Goal: Task Accomplishment & Management: Use online tool/utility

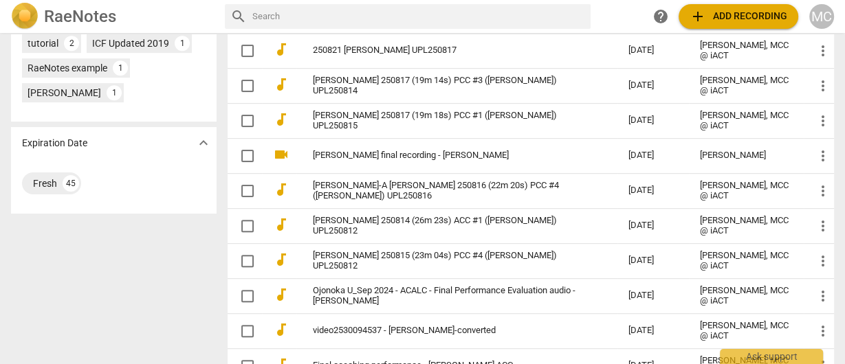
scroll to position [612, 0]
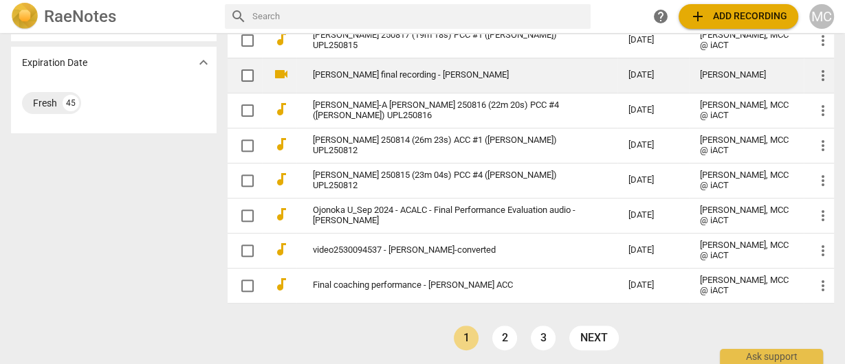
click at [381, 70] on link "[PERSON_NAME] final recording - [PERSON_NAME]" at bounding box center [445, 75] width 265 height 10
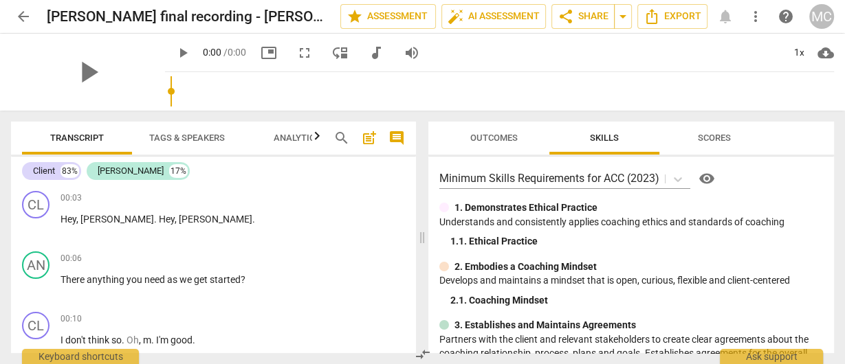
click at [755, 16] on span "more_vert" at bounding box center [755, 16] width 16 height 16
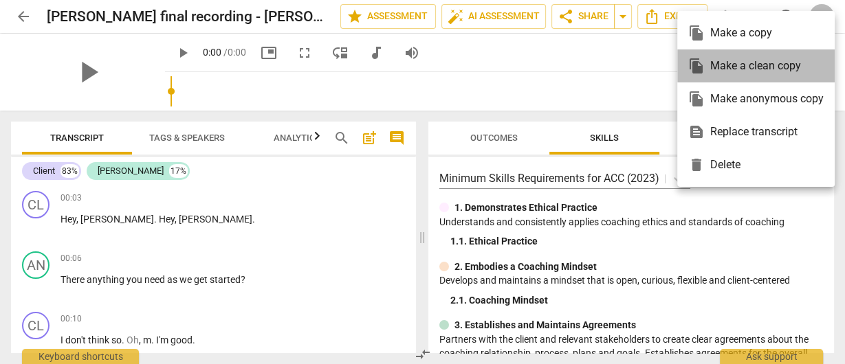
click at [742, 65] on div "file_copy Make a clean copy" at bounding box center [755, 65] width 135 height 33
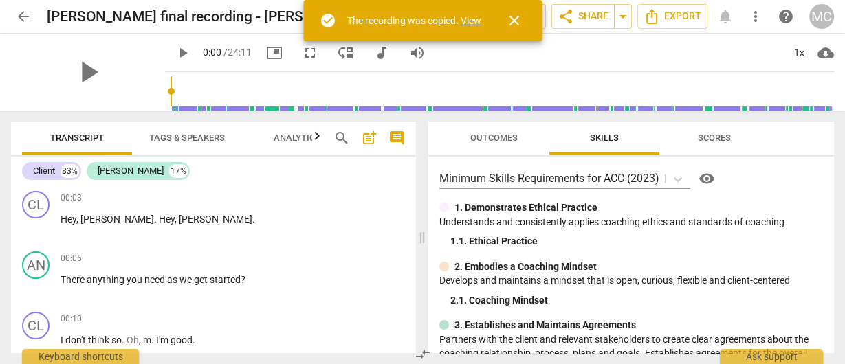
drag, startPoint x: 472, startPoint y: 19, endPoint x: 396, endPoint y: 26, distance: 76.7
click at [472, 19] on link "View" at bounding box center [470, 20] width 21 height 11
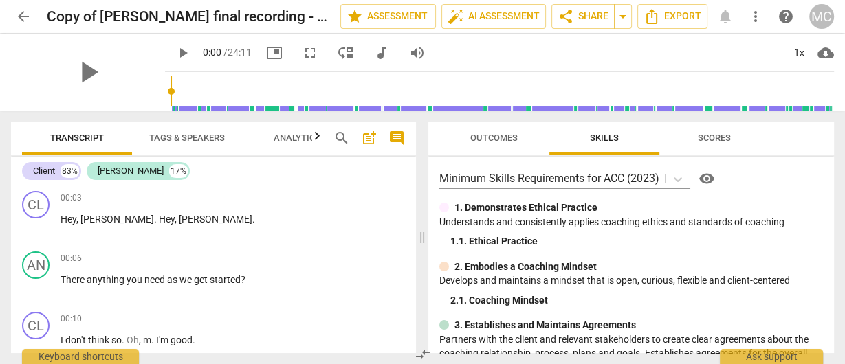
click at [373, 47] on span "audiotrack" at bounding box center [381, 53] width 16 height 16
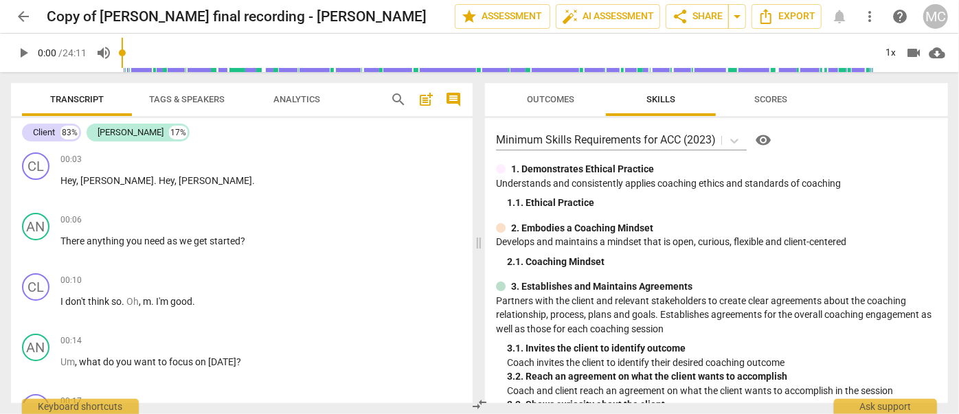
click at [388, 100] on span "search" at bounding box center [399, 99] width 22 height 16
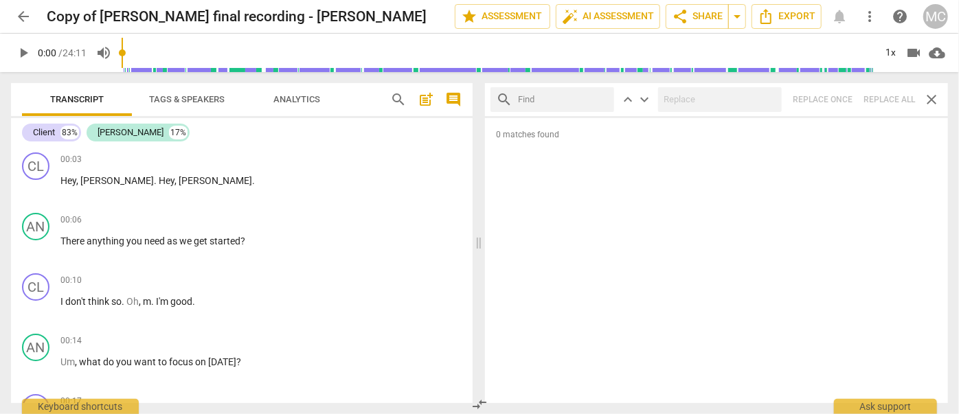
drag, startPoint x: 84, startPoint y: 1, endPoint x: 513, endPoint y: 111, distance: 443.3
click at [531, 99] on input "text" at bounding box center [563, 100] width 91 height 22
click at [534, 100] on input "text" at bounding box center [563, 100] width 91 height 22
type input "m"
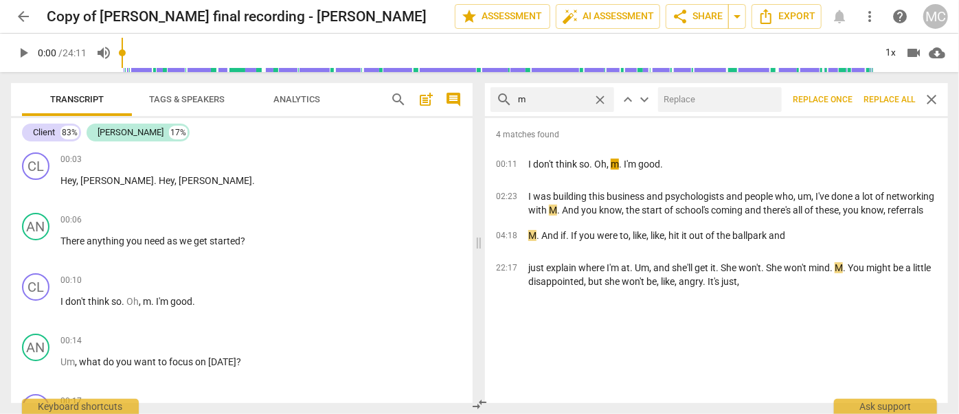
click at [844, 104] on span "Replace all" at bounding box center [890, 100] width 52 height 12
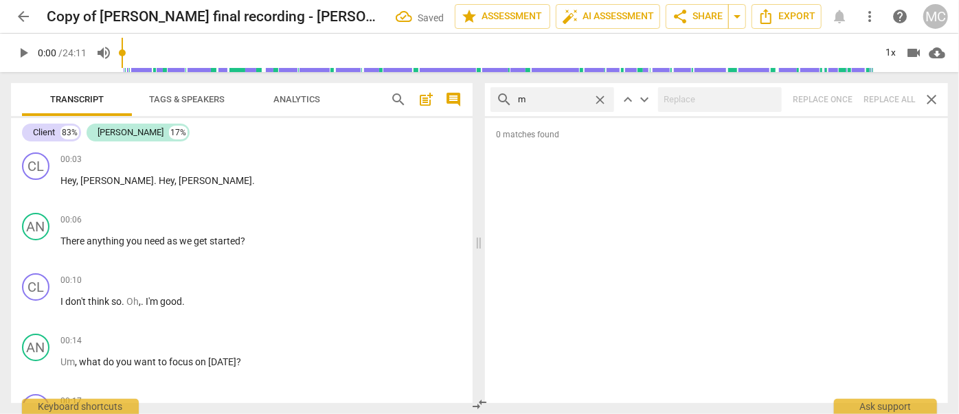
click at [599, 95] on span "close" at bounding box center [600, 100] width 14 height 14
click at [544, 95] on input "text" at bounding box center [563, 100] width 91 height 22
type input ","
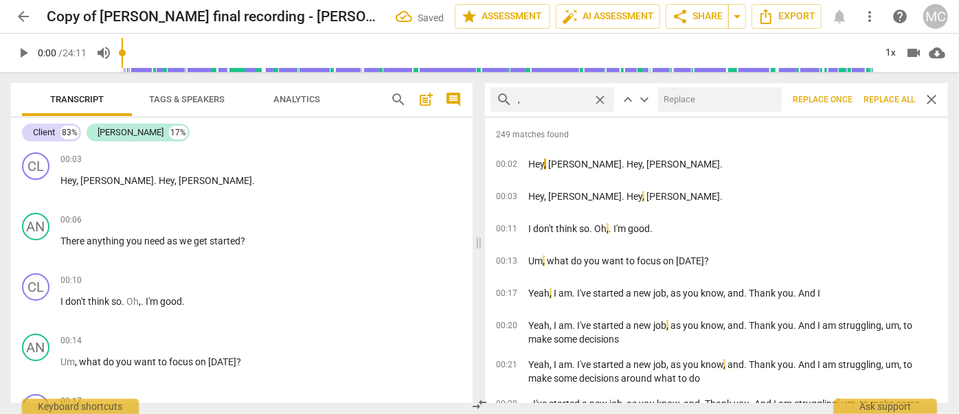
click at [844, 100] on span "Replace all" at bounding box center [890, 100] width 52 height 12
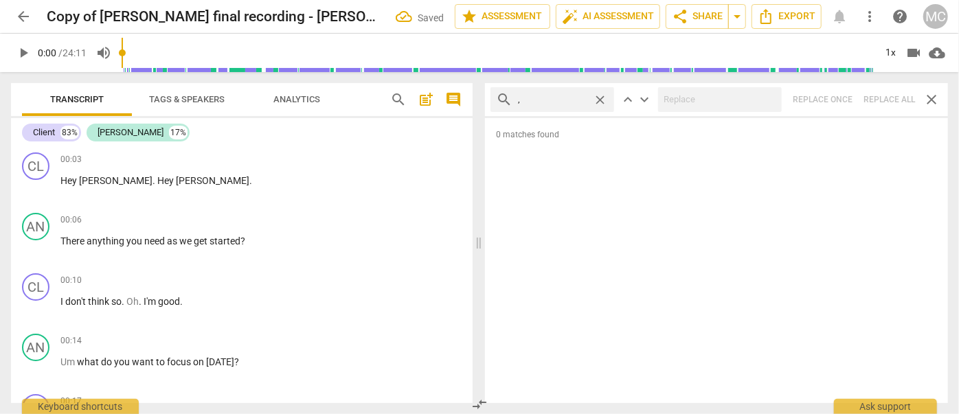
drag, startPoint x: 601, startPoint y: 98, endPoint x: 577, endPoint y: 99, distance: 23.4
click at [601, 98] on span "close" at bounding box center [600, 100] width 14 height 14
click at [558, 98] on input "text" at bounding box center [563, 100] width 91 height 22
type input ". like"
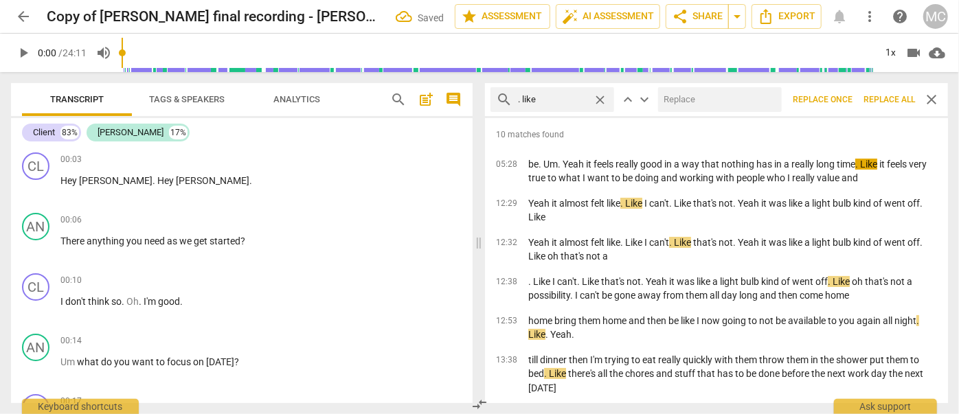
click at [691, 99] on input "text" at bounding box center [717, 100] width 118 height 22
type input "(like)"
click at [844, 98] on span "Replace all" at bounding box center [890, 100] width 52 height 12
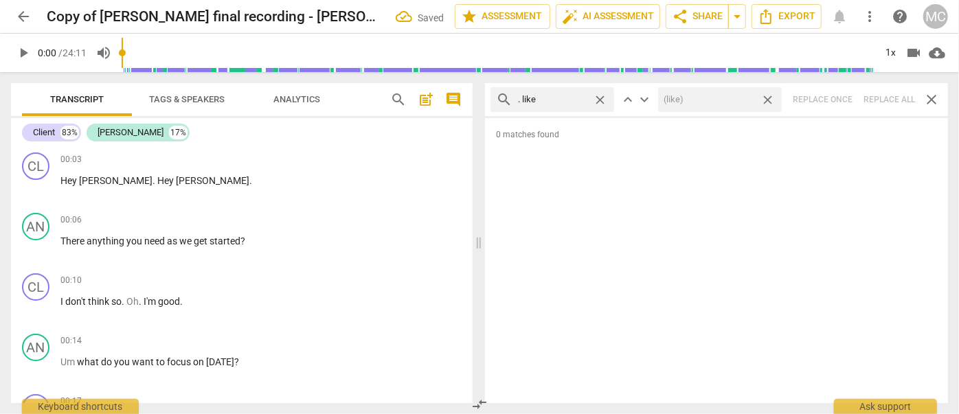
click at [770, 100] on span "close" at bounding box center [768, 100] width 14 height 14
click at [603, 100] on span "close" at bounding box center [600, 100] width 14 height 14
click at [548, 102] on input "text" at bounding box center [563, 100] width 91 height 22
type input ". um"
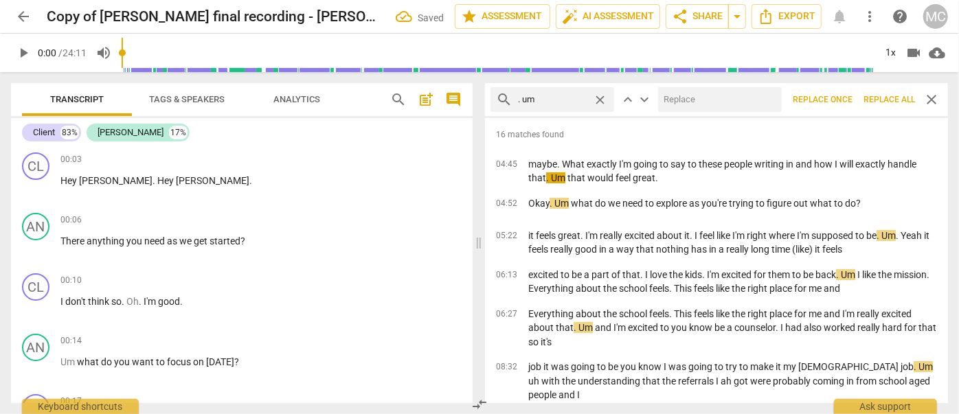
click at [675, 100] on input "text" at bounding box center [717, 100] width 118 height 22
type input "(umm)"
click at [844, 98] on span "Replace all" at bounding box center [890, 100] width 52 height 12
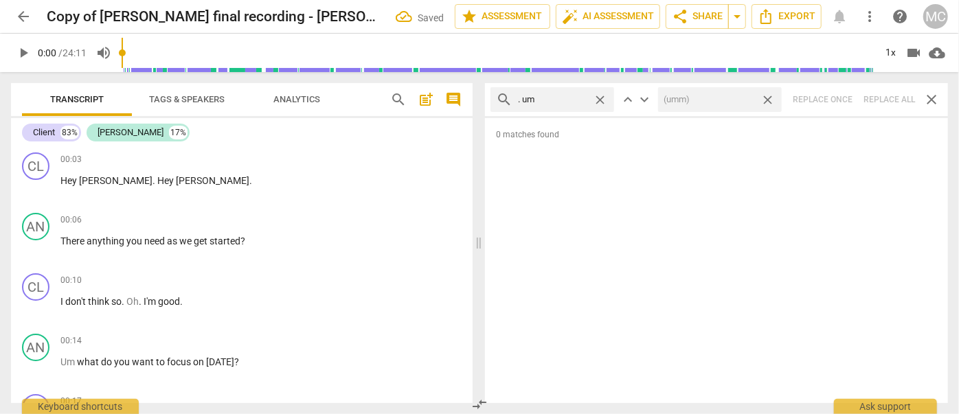
click at [769, 99] on span "close" at bounding box center [768, 100] width 14 height 14
click at [599, 95] on span "close" at bounding box center [600, 100] width 14 height 14
click at [566, 96] on input "text" at bounding box center [563, 100] width 91 height 22
type input ". uh"
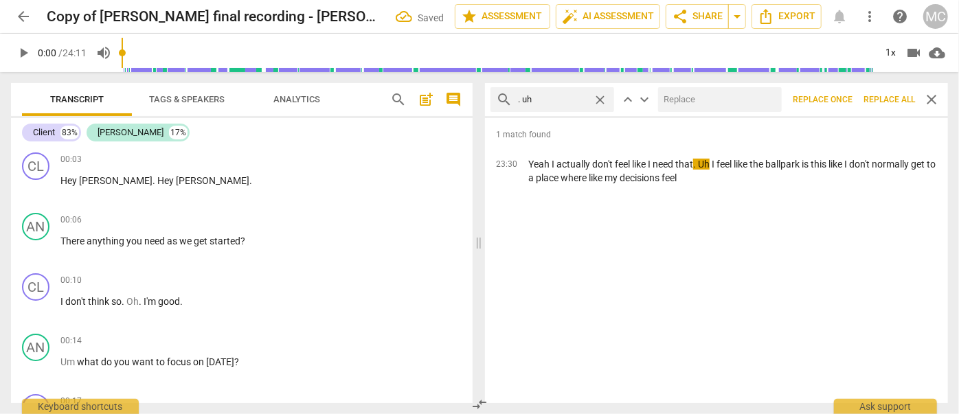
click at [681, 95] on input "text" at bounding box center [717, 100] width 118 height 22
type input "(uh)"
click at [844, 99] on span "Replace all" at bounding box center [890, 100] width 52 height 12
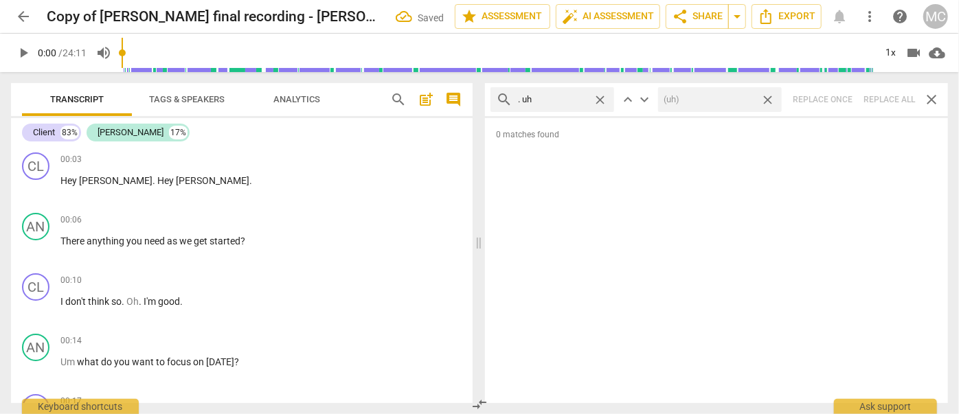
click at [770, 96] on span "close" at bounding box center [768, 100] width 14 height 14
click at [601, 97] on span "close" at bounding box center [600, 100] width 14 height 14
click at [558, 97] on input "text" at bounding box center [563, 100] width 91 height 22
type input "um"
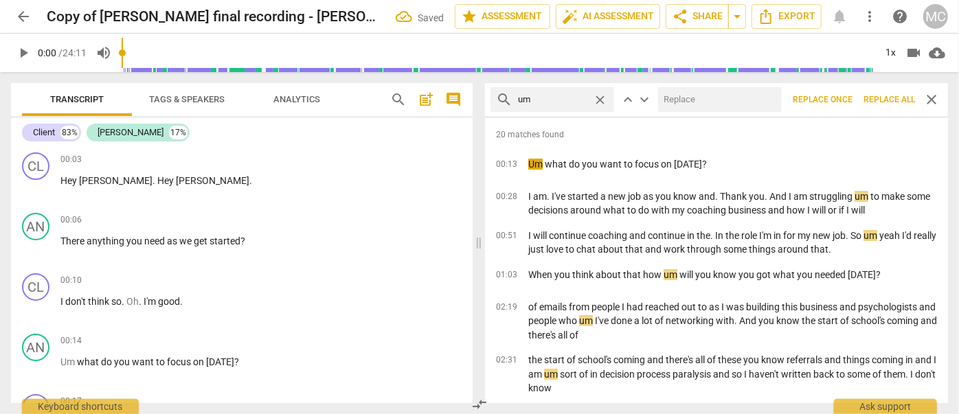
click at [676, 102] on input "text" at bounding box center [717, 100] width 118 height 22
type input "(umm)"
click at [844, 104] on span "Replace all" at bounding box center [890, 100] width 52 height 12
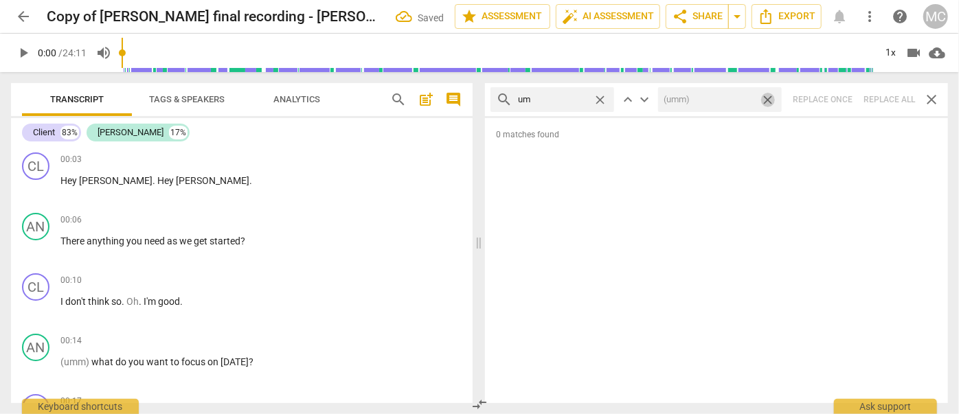
click at [768, 98] on span "close" at bounding box center [768, 100] width 14 height 14
click at [604, 98] on span "close" at bounding box center [600, 100] width 14 height 14
click at [577, 98] on input "text" at bounding box center [563, 100] width 91 height 22
type input "uh"
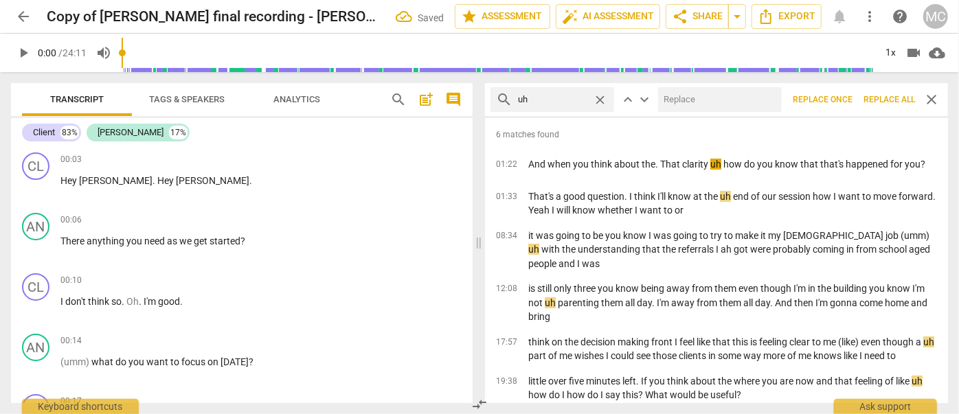
click at [697, 97] on input "text" at bounding box center [717, 100] width 118 height 22
type input "(uh)"
click at [844, 99] on span "Replace all" at bounding box center [890, 100] width 52 height 12
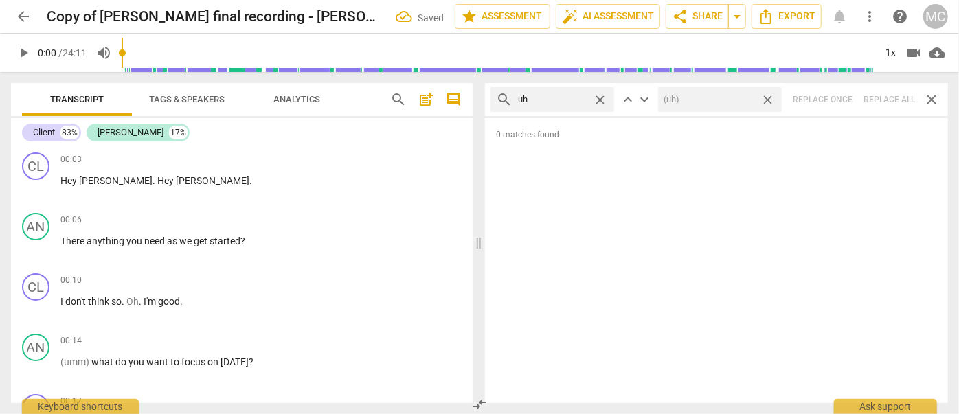
click at [771, 98] on span "close" at bounding box center [768, 100] width 14 height 14
click at [603, 98] on span "close" at bounding box center [600, 100] width 14 height 14
click at [567, 103] on input "text" at bounding box center [563, 100] width 91 height 22
type input "kind of"
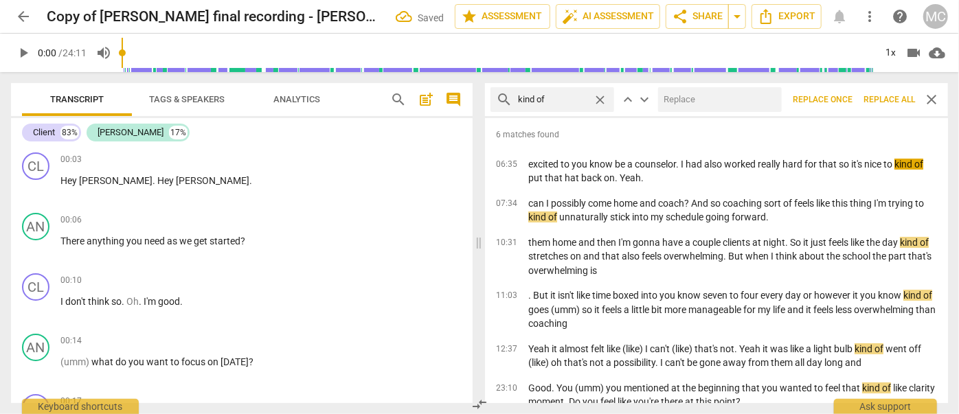
click at [680, 104] on input "text" at bounding box center [717, 100] width 118 height 22
type input "(kind of)"
click at [844, 100] on span "Replace all" at bounding box center [890, 100] width 52 height 12
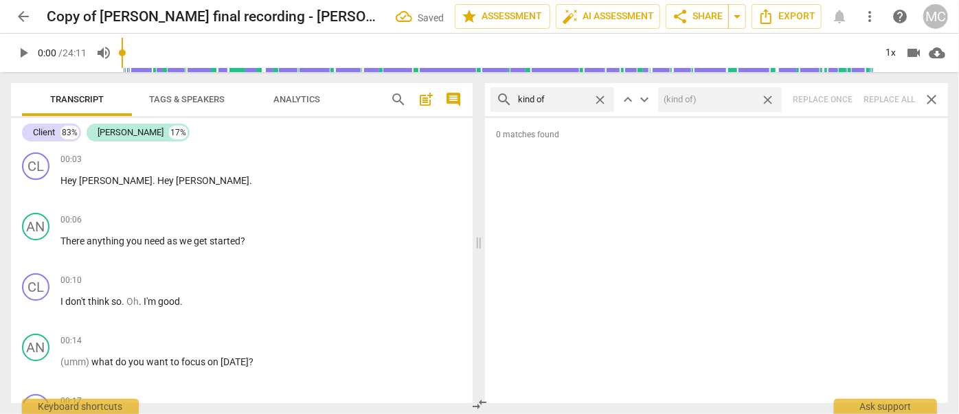
click at [767, 96] on span "close" at bounding box center [768, 100] width 14 height 14
click at [603, 97] on span "close" at bounding box center [600, 100] width 14 height 14
click at [561, 100] on input "text" at bounding box center [552, 100] width 69 height 22
type input "sort of"
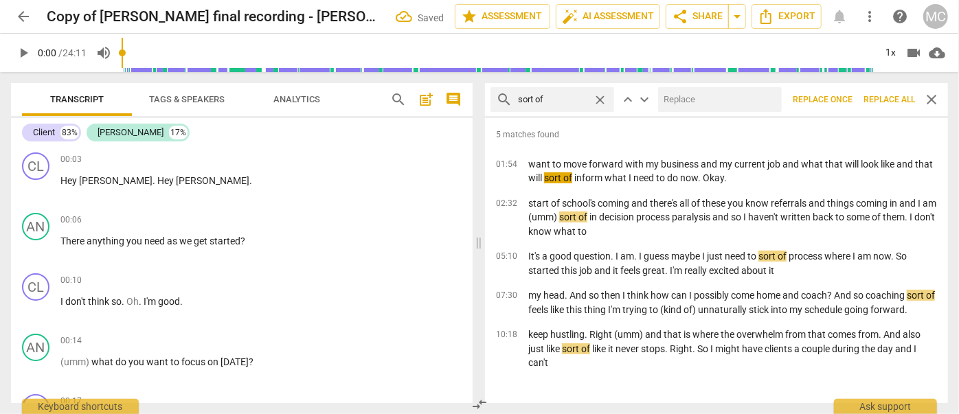
click at [698, 95] on input "text" at bounding box center [717, 100] width 118 height 22
type input "(sort of)"
click at [844, 102] on span "Replace all" at bounding box center [890, 100] width 52 height 12
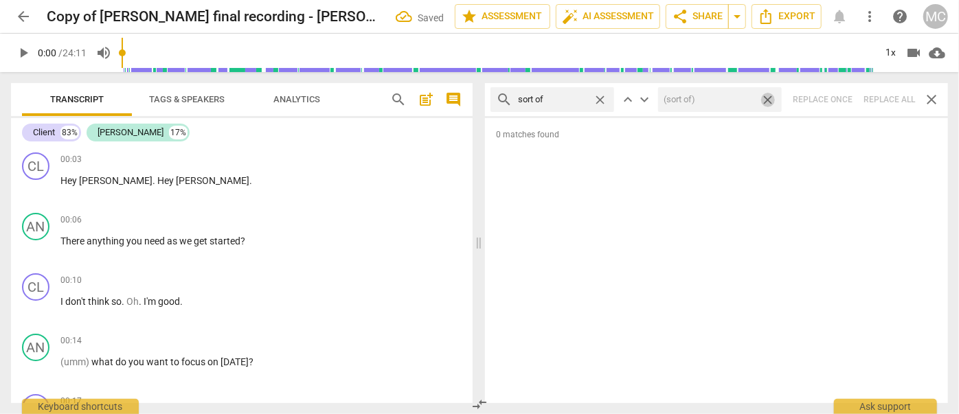
click at [769, 96] on span "close" at bounding box center [768, 100] width 14 height 14
click at [601, 98] on span "close" at bounding box center [600, 100] width 14 height 14
click at [568, 96] on input "text" at bounding box center [563, 100] width 91 height 22
type input "and then"
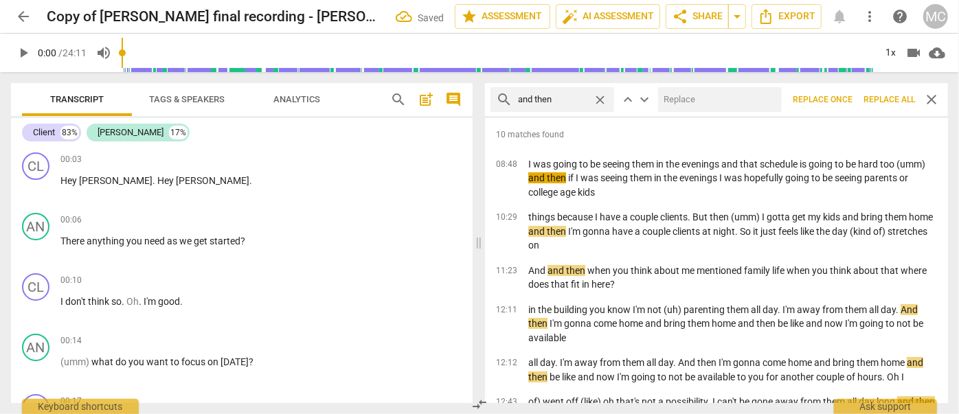
click at [675, 95] on input "text" at bounding box center [717, 100] width 118 height 22
type input "(then)"
click at [844, 98] on span "Replace all" at bounding box center [890, 100] width 52 height 12
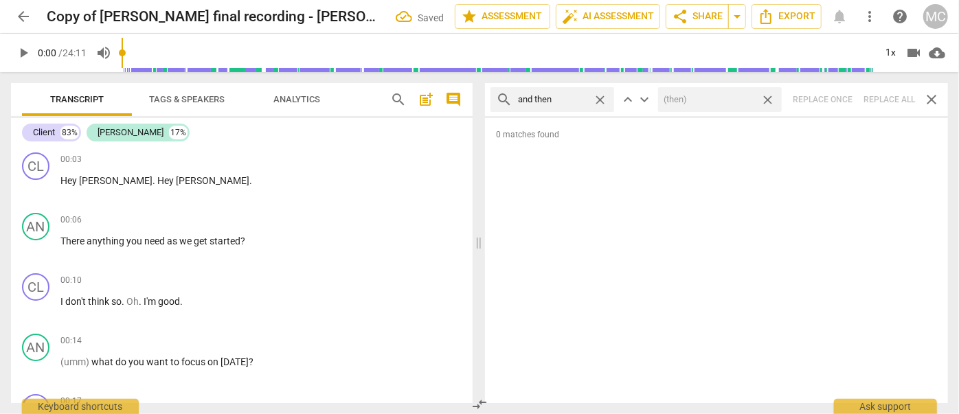
drag, startPoint x: 767, startPoint y: 99, endPoint x: 627, endPoint y: 88, distance: 139.9
click at [768, 99] on span "close" at bounding box center [768, 100] width 14 height 14
click at [599, 98] on span "close" at bounding box center [600, 100] width 14 height 14
click at [574, 96] on input "text" at bounding box center [563, 100] width 91 height 22
type input "like"
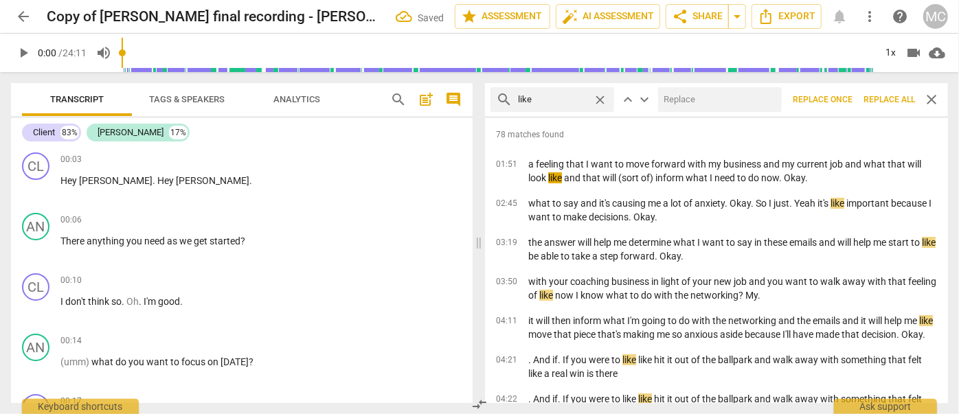
click at [712, 98] on input "text" at bounding box center [717, 100] width 118 height 22
type input "(like)"
click at [844, 100] on span "Replace all" at bounding box center [890, 100] width 52 height 12
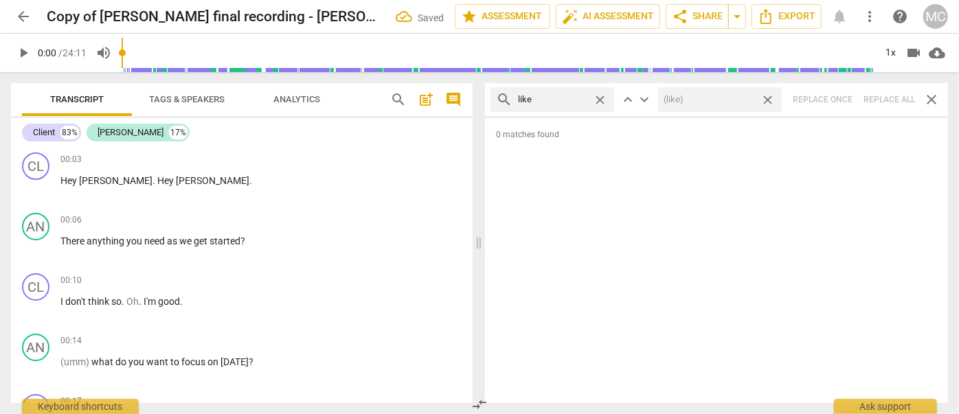
click at [770, 96] on span "close" at bounding box center [768, 100] width 14 height 14
click at [603, 100] on span "close" at bounding box center [600, 100] width 14 height 14
click at [561, 98] on input "text" at bounding box center [563, 100] width 91 height 22
type input "just"
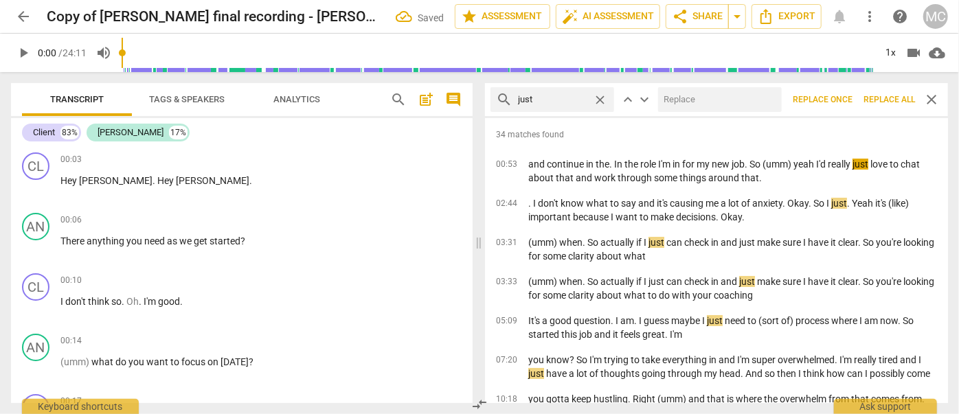
click at [683, 96] on input "text" at bounding box center [717, 100] width 118 height 22
type input "(just)"
click at [844, 97] on span "Replace all" at bounding box center [890, 100] width 52 height 12
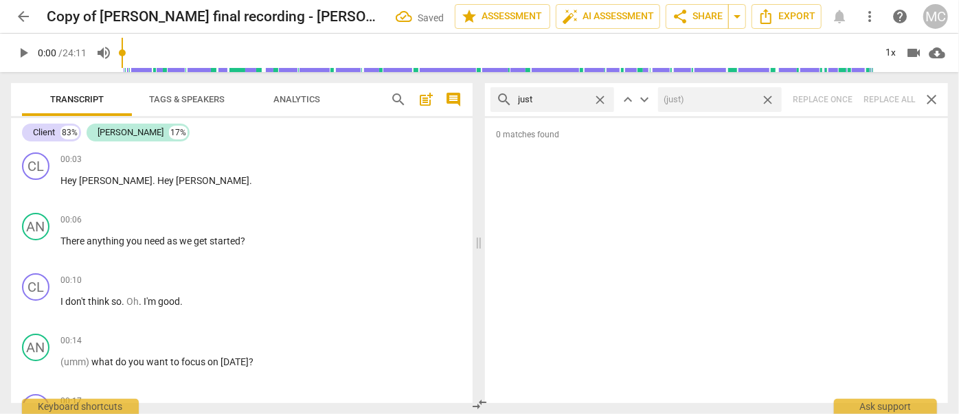
click at [767, 98] on span "close" at bounding box center [768, 100] width 14 height 14
click at [599, 96] on span "close" at bounding box center [600, 100] width 14 height 14
click at [559, 96] on input "text" at bounding box center [563, 100] width 91 height 22
type input "you know"
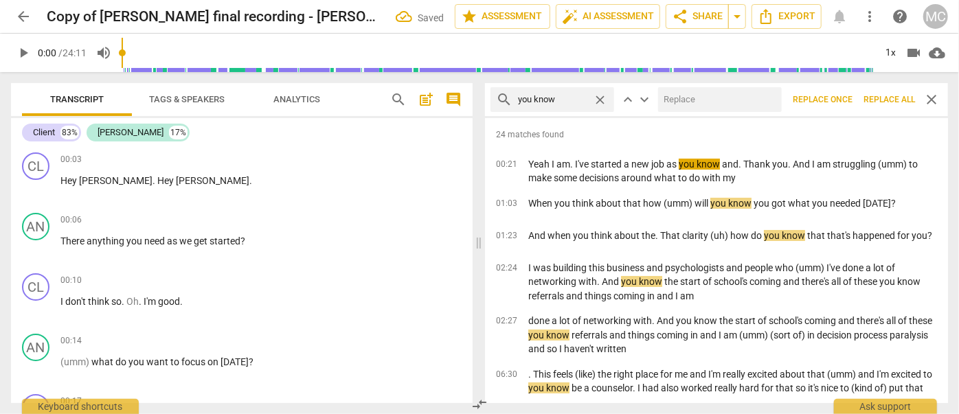
click at [700, 101] on input "text" at bounding box center [717, 100] width 118 height 22
type input "(you know)"
click at [844, 95] on span "Replace all" at bounding box center [890, 100] width 52 height 12
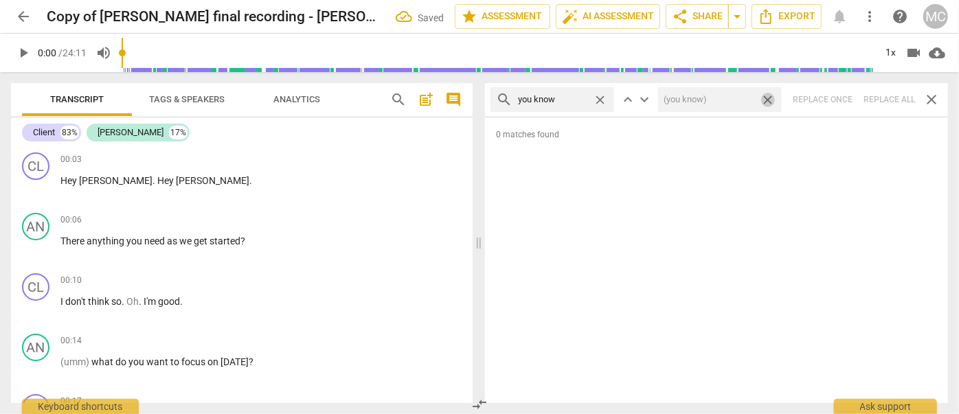
click at [770, 98] on span "close" at bounding box center [768, 100] width 14 height 14
click at [603, 100] on span "close" at bounding box center [600, 100] width 14 height 14
click at [566, 102] on input "text" at bounding box center [552, 100] width 69 height 22
type input "I guess"
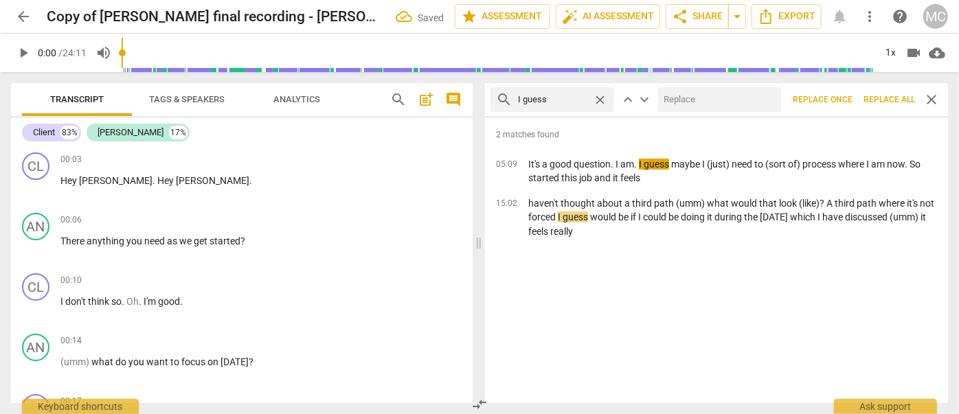
click at [717, 98] on input "text" at bounding box center [717, 100] width 118 height 22
type input "(I guess)"
click at [844, 99] on span "Replace all" at bounding box center [890, 100] width 52 height 12
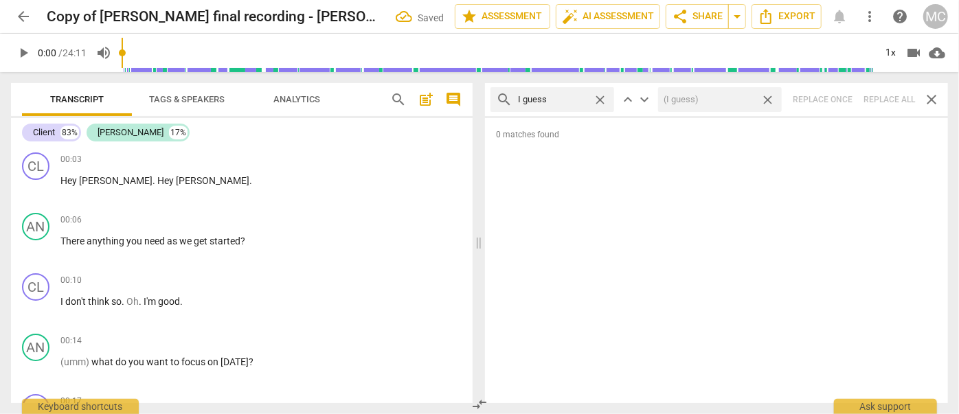
click at [767, 100] on span "close" at bounding box center [768, 100] width 14 height 14
click at [599, 96] on span "close" at bounding box center [600, 100] width 14 height 14
click at [555, 96] on input "text" at bounding box center [563, 100] width 91 height 22
type input "I mean"
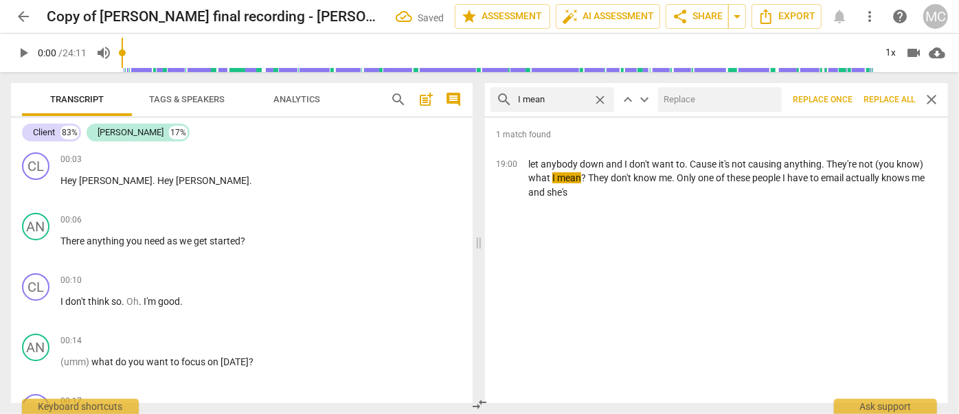
click at [704, 95] on input "text" at bounding box center [717, 100] width 118 height 22
type input "(I mean)"
click at [844, 100] on span "Replace all" at bounding box center [890, 100] width 52 height 12
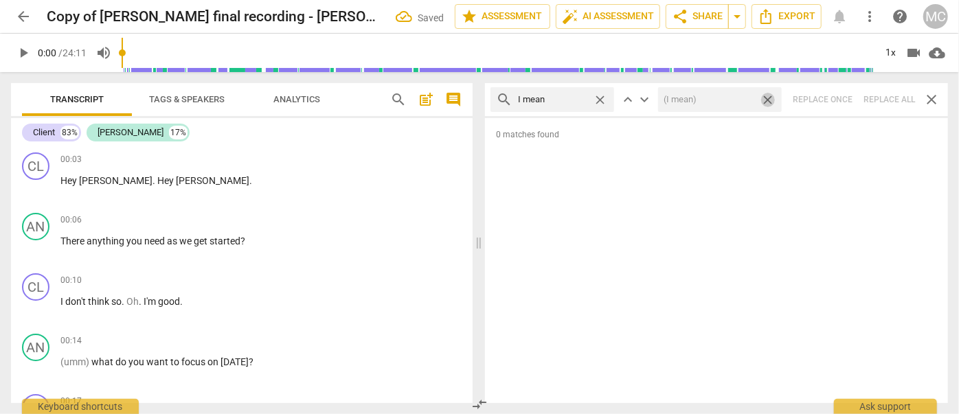
click at [768, 97] on span "close" at bounding box center [768, 100] width 14 height 14
click at [602, 98] on span "close" at bounding box center [600, 100] width 14 height 14
click at [563, 98] on input "text" at bounding box center [563, 100] width 91 height 22
type input "you know"
click at [598, 100] on span "close" at bounding box center [600, 100] width 14 height 14
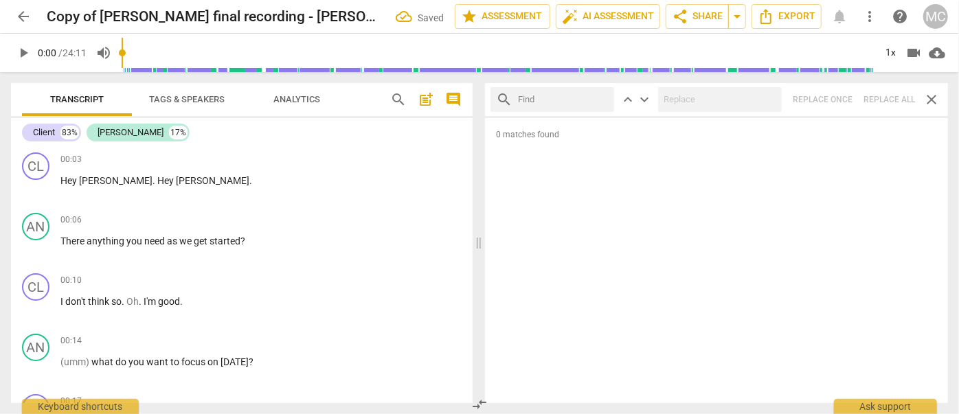
click at [556, 104] on input "text" at bounding box center [563, 100] width 91 height 22
type input "okay"
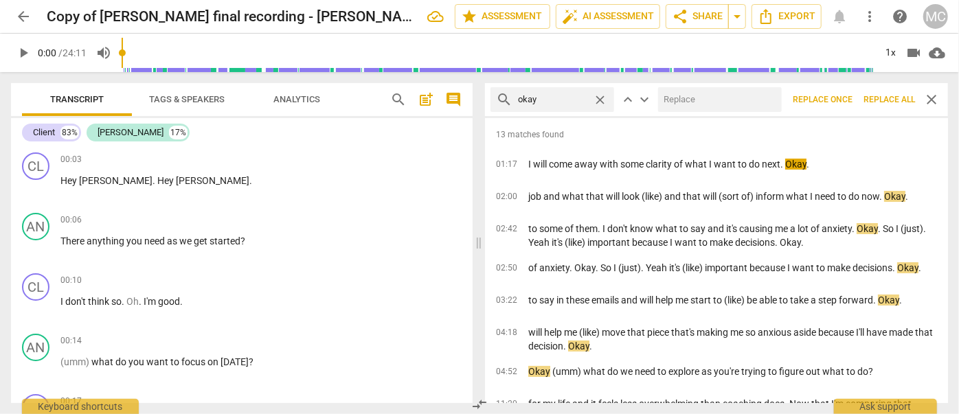
click at [685, 96] on input "text" at bounding box center [717, 100] width 118 height 22
type input "OK"
click at [844, 100] on span "Replace all" at bounding box center [890, 100] width 52 height 12
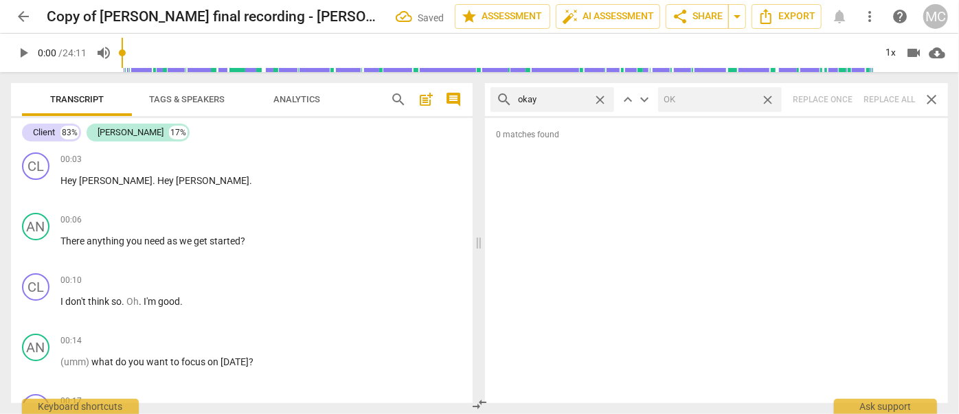
click at [768, 98] on span "close" at bounding box center [768, 100] width 14 height 14
click at [601, 97] on span "close" at bounding box center [600, 100] width 14 height 14
click at [559, 98] on input "text" at bounding box center [563, 100] width 91 height 22
type input "maybe"
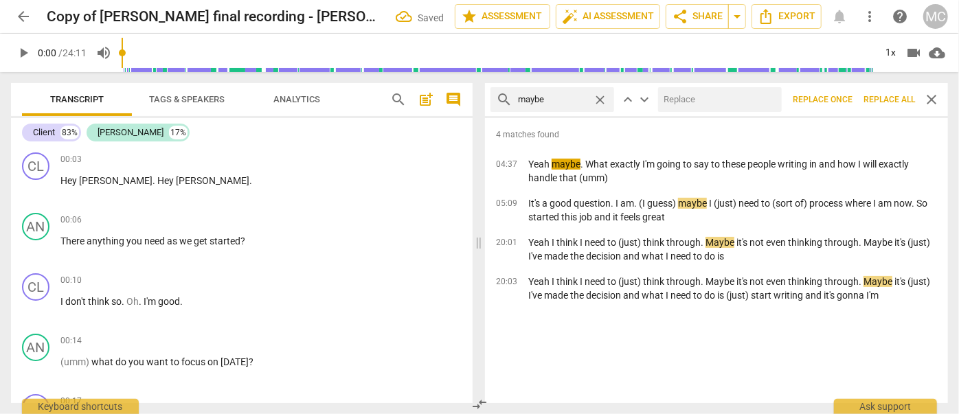
click at [678, 103] on input "text" at bounding box center [717, 100] width 118 height 22
type input "(maybe)"
click at [844, 94] on span "Replace all" at bounding box center [890, 100] width 52 height 12
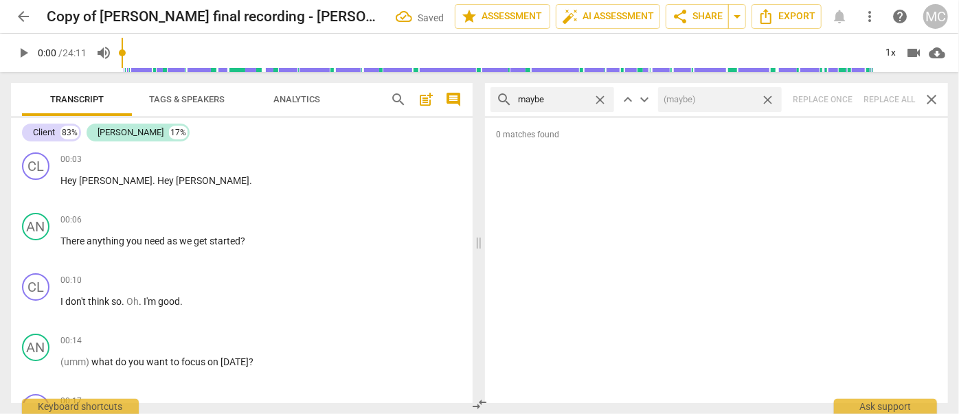
drag, startPoint x: 770, startPoint y: 98, endPoint x: 658, endPoint y: 106, distance: 112.3
click at [770, 98] on span "close" at bounding box center [768, 100] width 14 height 14
click at [605, 98] on span "close" at bounding box center [600, 100] width 14 height 14
click at [570, 99] on input "text" at bounding box center [563, 100] width 91 height 22
type input "perhaps"
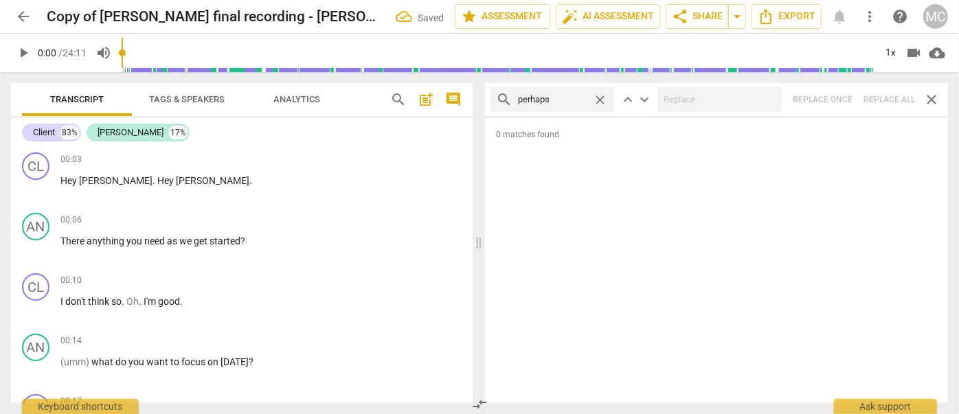
drag, startPoint x: 891, startPoint y: 101, endPoint x: 883, endPoint y: 101, distance: 7.6
click at [844, 101] on div "search perhaps close keyboard_arrow_up keyboard_arrow_down Replace once Replace…" at bounding box center [716, 99] width 463 height 33
click at [598, 96] on span "close" at bounding box center [600, 100] width 14 height 14
click at [584, 98] on input "text" at bounding box center [563, 100] width 91 height 22
type input "a"
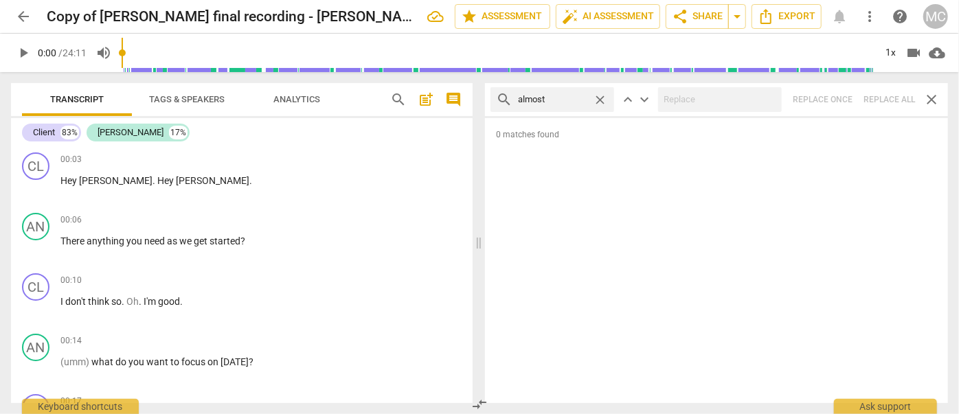
type input "almost"
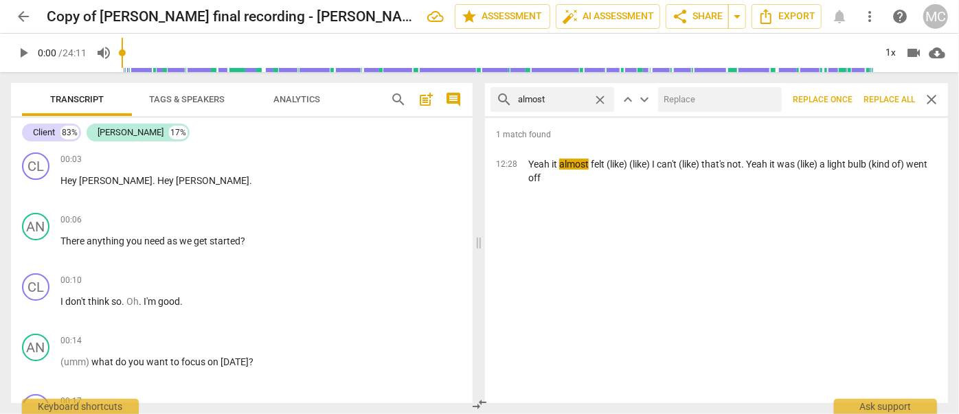
click at [692, 94] on input "text" at bounding box center [717, 100] width 118 height 22
type input "(almost)"
click at [844, 100] on span "Replace all" at bounding box center [890, 100] width 52 height 12
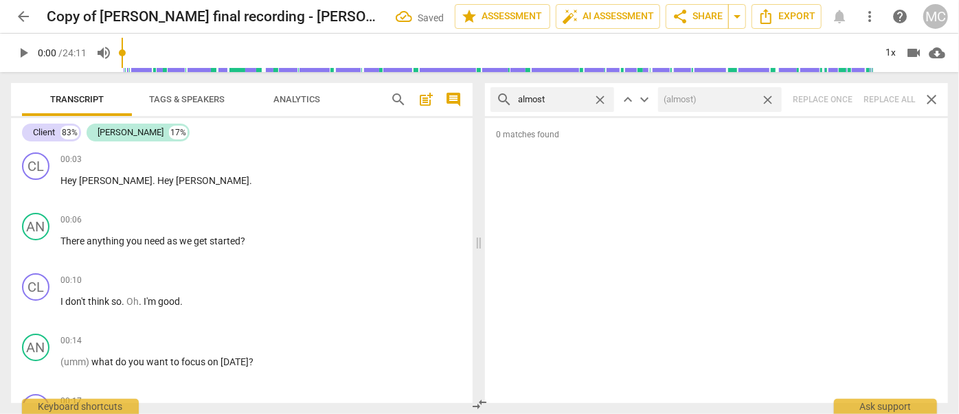
click at [844, 98] on div "search almost close keyboard_arrow_up keyboard_arrow_down (almost) close Replac…" at bounding box center [716, 99] width 463 height 33
click at [768, 96] on span "close" at bounding box center [768, 100] width 14 height 14
click at [599, 98] on span "close" at bounding box center [600, 100] width 14 height 14
click at [550, 101] on input "text" at bounding box center [563, 100] width 91 height 22
type input "I think"
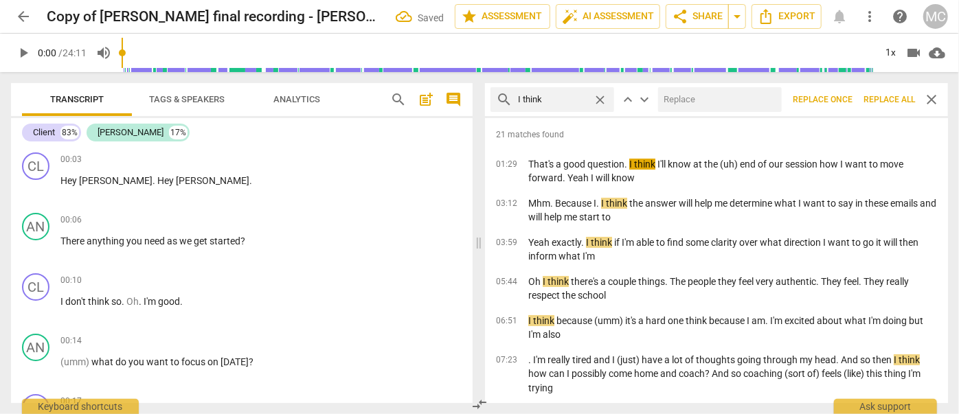
click at [702, 107] on input "text" at bounding box center [717, 100] width 118 height 22
type input "(I think)"
click at [844, 96] on span "Replace all" at bounding box center [890, 100] width 52 height 12
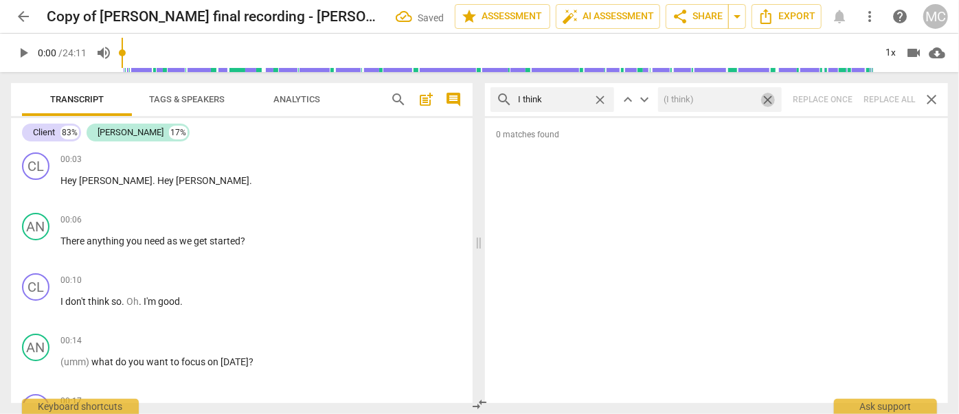
click at [770, 98] on span "close" at bounding box center [768, 100] width 14 height 14
click at [600, 96] on span "close" at bounding box center [600, 100] width 14 height 14
click at [572, 98] on input "text" at bounding box center [563, 100] width 91 height 22
type input "basically"
click at [844, 98] on div "search basically close keyboard_arrow_up keyboard_arrow_down Replace once Repla…" at bounding box center [716, 99] width 463 height 33
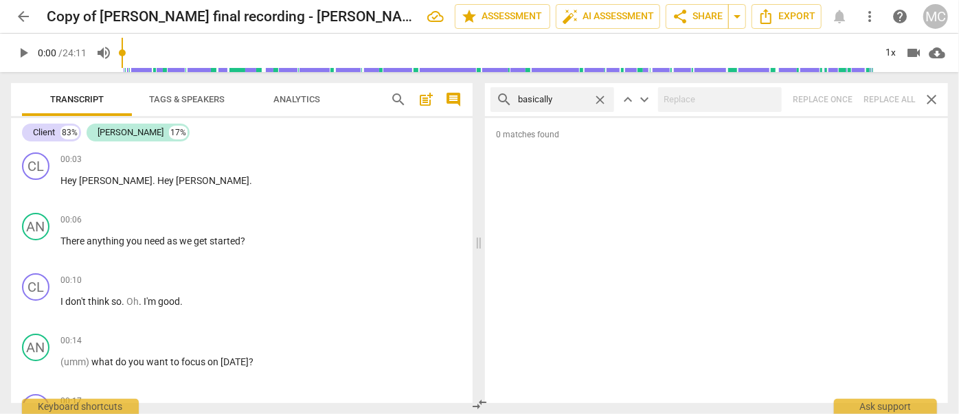
click at [599, 98] on span "close" at bounding box center [600, 100] width 14 height 14
click at [550, 100] on input "text" at bounding box center [552, 100] width 69 height 22
type input "gonna"
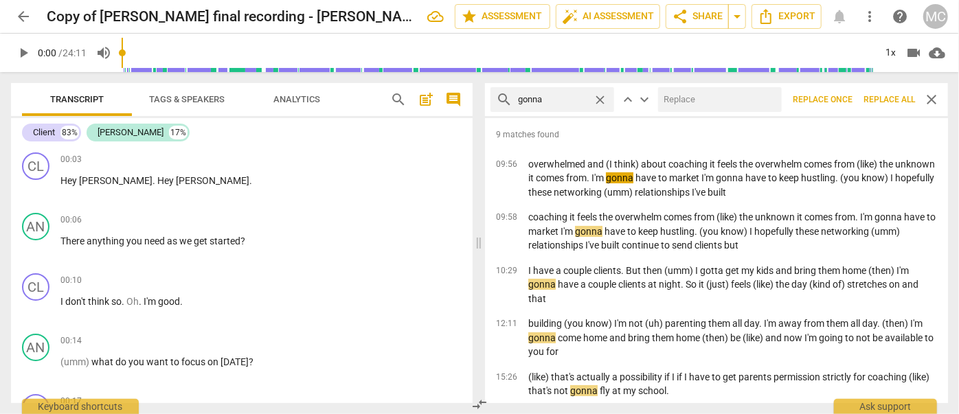
click at [682, 96] on input "text" at bounding box center [717, 100] width 118 height 22
type input "going to"
click at [844, 96] on span "Replace all" at bounding box center [890, 100] width 52 height 12
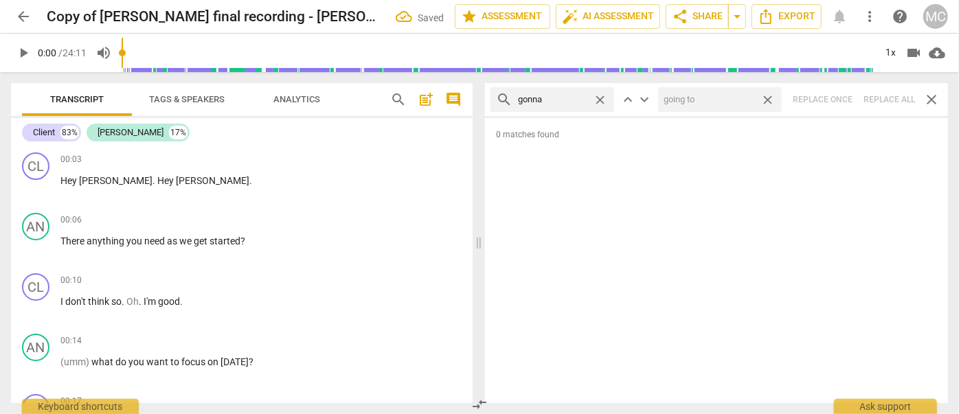
click at [768, 96] on span "close" at bounding box center [768, 100] width 14 height 14
click at [602, 98] on span "close" at bounding box center [600, 100] width 14 height 14
click at [575, 98] on input "text" at bounding box center [563, 100] width 91 height 22
type input "wanna"
click at [844, 96] on div "search wanna close keyboard_arrow_up keyboard_arrow_down Replace once Replace a…" at bounding box center [716, 99] width 463 height 33
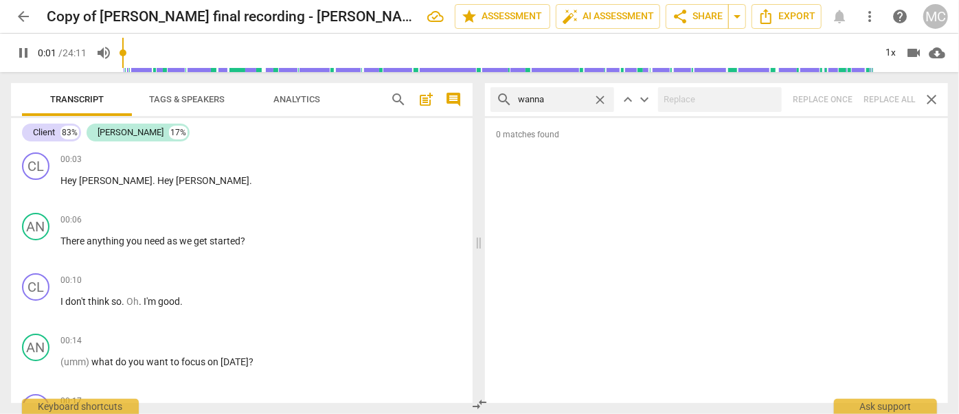
type input "2"
click at [599, 96] on span "close" at bounding box center [600, 100] width 14 height 14
click at [557, 98] on input "text" at bounding box center [563, 100] width 91 height 22
type input "3"
type input "[PERSON_NAME]"
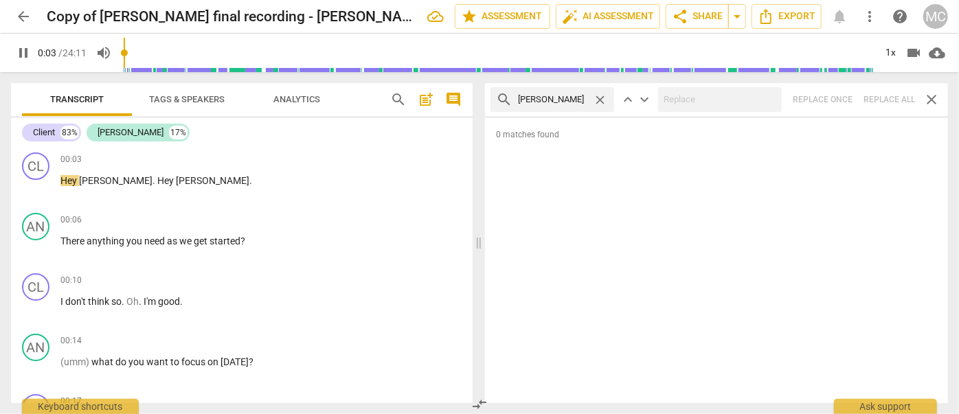
type input "4"
type input "gotcha"
type input "5"
click at [844, 98] on div "search gotcha close keyboard_arrow_up keyboard_arrow_down Replace once Replace …" at bounding box center [716, 99] width 463 height 33
click at [601, 96] on span "close" at bounding box center [600, 100] width 14 height 14
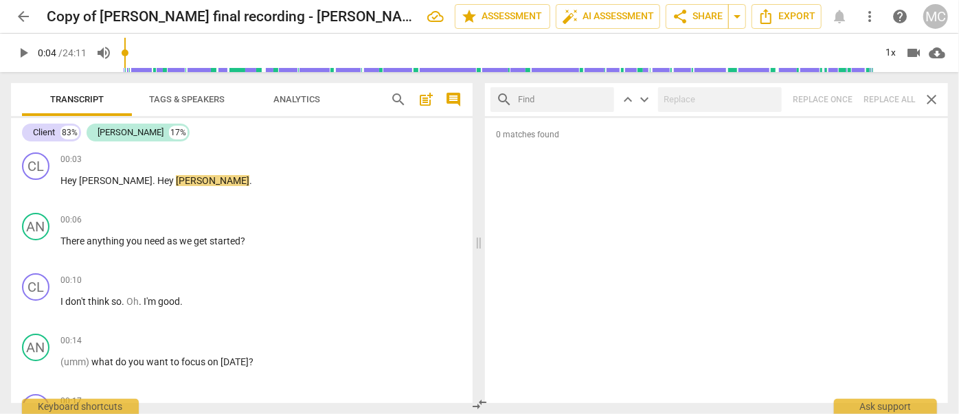
click at [558, 100] on input "text" at bounding box center [563, 100] width 91 height 22
type input "gotta"
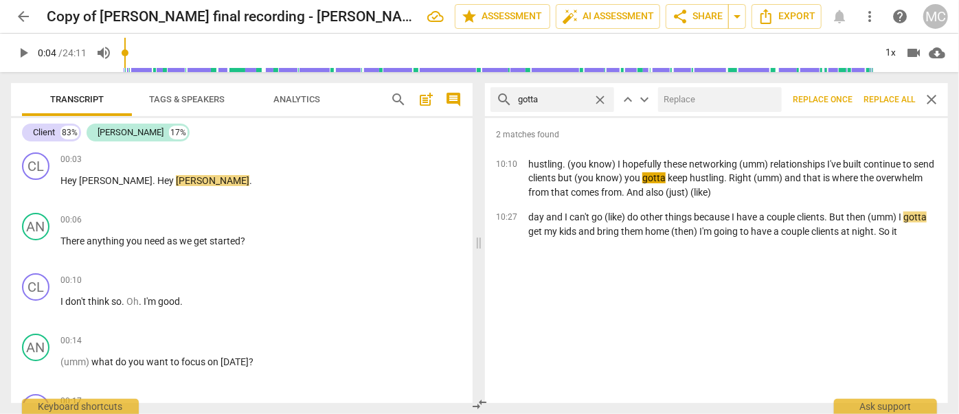
click at [722, 90] on input "text" at bounding box center [717, 100] width 118 height 22
type input "have to"
click at [844, 96] on span "Replace all" at bounding box center [890, 100] width 52 height 12
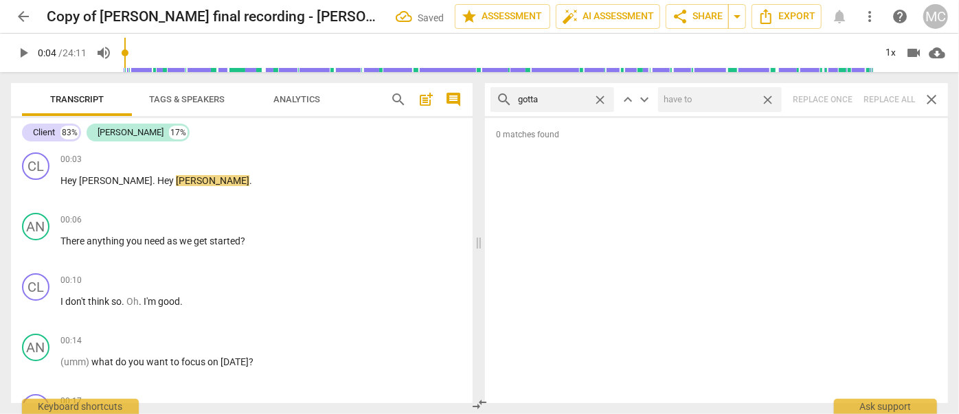
click at [768, 96] on span "close" at bounding box center [768, 100] width 14 height 14
click at [601, 96] on span "close" at bounding box center [600, 100] width 14 height 14
click at [575, 99] on input "text" at bounding box center [563, 100] width 91 height 22
type input ". and"
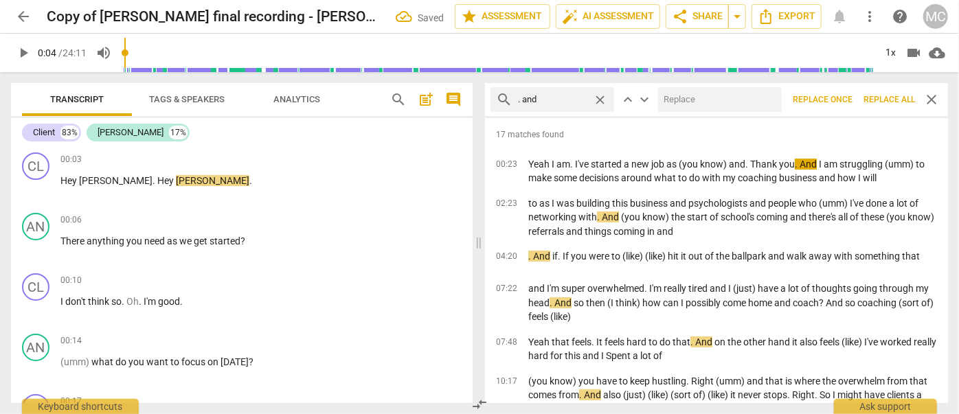
click at [740, 104] on input "text" at bounding box center [717, 100] width 118 height 22
type input "(and)"
click at [844, 98] on span "Replace all" at bounding box center [890, 100] width 52 height 12
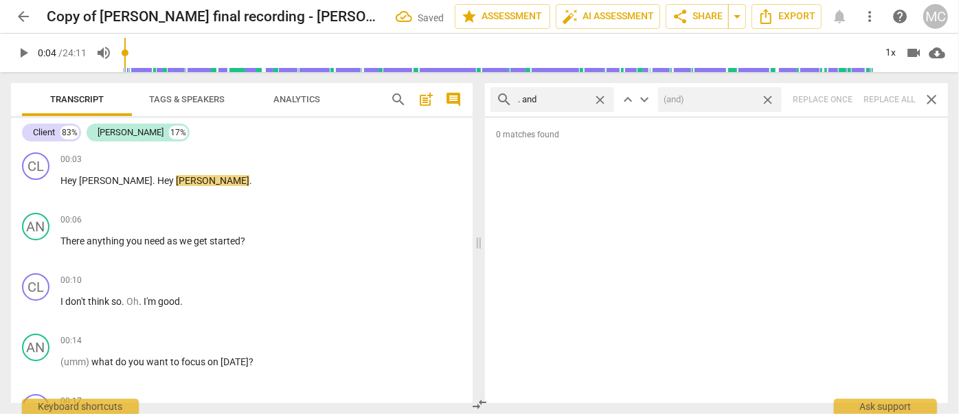
click at [770, 100] on span "close" at bounding box center [768, 100] width 14 height 14
click at [603, 98] on span "close" at bounding box center [600, 100] width 14 height 14
click at [565, 98] on input "text" at bounding box center [563, 100] width 91 height 22
type input ". but"
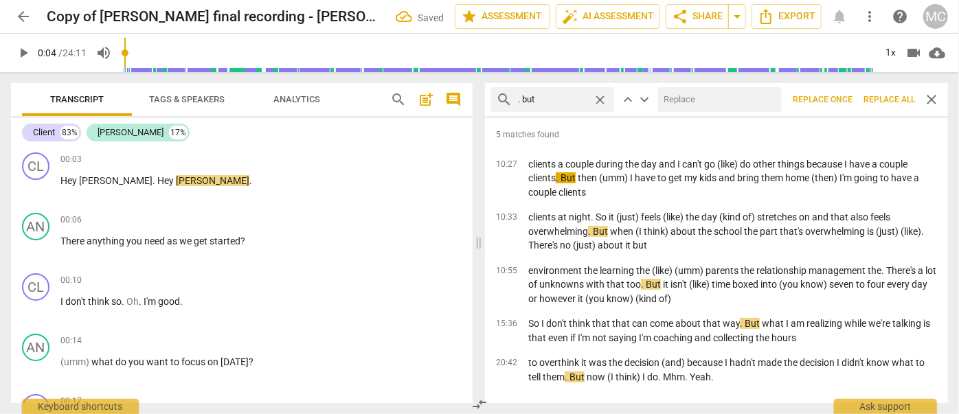
click at [693, 98] on input "text" at bounding box center [717, 100] width 118 height 22
type input ", but"
click at [844, 104] on span "Replace all" at bounding box center [890, 100] width 52 height 12
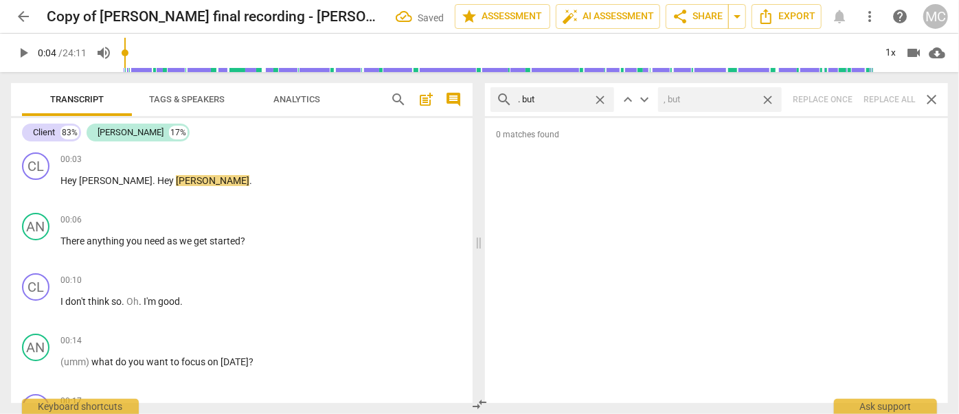
click at [771, 97] on span "close" at bounding box center [768, 100] width 14 height 14
click at [601, 96] on span "close" at bounding box center [600, 100] width 14 height 14
click at [572, 97] on input "text" at bounding box center [563, 100] width 91 height 22
type input ". so"
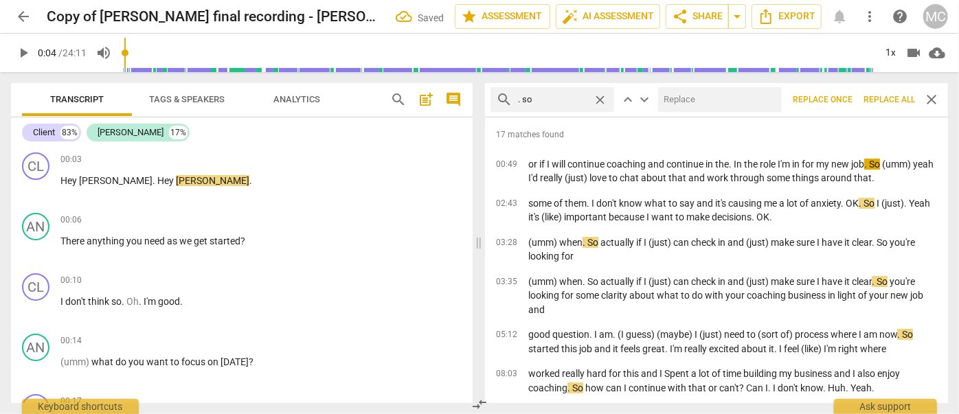
click at [711, 96] on input "text" at bounding box center [717, 100] width 118 height 22
type input "(so)"
click at [844, 101] on span "Replace all" at bounding box center [890, 100] width 52 height 12
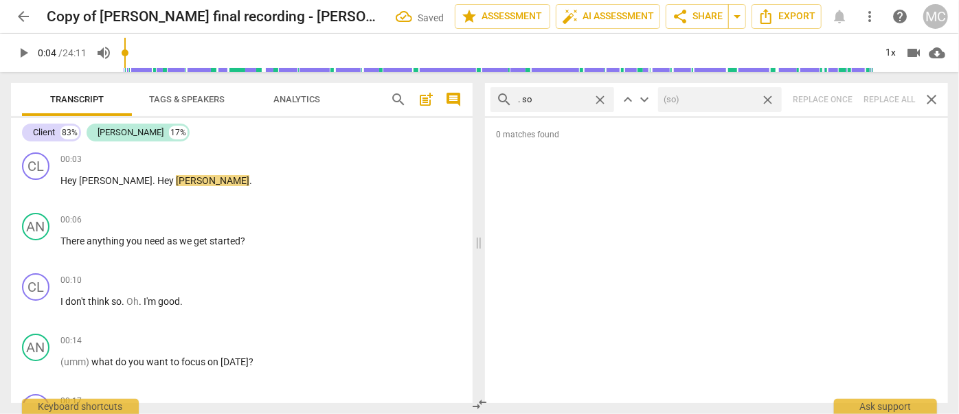
click at [768, 97] on span "close" at bounding box center [768, 100] width 14 height 14
click at [602, 98] on span "close" at bounding box center [600, 100] width 14 height 14
click at [549, 99] on input "text" at bounding box center [563, 100] width 91 height 22
type input ". or"
click at [844, 98] on div "search . or close keyboard_arrow_up keyboard_arrow_down Replace once Replace al…" at bounding box center [716, 99] width 463 height 33
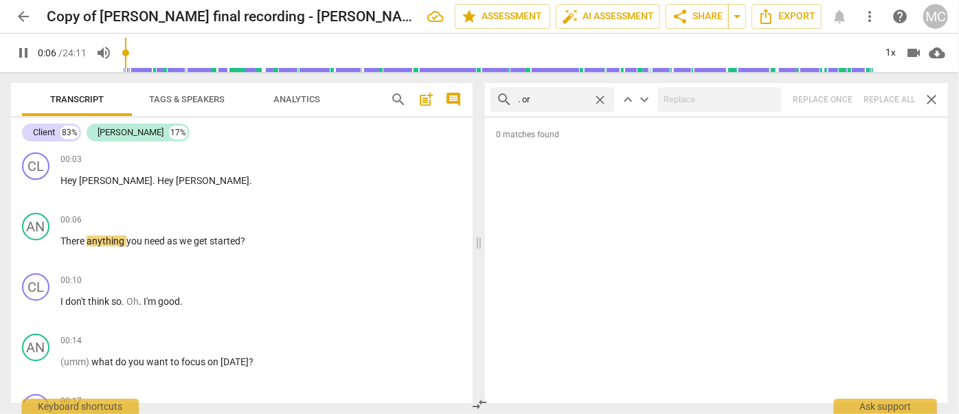
type input "7"
click at [605, 99] on span "close" at bounding box center [600, 100] width 14 height 14
click at [575, 100] on input "text" at bounding box center [563, 100] width 91 height 22
type input "8"
type input ". b"
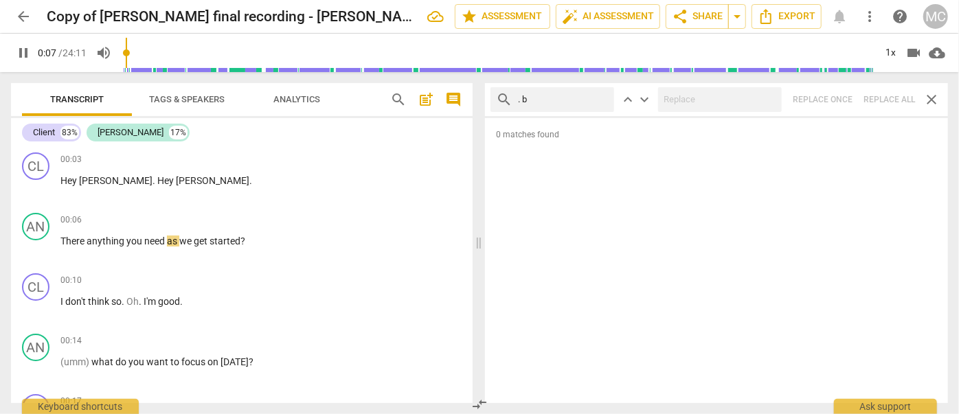
type input "8"
type input ". becaus"
type input "8"
type input ". because"
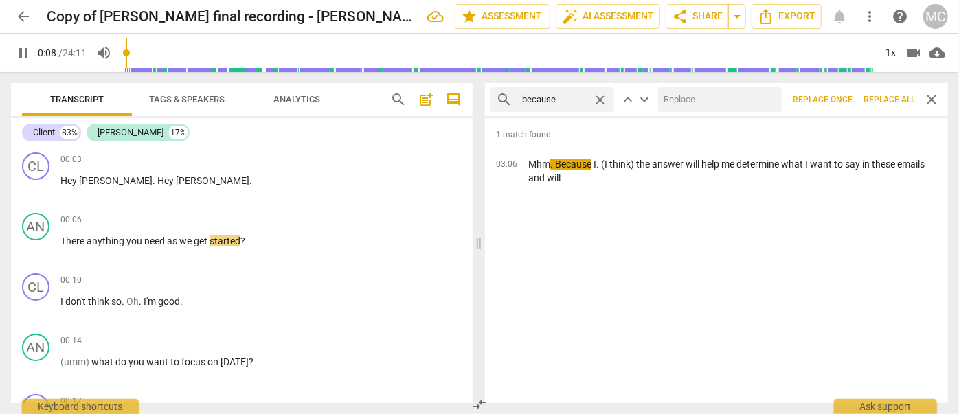
click at [689, 107] on input "text" at bounding box center [717, 100] width 118 height 22
type input "9"
type input ","
type input "9"
type input ", beca"
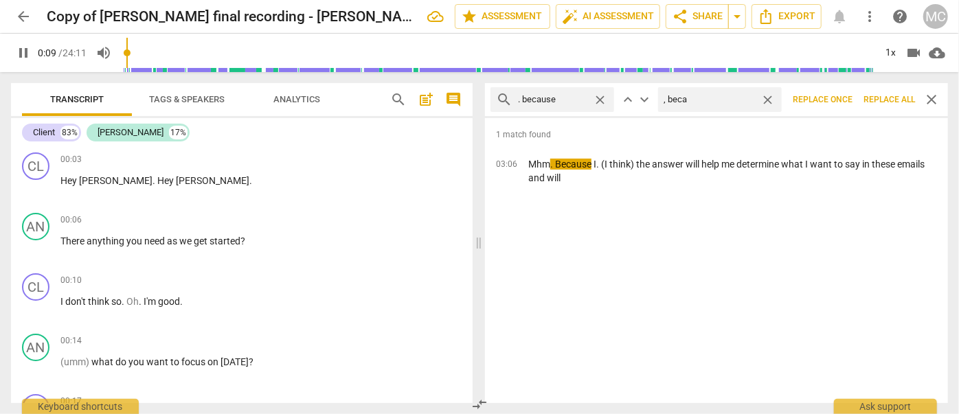
type input "9"
type input ", because"
type input "10"
type input ", because"
click at [844, 96] on span "Replace all" at bounding box center [890, 100] width 52 height 12
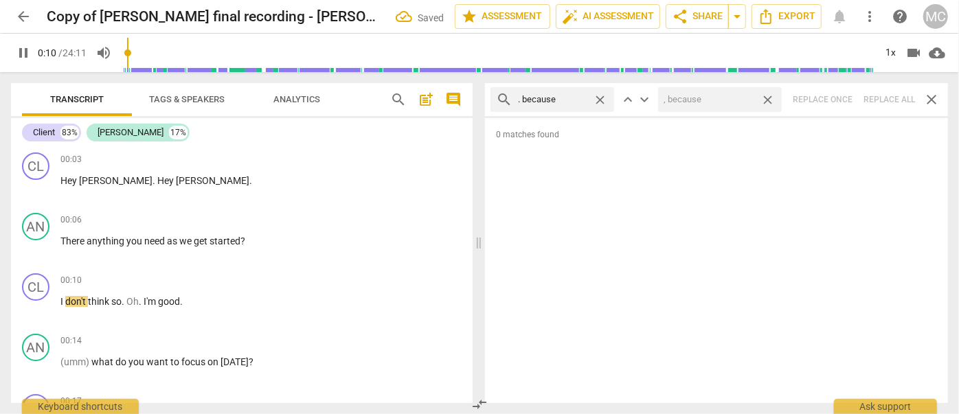
type input "11"
drag, startPoint x: 769, startPoint y: 97, endPoint x: 671, endPoint y: 95, distance: 98.3
click at [769, 97] on span "close" at bounding box center [768, 100] width 14 height 14
type input "11"
click at [601, 96] on span "close" at bounding box center [600, 100] width 14 height 14
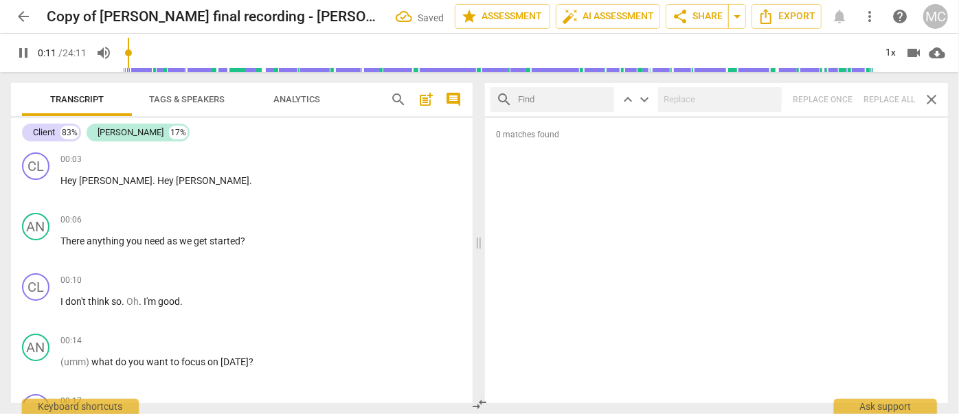
click at [568, 97] on input "text" at bounding box center [563, 100] width 91 height 22
type input "12"
type input "? A"
type input "12"
type input "? And"
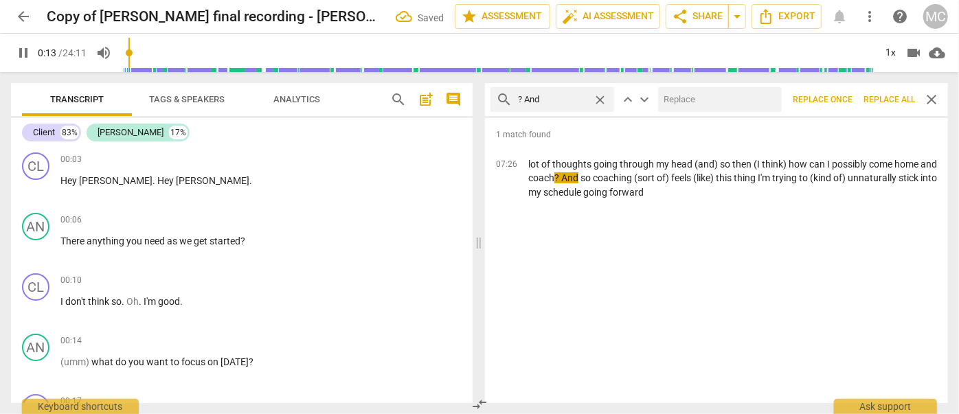
click at [677, 102] on input "text" at bounding box center [717, 100] width 118 height 22
type input "14"
type input "?"
type input "14"
type input "? (an"
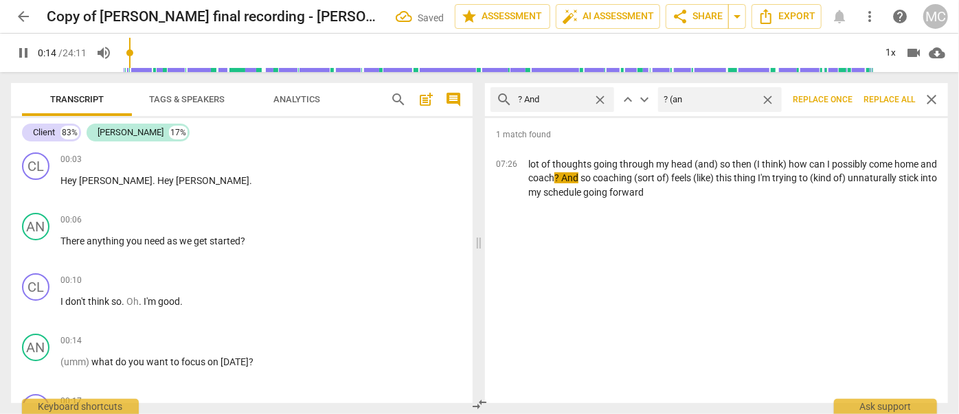
type input "14"
type input "? (and)"
type input "16"
type input "? ("
type input "16"
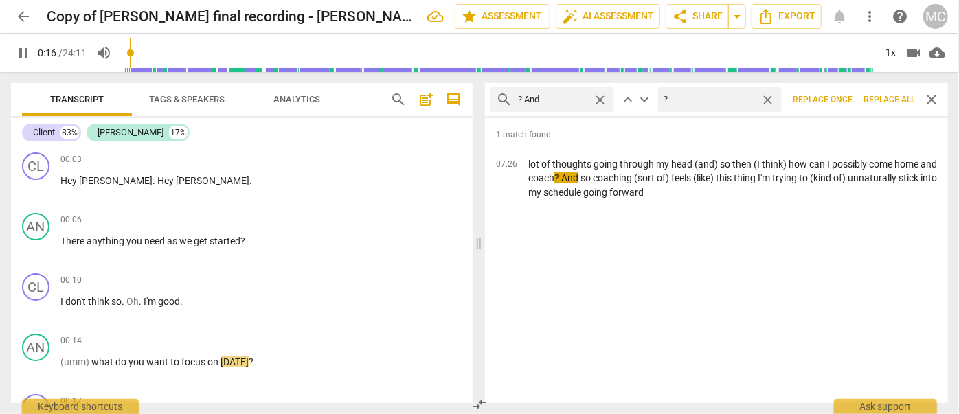
type input "?"
type input "17"
type input ".,"
type input "17"
type input "."
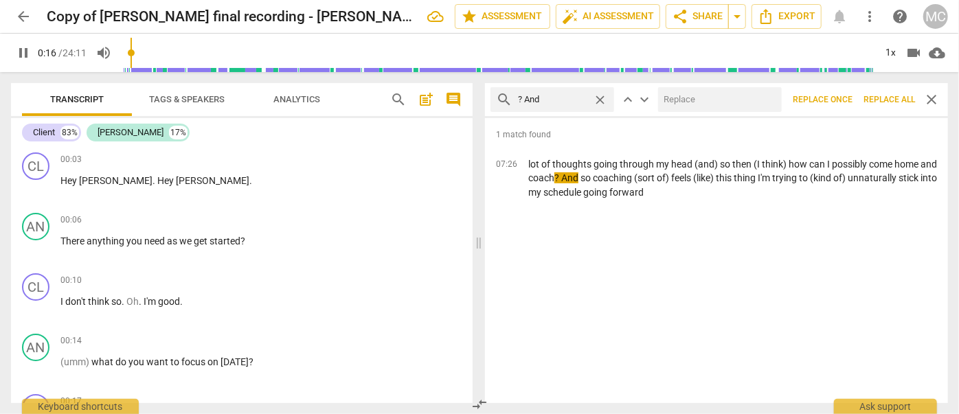
type input ","
type input "17"
type input ", and"
type input "18"
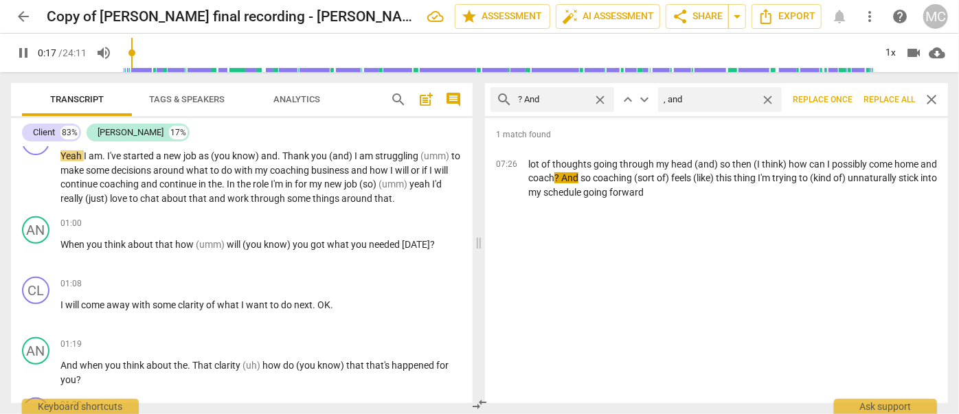
type input ", and"
click at [844, 93] on button "Replace all" at bounding box center [889, 99] width 63 height 25
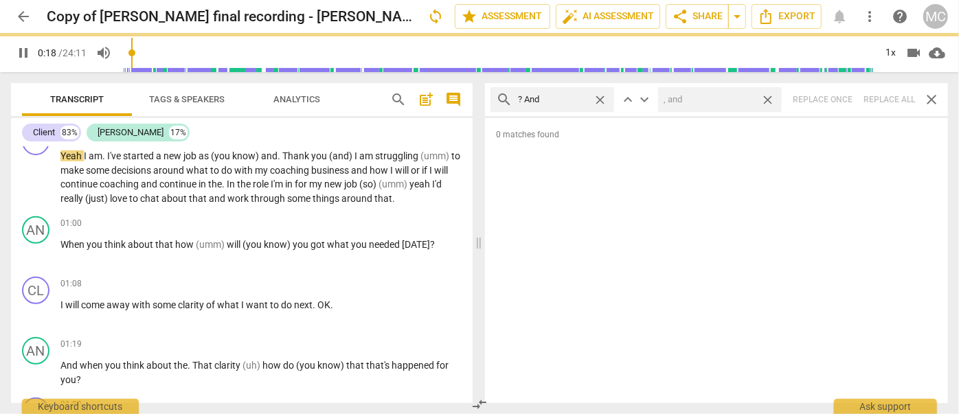
type input "18"
drag, startPoint x: 769, startPoint y: 98, endPoint x: 732, endPoint y: 100, distance: 37.1
click at [769, 98] on span "close" at bounding box center [768, 100] width 14 height 14
click at [599, 95] on span "close" at bounding box center [600, 100] width 14 height 14
type input "19"
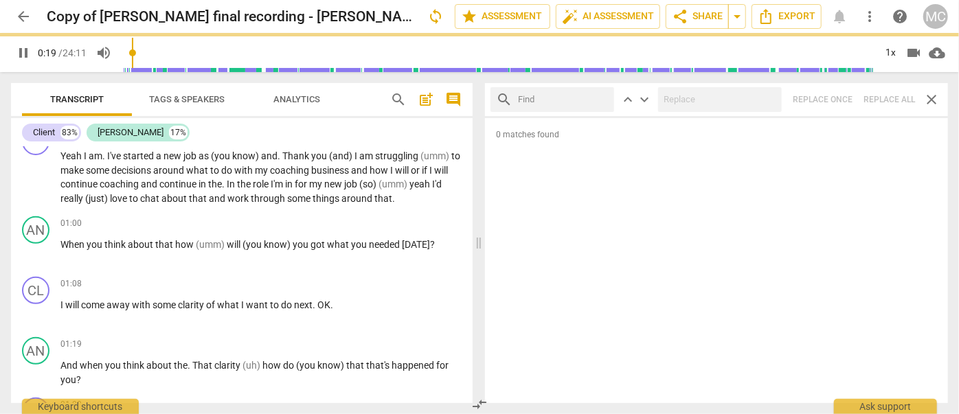
click at [562, 100] on input "text" at bounding box center [563, 100] width 91 height 22
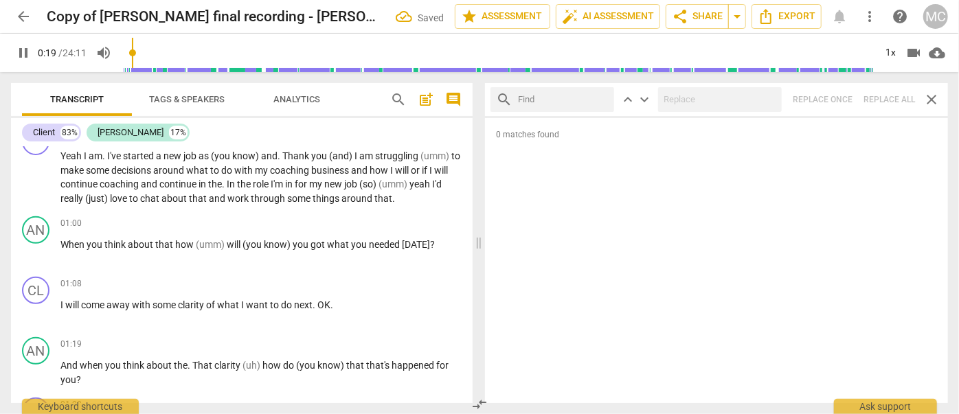
type input "20"
type input "?"
type input "20"
type input "? But"
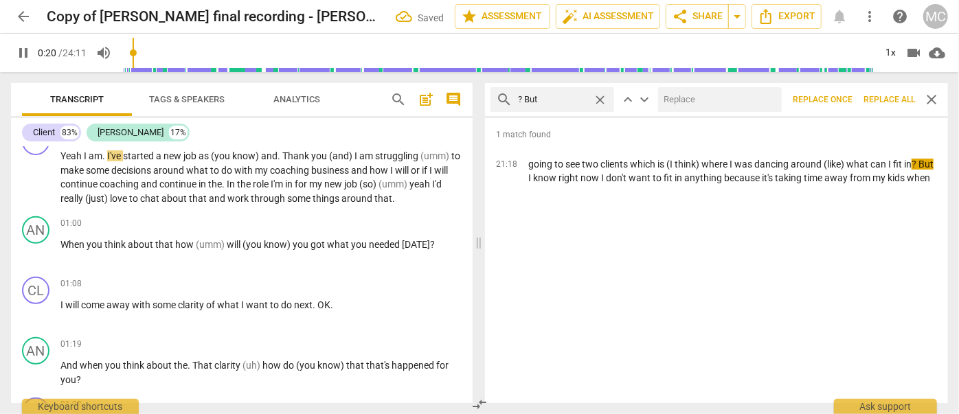
click at [698, 91] on input "text" at bounding box center [717, 100] width 118 height 22
type input "21"
type input ","
type input "22"
type input ", b"
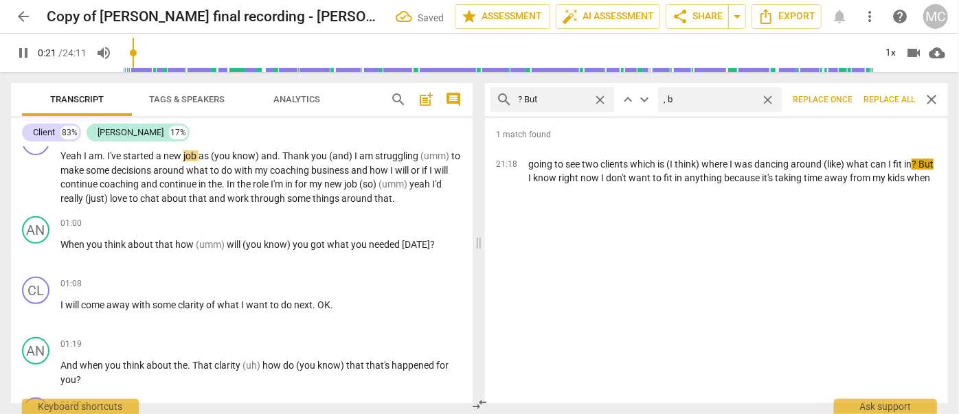
type input "22"
type input ", but"
type input "22"
type input ", but"
click at [844, 95] on span "Replace all" at bounding box center [890, 100] width 52 height 12
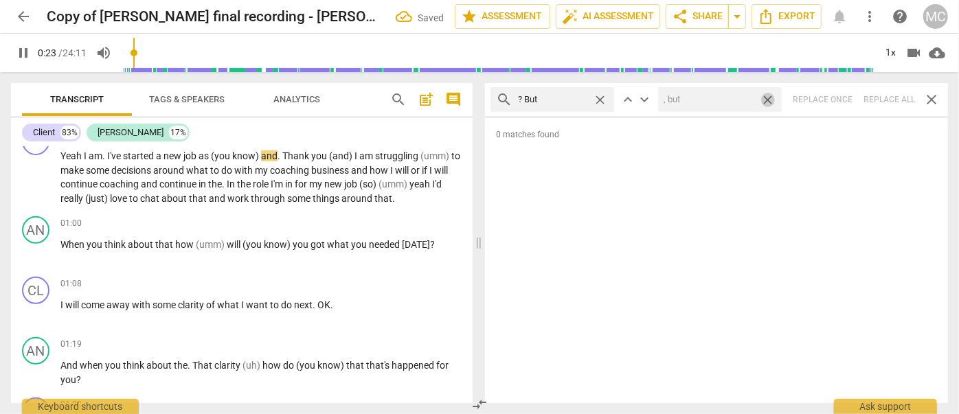
click at [766, 98] on span "close" at bounding box center [768, 100] width 14 height 14
type input "23"
type input "24"
click at [603, 96] on span "close" at bounding box center [600, 100] width 14 height 14
click at [555, 98] on input "text" at bounding box center [563, 100] width 91 height 22
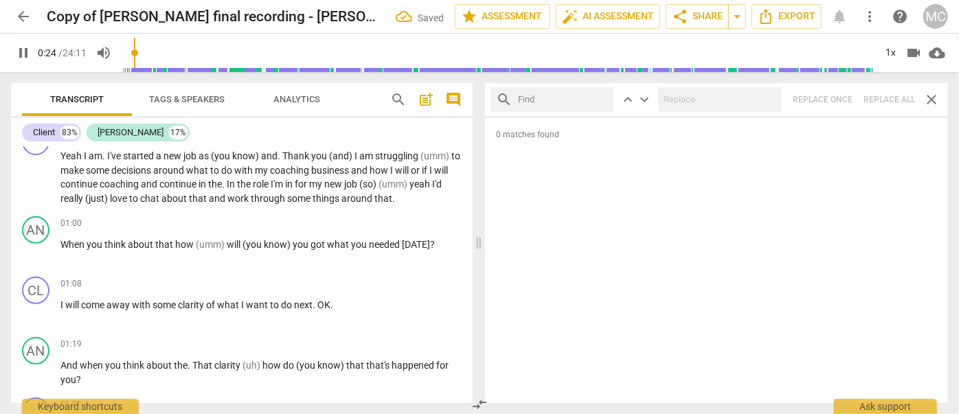
type input "24"
type input "?"
type input "25"
type input "? SO"
type input "25"
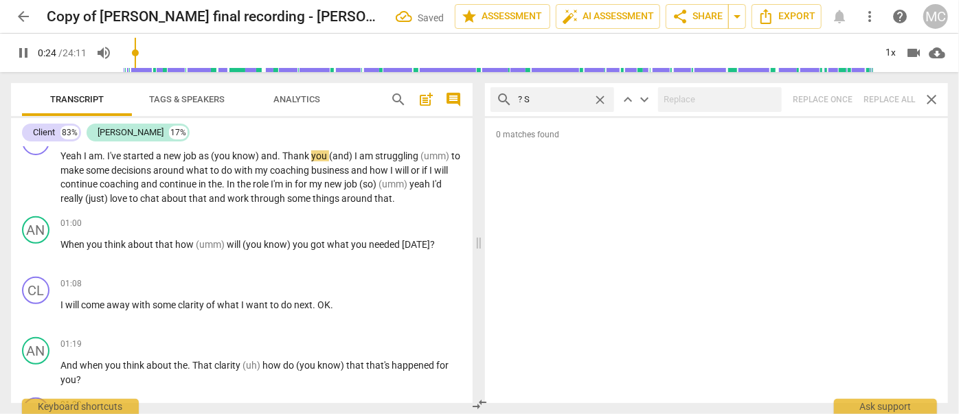
type input "? So"
type input "25"
type input "? So"
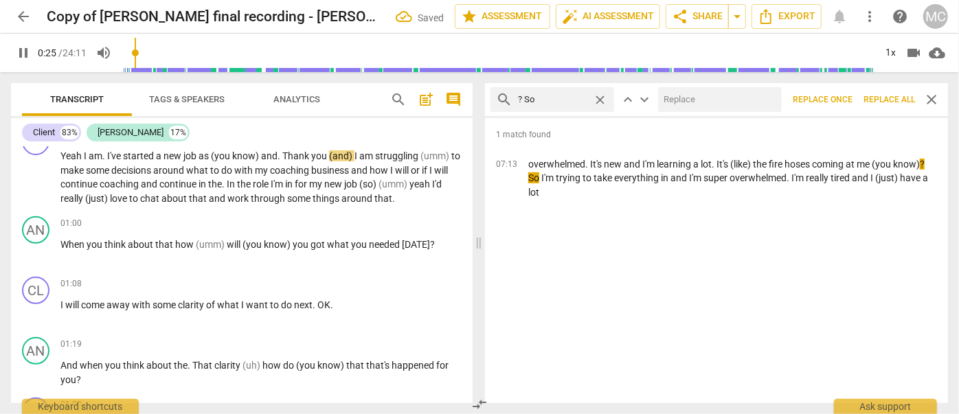
click at [671, 101] on input "text" at bounding box center [717, 100] width 118 height 22
type input "26"
type input ", so"
type input "27"
type input ", so"
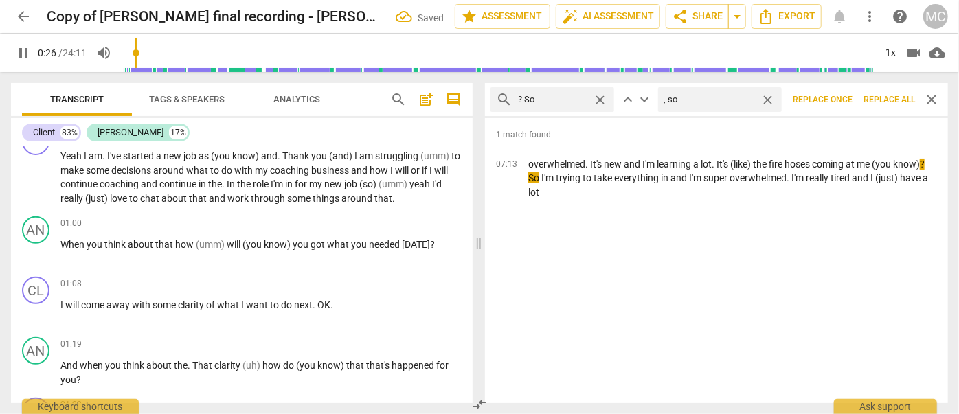
click at [844, 98] on span "Replace all" at bounding box center [890, 100] width 52 height 12
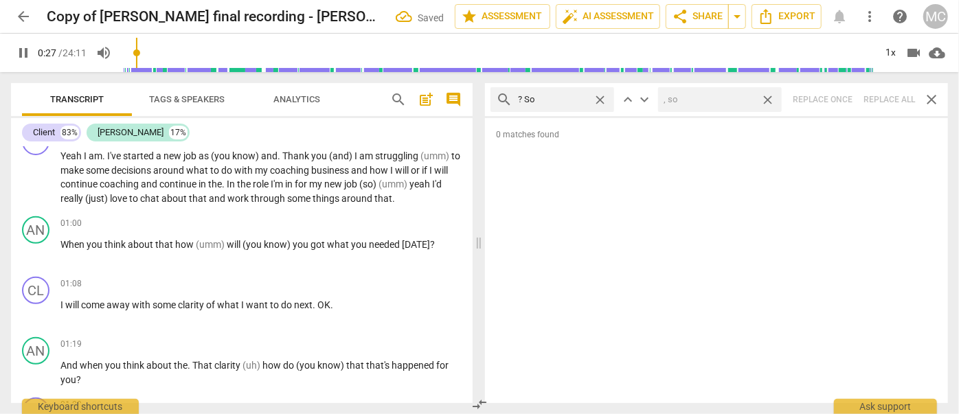
type input "28"
click at [766, 98] on span "close" at bounding box center [768, 100] width 14 height 14
click at [600, 97] on span "close" at bounding box center [600, 100] width 14 height 14
type input "30"
click at [561, 98] on input "text" at bounding box center [563, 100] width 91 height 22
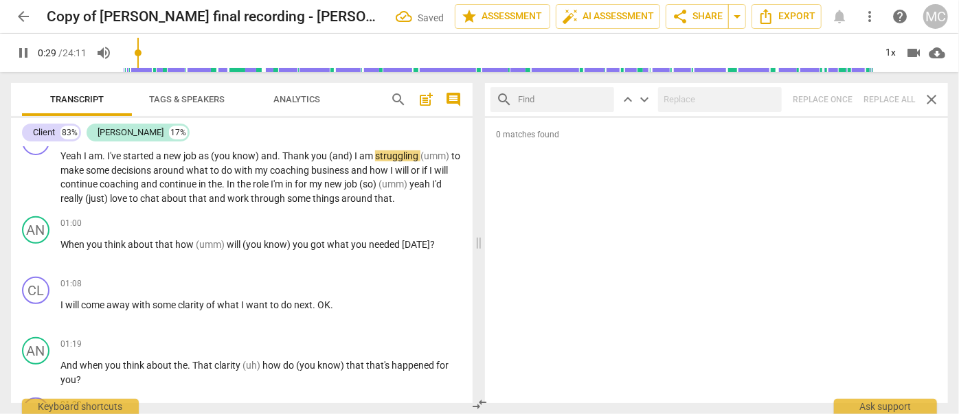
type input "30"
type input "? O"
type input "30"
type input "? Or"
type input "32"
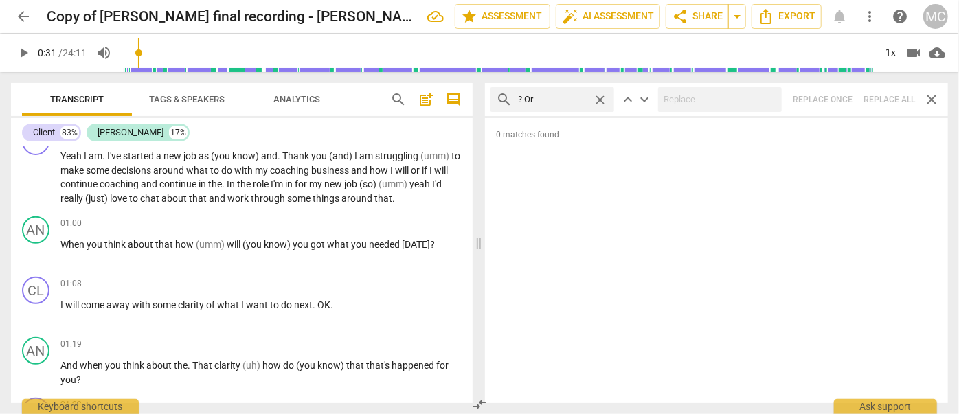
click at [844, 94] on div "search ? Or close keyboard_arrow_up keyboard_arrow_down Replace once Replace al…" at bounding box center [716, 99] width 463 height 33
click at [601, 96] on span "close" at bounding box center [600, 100] width 14 height 14
click at [546, 100] on input "text" at bounding box center [563, 100] width 91 height 22
type input "? Because"
click at [844, 96] on div "search ? Because close keyboard_arrow_up keyboard_arrow_down Replace once Repla…" at bounding box center [716, 99] width 463 height 33
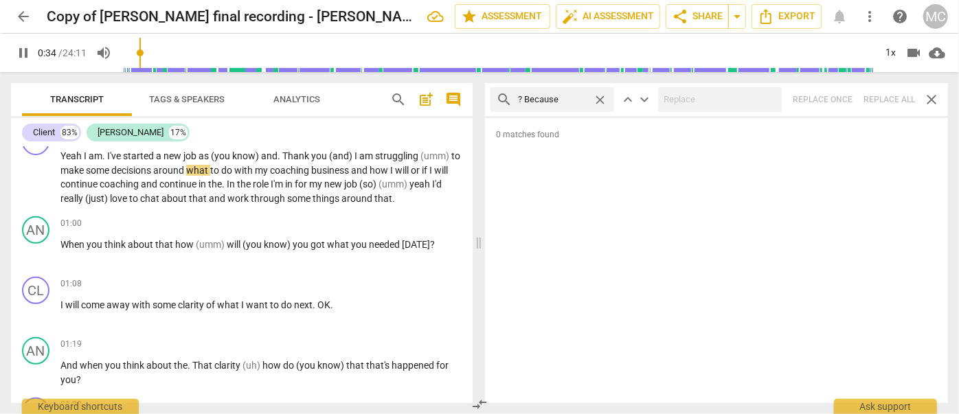
type input "35"
click at [598, 96] on span "close" at bounding box center [600, 100] width 14 height 14
click at [548, 100] on input "text" at bounding box center [563, 100] width 91 height 22
type input "35"
type input "I"
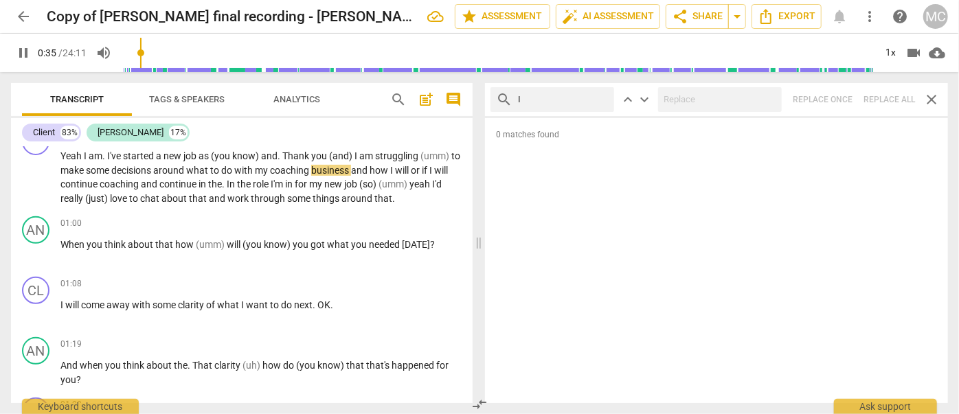
type input "36"
type input "I'"
type input "36"
type input "I'm"
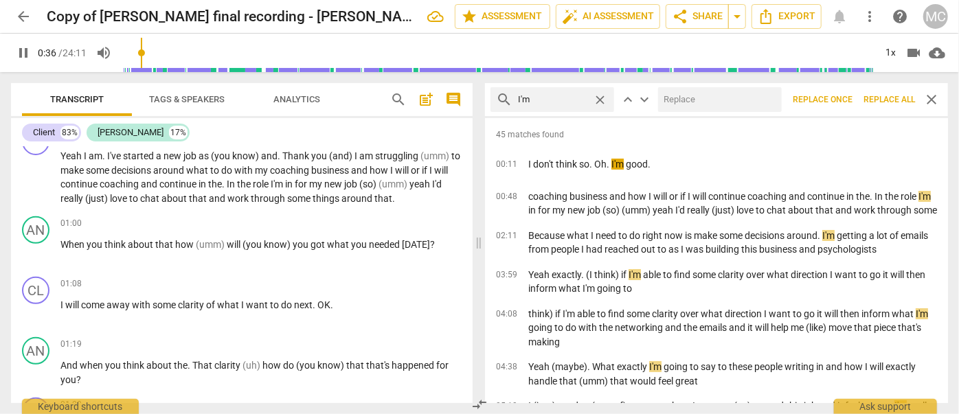
click at [700, 104] on input "text" at bounding box center [717, 100] width 118 height 22
type input "37"
type input "I"
type input "37"
type input "I am"
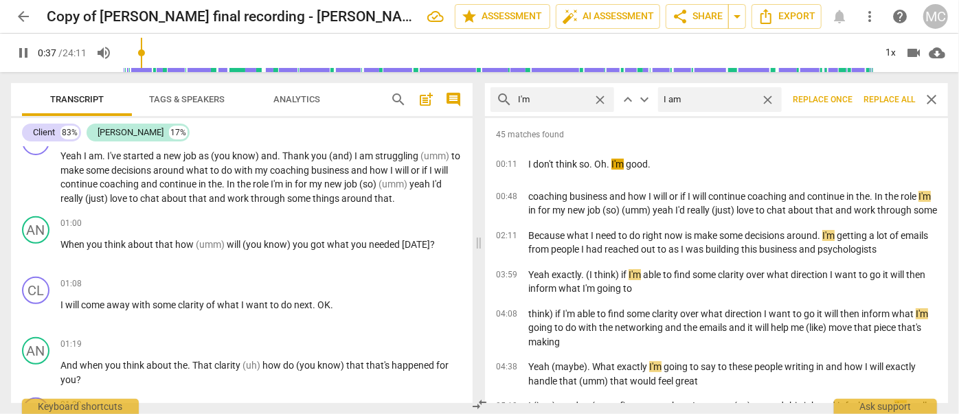
type input "38"
type input "I am"
click at [844, 94] on span "Replace all" at bounding box center [890, 100] width 52 height 12
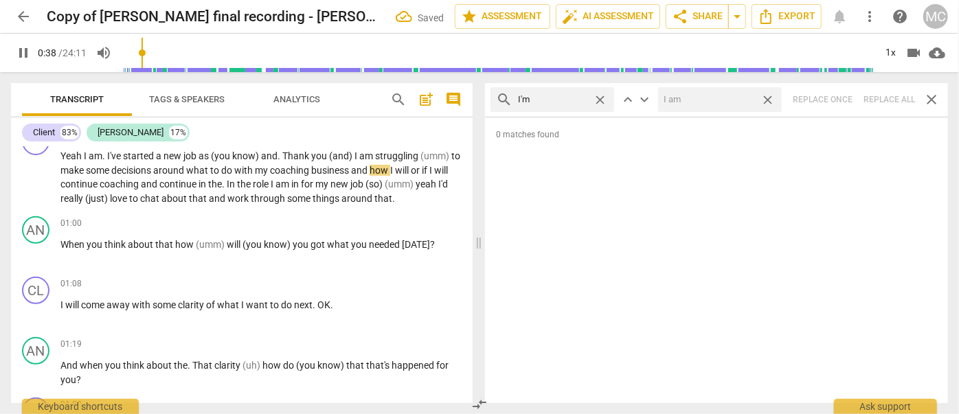
type input "39"
click at [771, 99] on span "close" at bounding box center [768, 100] width 14 height 14
click at [601, 96] on span "close" at bounding box center [600, 100] width 14 height 14
type input "39"
click at [527, 100] on input "text" at bounding box center [563, 100] width 91 height 22
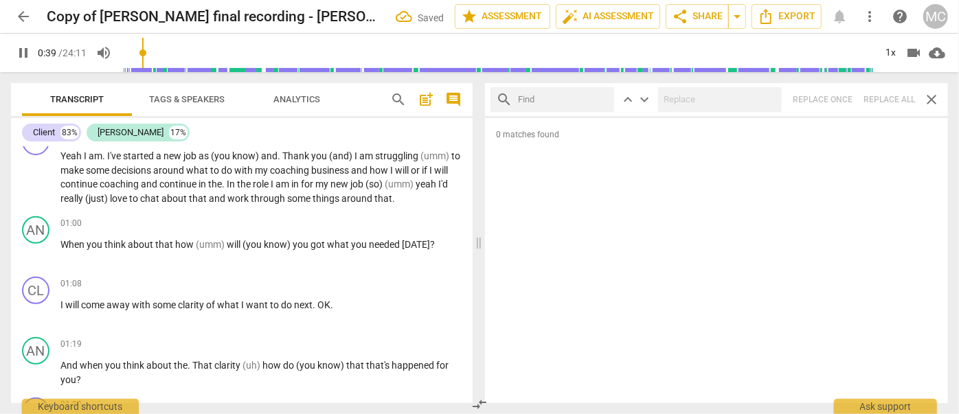
type input "40"
type input "I'"
type input "40"
type input "I'll"
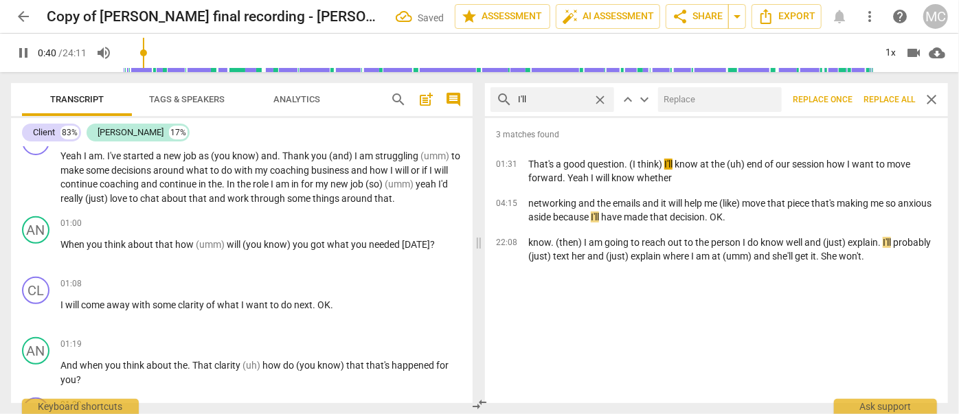
click at [689, 95] on input "text" at bounding box center [717, 100] width 118 height 22
type input "41"
type input "I"
type input "41"
type input "I will"
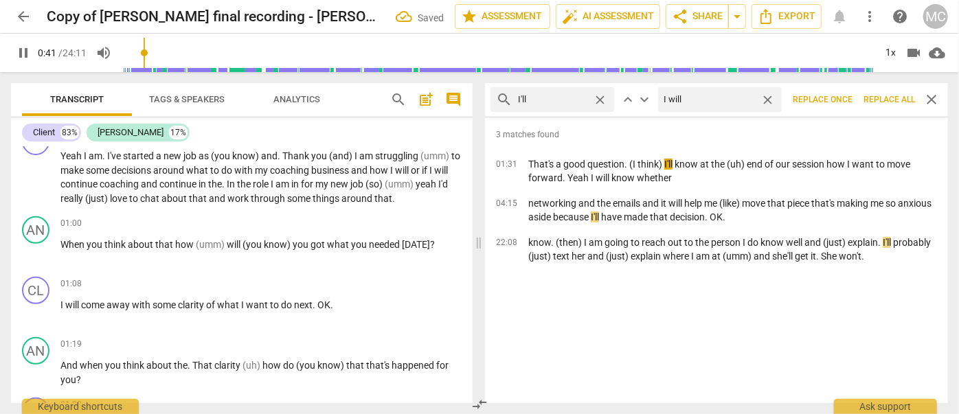
type input "42"
type input "I will"
click at [844, 98] on span "Replace all" at bounding box center [890, 100] width 52 height 12
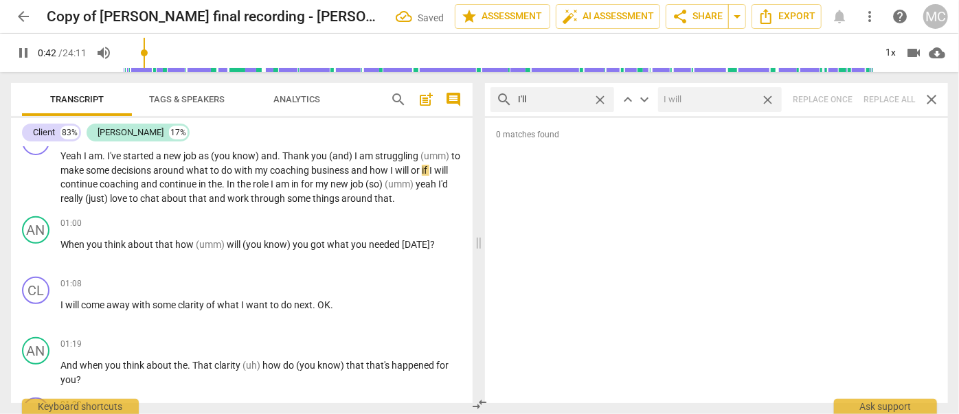
click at [769, 96] on span "close" at bounding box center [768, 100] width 14 height 14
type input "43"
click at [601, 98] on span "close" at bounding box center [600, 100] width 14 height 14
click at [575, 99] on input "text" at bounding box center [563, 100] width 91 height 22
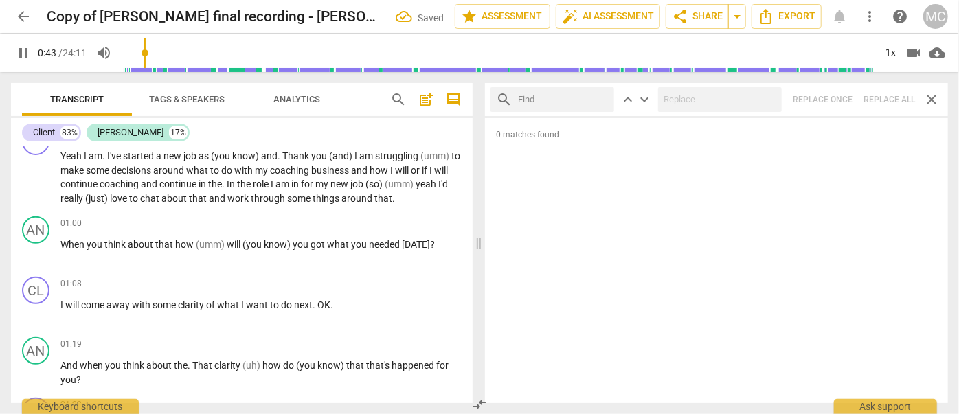
type input "44"
click at [844, 100] on div "search you'll close keyboard_arrow_up keyboard_arrow_down Replace once Replace …" at bounding box center [716, 99] width 463 height 33
click at [599, 97] on span "close" at bounding box center [600, 100] width 14 height 14
click at [564, 100] on input "text" at bounding box center [563, 100] width 91 height 22
click at [844, 96] on div "search he'll close keyboard_arrow_up keyboard_arrow_down Replace once Replace a…" at bounding box center [716, 99] width 463 height 33
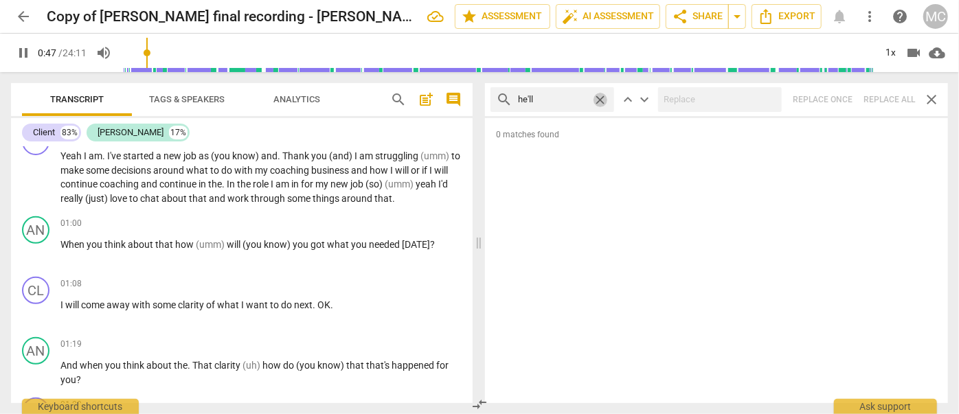
click at [601, 98] on span "close" at bounding box center [600, 100] width 14 height 14
click at [587, 98] on input "text" at bounding box center [552, 100] width 69 height 22
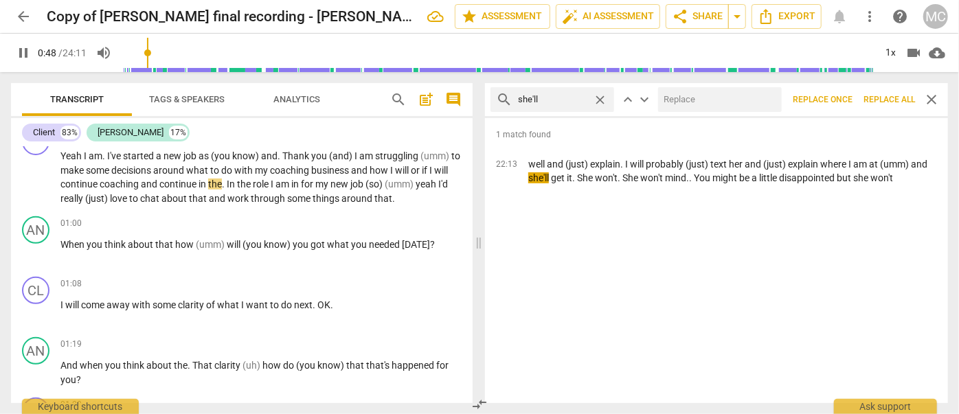
click at [687, 96] on input "text" at bounding box center [717, 100] width 118 height 22
click at [844, 96] on span "Replace all" at bounding box center [890, 100] width 52 height 12
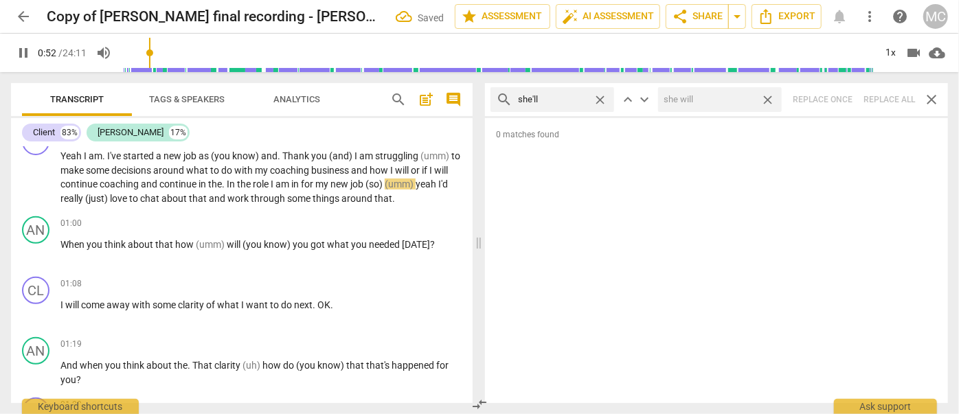
click at [768, 100] on span "close" at bounding box center [768, 100] width 14 height 14
click at [601, 97] on span "close" at bounding box center [600, 100] width 14 height 14
click at [581, 97] on input "text" at bounding box center [563, 100] width 91 height 22
click at [844, 98] on div "search it'll close keyboard_arrow_up keyboard_arrow_down Replace once Replace a…" at bounding box center [716, 99] width 463 height 33
click at [601, 98] on span "close" at bounding box center [600, 100] width 14 height 14
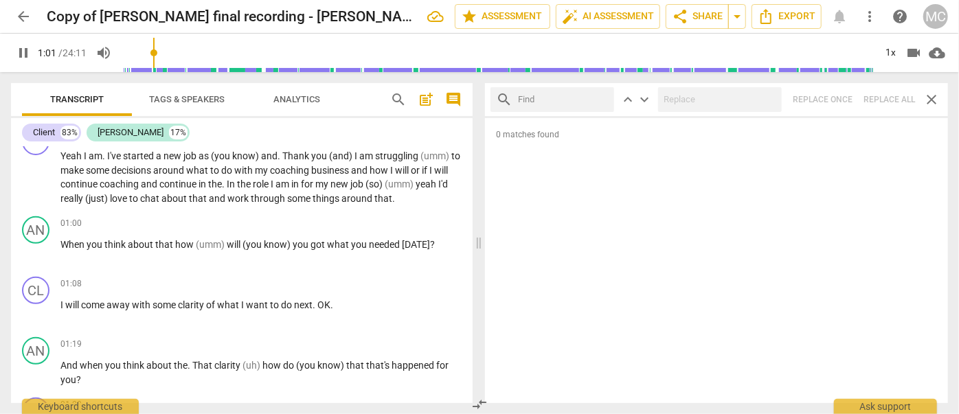
click at [566, 100] on input "text" at bounding box center [563, 100] width 91 height 22
click at [844, 96] on div "search we'll close keyboard_arrow_up keyboard_arrow_down Replace once Replace a…" at bounding box center [716, 99] width 463 height 33
click at [599, 98] on span "close" at bounding box center [600, 100] width 14 height 14
click at [577, 98] on input "text" at bounding box center [563, 100] width 91 height 22
click at [844, 99] on div "search they'll close keyboard_arrow_up keyboard_arrow_down Replace once Replace…" at bounding box center [716, 99] width 463 height 33
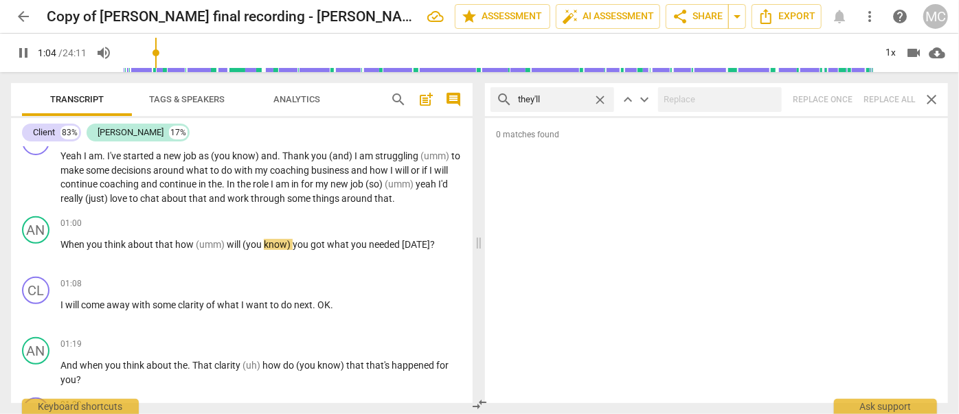
click at [601, 98] on span "close" at bounding box center [600, 100] width 14 height 14
click at [544, 100] on input "text" at bounding box center [563, 100] width 91 height 22
click at [844, 91] on div "search there'll close keyboard_arrow_up keyboard_arrow_down Replace once Replac…" at bounding box center [716, 99] width 463 height 33
click at [603, 95] on span "close" at bounding box center [600, 100] width 14 height 14
click at [570, 96] on input "text" at bounding box center [563, 100] width 91 height 22
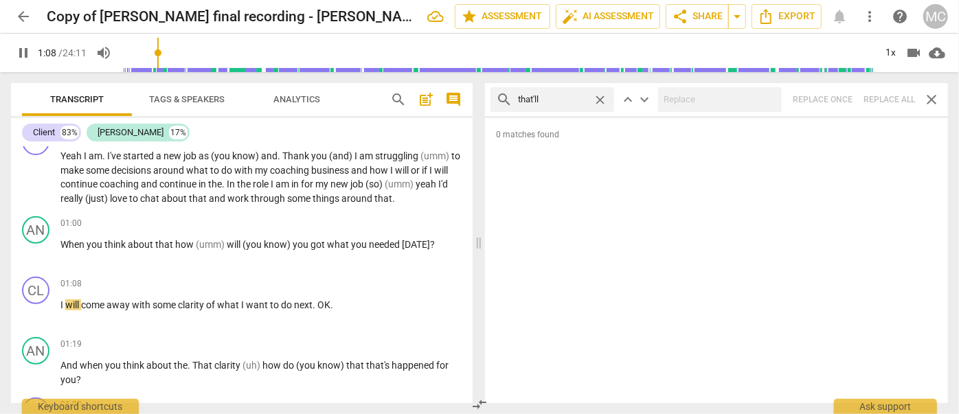
click at [844, 93] on div "search that'll close keyboard_arrow_up keyboard_arrow_down Replace once Replace…" at bounding box center [716, 99] width 463 height 33
click at [603, 97] on span "close" at bounding box center [600, 100] width 14 height 14
click at [558, 100] on input "text" at bounding box center [563, 100] width 91 height 22
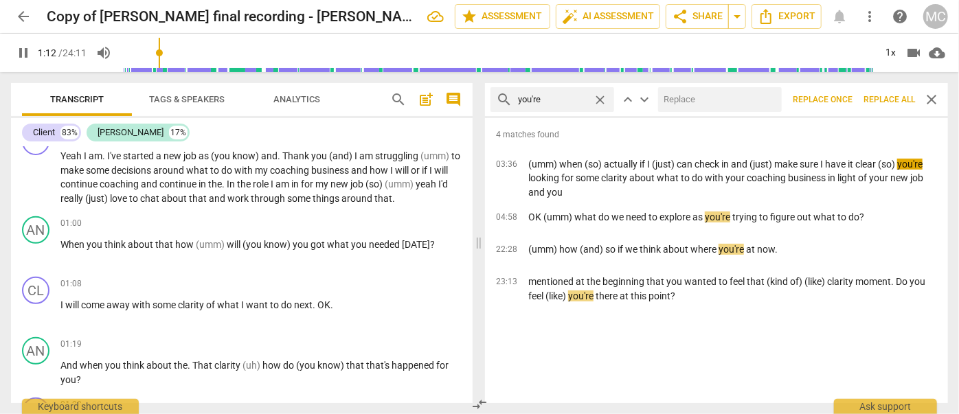
click at [735, 100] on input "text" at bounding box center [717, 100] width 118 height 22
click at [844, 96] on span "Replace all" at bounding box center [890, 100] width 52 height 12
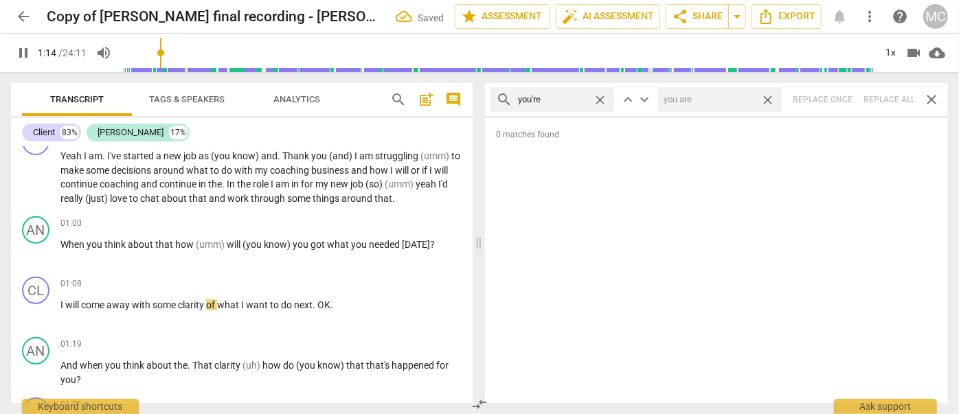
click at [768, 98] on span "close" at bounding box center [768, 100] width 14 height 14
click at [601, 98] on span "close" at bounding box center [600, 100] width 14 height 14
drag, startPoint x: 553, startPoint y: 99, endPoint x: 544, endPoint y: 113, distance: 16.4
click at [553, 100] on input "text" at bounding box center [563, 100] width 91 height 22
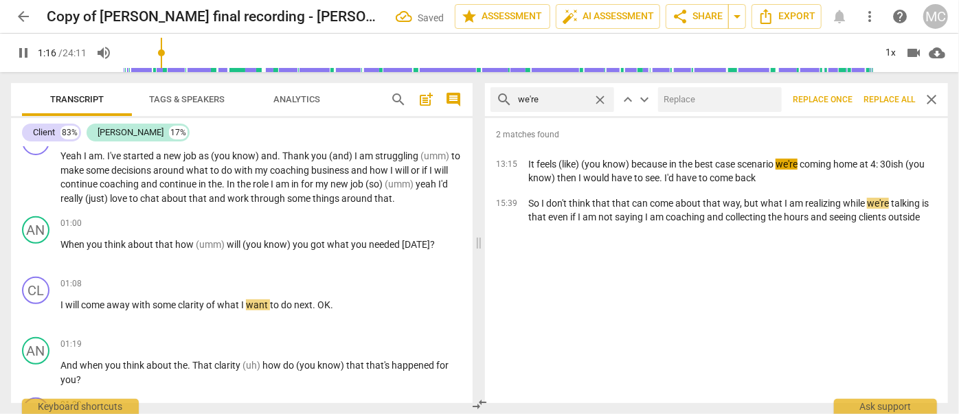
click at [743, 101] on input "text" at bounding box center [717, 100] width 118 height 22
click at [844, 95] on span "Replace all" at bounding box center [890, 100] width 52 height 12
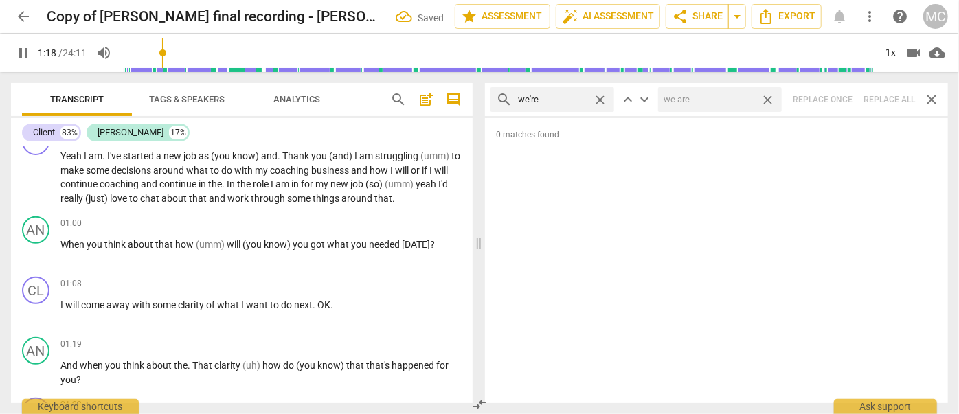
drag, startPoint x: 770, startPoint y: 95, endPoint x: 601, endPoint y: 89, distance: 169.1
click at [770, 95] on span "close" at bounding box center [768, 100] width 14 height 14
click at [599, 97] on span "close" at bounding box center [600, 100] width 14 height 14
click at [566, 104] on input "text" at bounding box center [563, 100] width 91 height 22
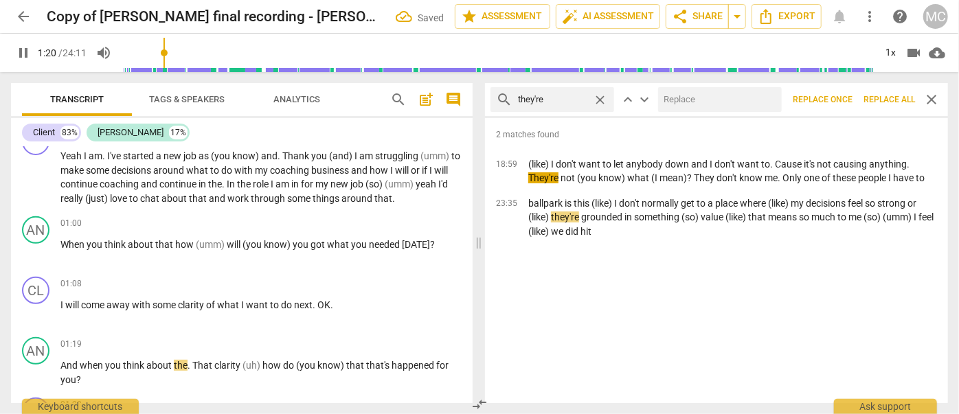
click at [697, 102] on input "text" at bounding box center [717, 100] width 118 height 22
click at [844, 95] on span "Replace all" at bounding box center [890, 100] width 52 height 12
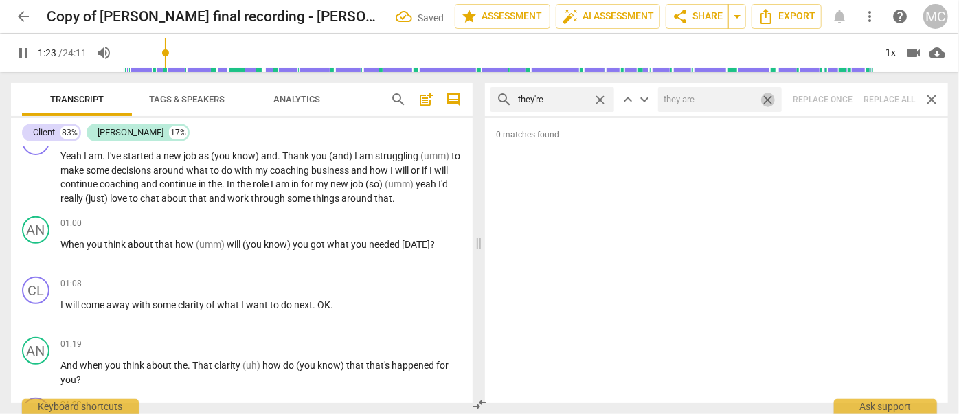
click at [768, 98] on span "close" at bounding box center [768, 100] width 14 height 14
click at [599, 98] on span "close" at bounding box center [600, 100] width 14 height 14
click at [573, 102] on input "text" at bounding box center [563, 100] width 91 height 22
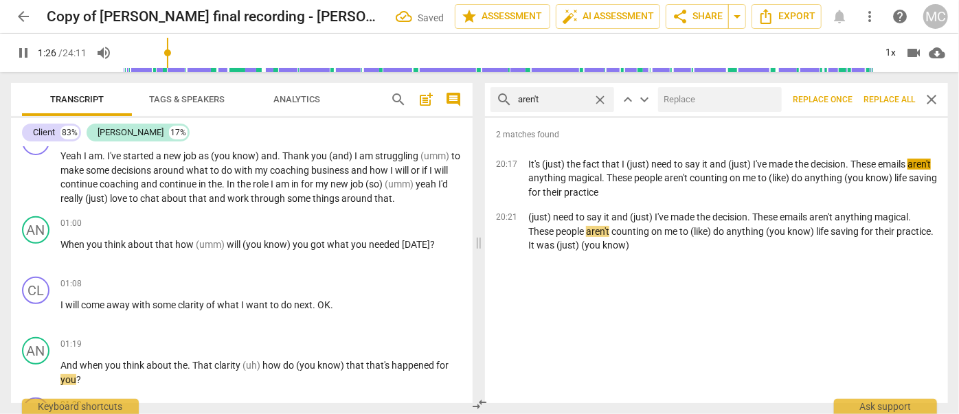
click at [700, 100] on input "text" at bounding box center [717, 100] width 118 height 22
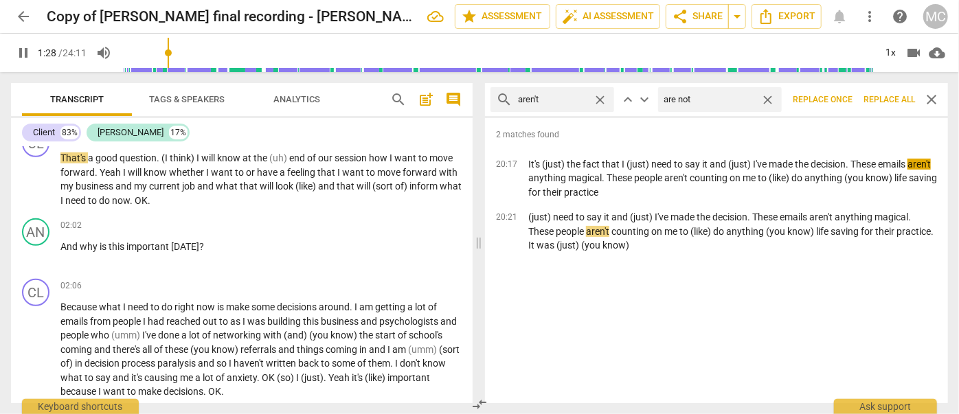
click at [844, 96] on span "Replace all" at bounding box center [890, 100] width 52 height 12
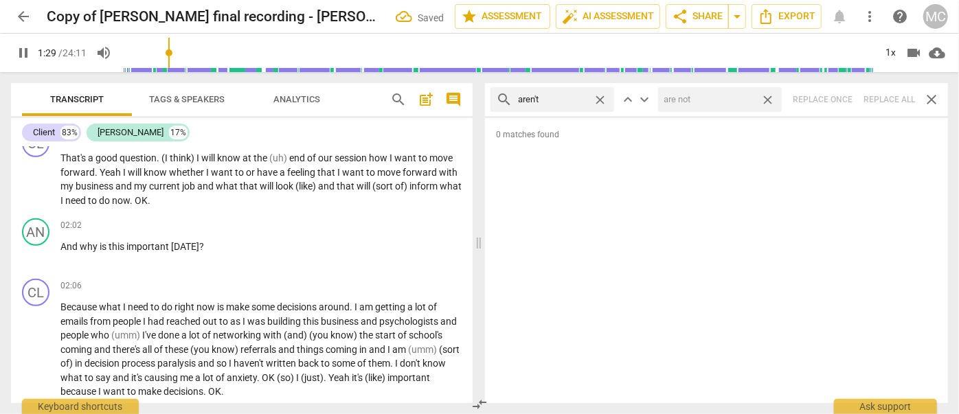
click at [768, 95] on span "close" at bounding box center [768, 100] width 14 height 14
click at [603, 96] on span "close" at bounding box center [600, 100] width 14 height 14
click at [582, 96] on input "text" at bounding box center [563, 100] width 91 height 22
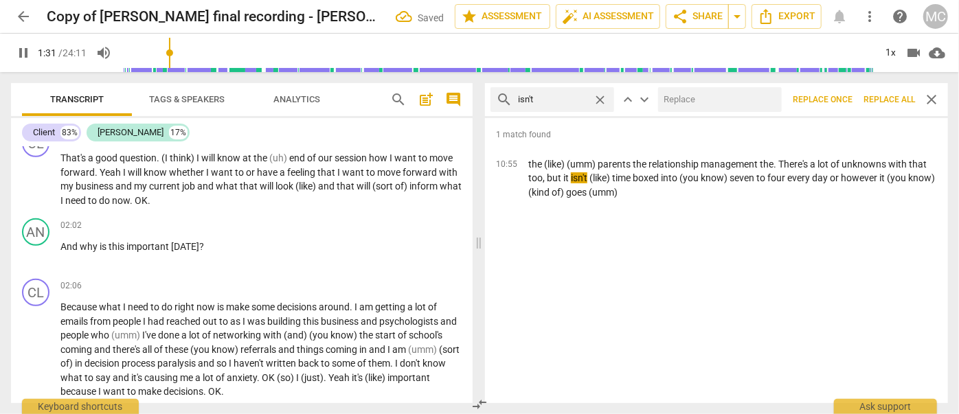
click at [697, 96] on input "text" at bounding box center [717, 100] width 118 height 22
click at [844, 95] on span "Replace all" at bounding box center [890, 100] width 52 height 12
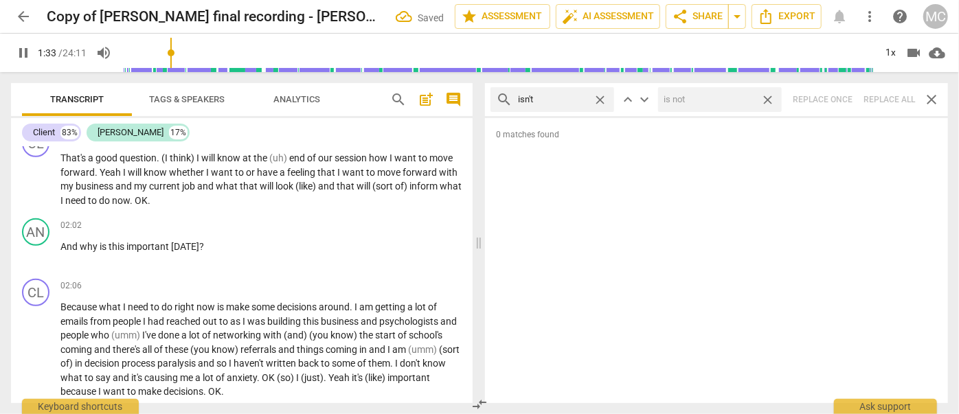
click at [769, 98] on span "close" at bounding box center [768, 100] width 14 height 14
click at [601, 95] on span "close" at bounding box center [600, 100] width 14 height 14
click at [550, 105] on input "text" at bounding box center [563, 100] width 91 height 22
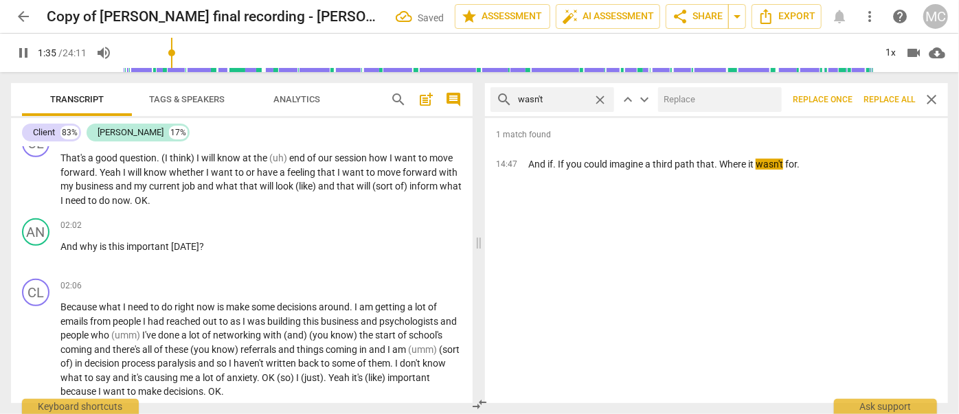
click at [671, 96] on input "text" at bounding box center [717, 100] width 118 height 22
click at [844, 95] on span "Replace all" at bounding box center [890, 100] width 52 height 12
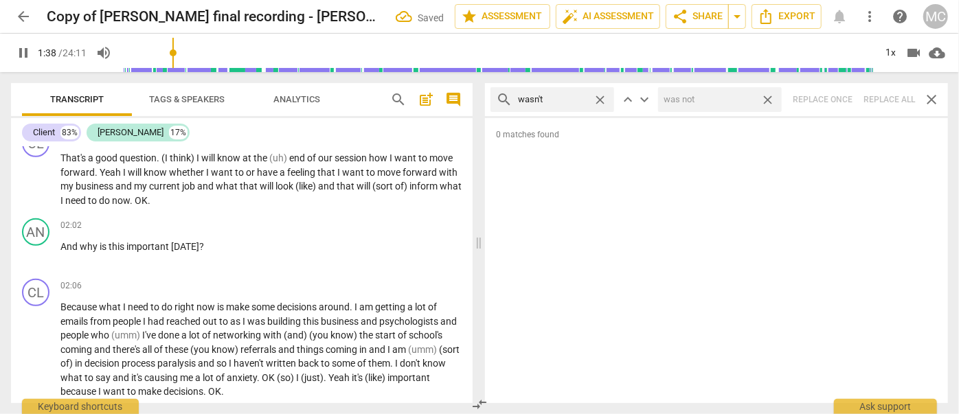
click at [768, 95] on span "close" at bounding box center [768, 100] width 14 height 14
click at [604, 96] on span "close" at bounding box center [600, 100] width 14 height 14
click at [591, 98] on input "text" at bounding box center [563, 100] width 91 height 22
click at [844, 96] on div "search weren't close keyboard_arrow_up keyboard_arrow_down Replace once Replace…" at bounding box center [716, 99] width 463 height 33
click at [601, 100] on span "close" at bounding box center [600, 100] width 14 height 14
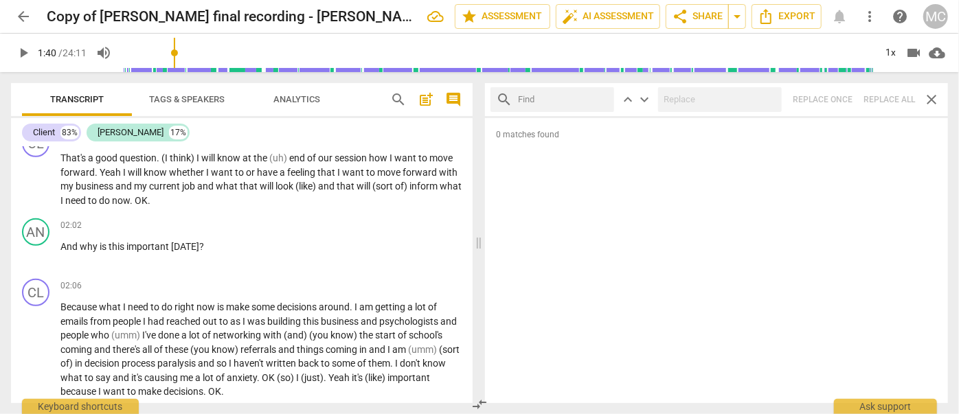
click at [563, 95] on input "text" at bounding box center [563, 100] width 91 height 22
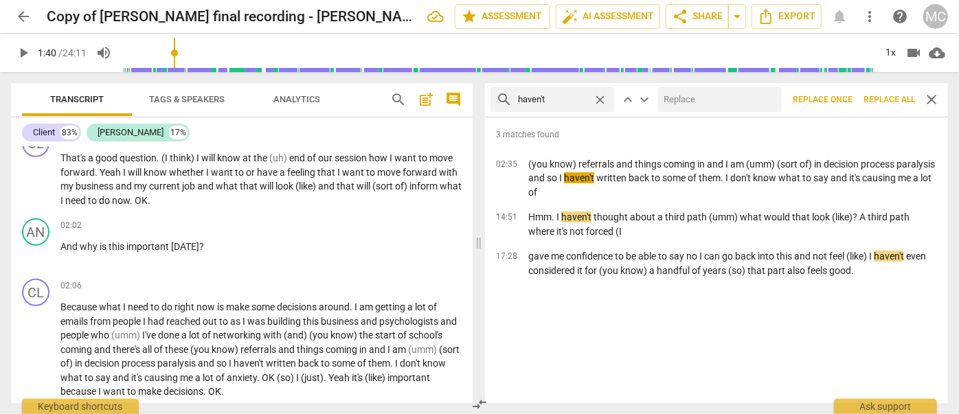
click at [710, 89] on input "text" at bounding box center [717, 100] width 118 height 22
click at [844, 98] on span "Replace all" at bounding box center [890, 100] width 52 height 12
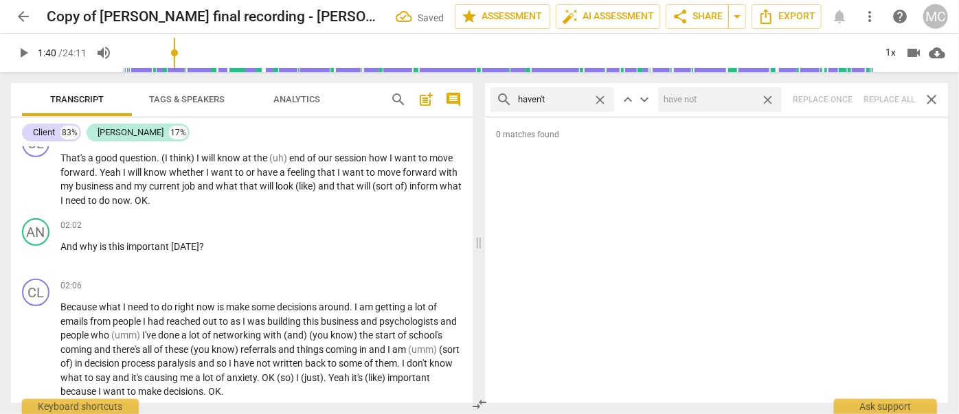
click at [768, 98] on span "close" at bounding box center [768, 100] width 14 height 14
click at [602, 97] on span "close" at bounding box center [600, 100] width 14 height 14
click at [582, 97] on input "text" at bounding box center [563, 100] width 91 height 22
click at [844, 96] on div "search hasn't close keyboard_arrow_up keyboard_arrow_down Replace once Replace …" at bounding box center [716, 99] width 463 height 33
click at [601, 96] on span "close" at bounding box center [600, 100] width 14 height 14
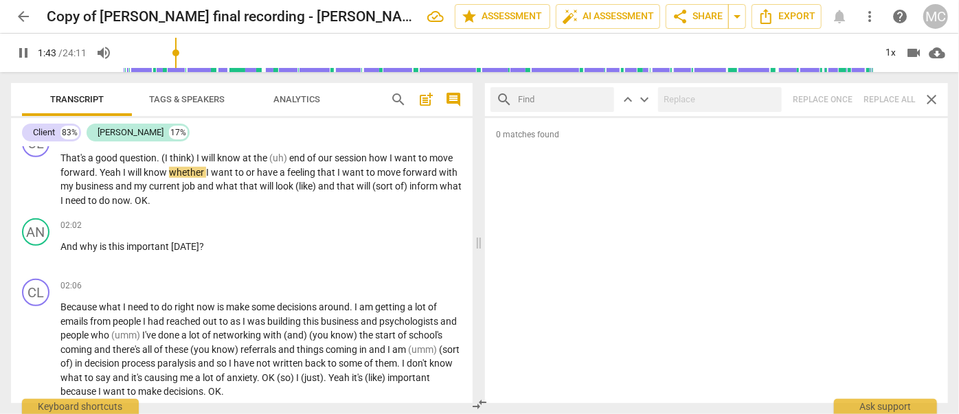
click at [561, 96] on input "text" at bounding box center [563, 100] width 91 height 22
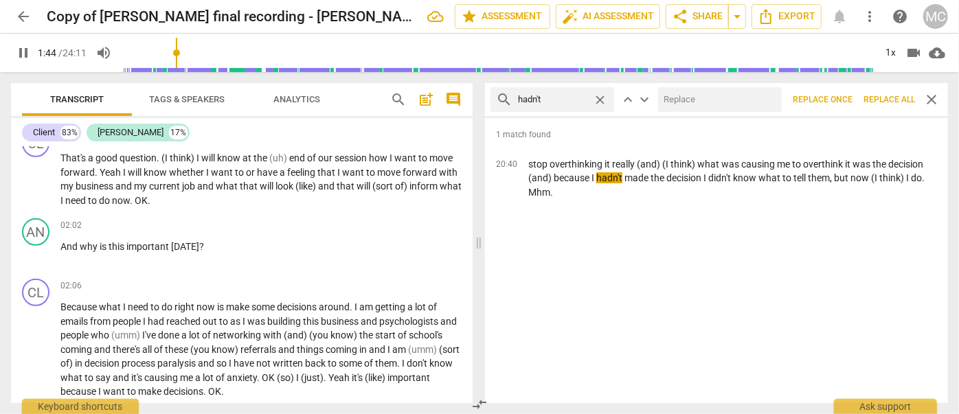
click at [713, 95] on input "text" at bounding box center [717, 100] width 118 height 22
click at [844, 100] on span "Replace all" at bounding box center [890, 100] width 52 height 12
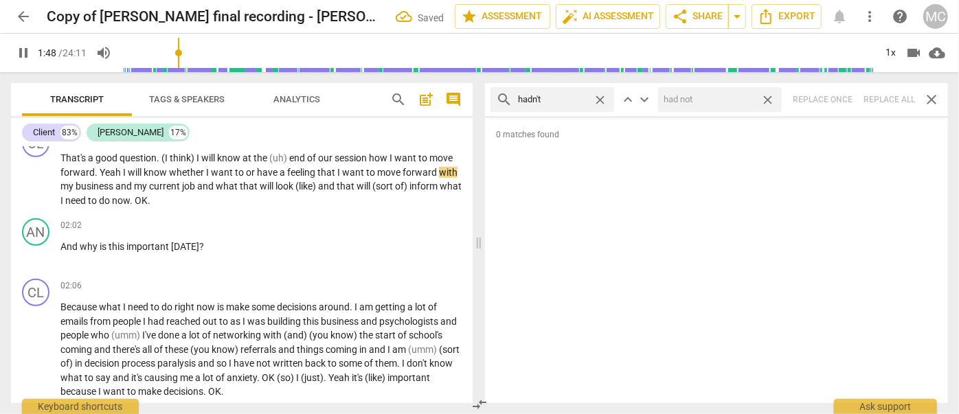
click at [767, 97] on span "close" at bounding box center [768, 100] width 14 height 14
click at [601, 96] on span "close" at bounding box center [600, 100] width 14 height 14
click at [562, 100] on input "text" at bounding box center [552, 100] width 69 height 22
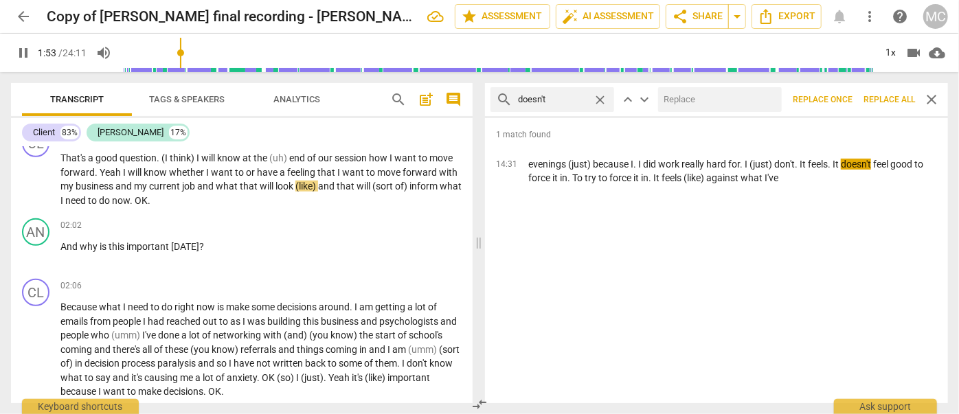
click at [722, 85] on div "search doesn't close keyboard_arrow_up keyboard_arrow_down Replace once Replace…" at bounding box center [716, 99] width 463 height 33
click at [717, 98] on input "text" at bounding box center [717, 100] width 118 height 22
click at [844, 96] on span "Replace all" at bounding box center [890, 100] width 52 height 12
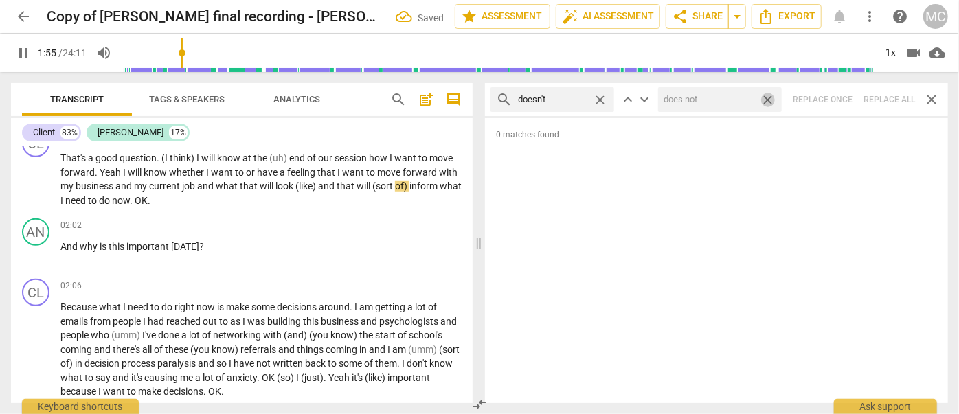
drag, startPoint x: 771, startPoint y: 96, endPoint x: 504, endPoint y: 108, distance: 266.9
click at [771, 96] on span "close" at bounding box center [768, 100] width 14 height 14
drag, startPoint x: 600, startPoint y: 98, endPoint x: 590, endPoint y: 98, distance: 10.3
click at [600, 98] on span "close" at bounding box center [600, 100] width 14 height 14
click at [559, 100] on input "text" at bounding box center [563, 100] width 91 height 22
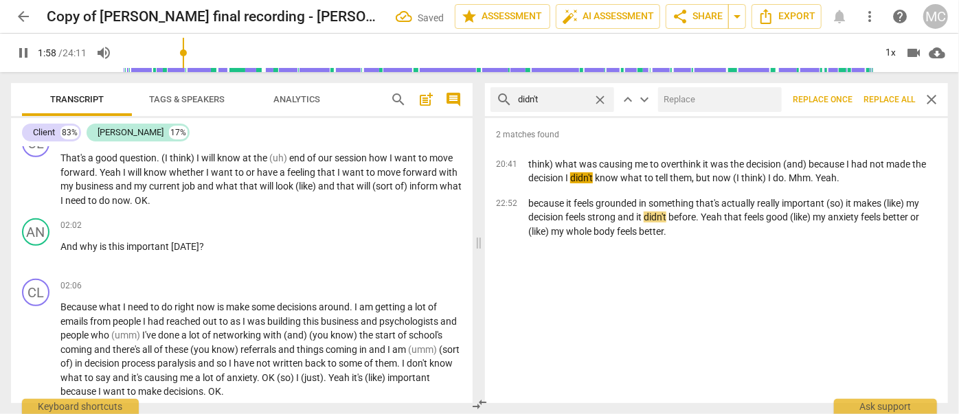
click at [727, 87] on div at bounding box center [720, 99] width 124 height 25
click at [719, 98] on input "text" at bounding box center [717, 100] width 118 height 22
click at [844, 93] on button "Replace all" at bounding box center [889, 99] width 63 height 25
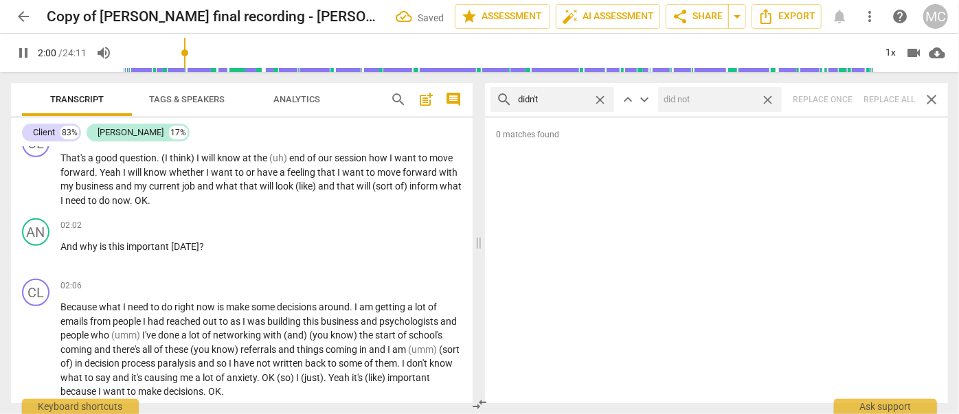
click at [773, 99] on span "close" at bounding box center [768, 100] width 14 height 14
click at [605, 95] on span "close" at bounding box center [600, 100] width 14 height 14
click at [564, 98] on input "text" at bounding box center [563, 100] width 91 height 22
click at [844, 95] on div "search wouldn't close keyboard_arrow_up keyboard_arrow_down Replace once Replac…" at bounding box center [716, 99] width 463 height 33
click at [605, 97] on span "close" at bounding box center [600, 100] width 14 height 14
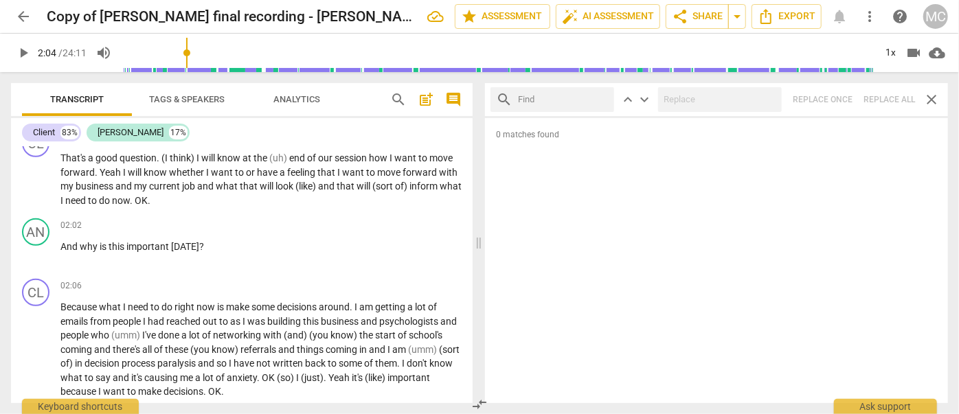
click at [577, 100] on input "text" at bounding box center [563, 100] width 91 height 22
click at [844, 95] on div "search shouldn't close keyboard_arrow_up keyboard_arrow_down Replace once Repla…" at bounding box center [716, 99] width 463 height 33
click at [599, 98] on span "close" at bounding box center [600, 100] width 14 height 14
click at [572, 98] on input "text" at bounding box center [563, 100] width 91 height 22
click at [844, 95] on div "search couldn't close keyboard_arrow_up keyboard_arrow_down Replace once Replac…" at bounding box center [716, 99] width 463 height 33
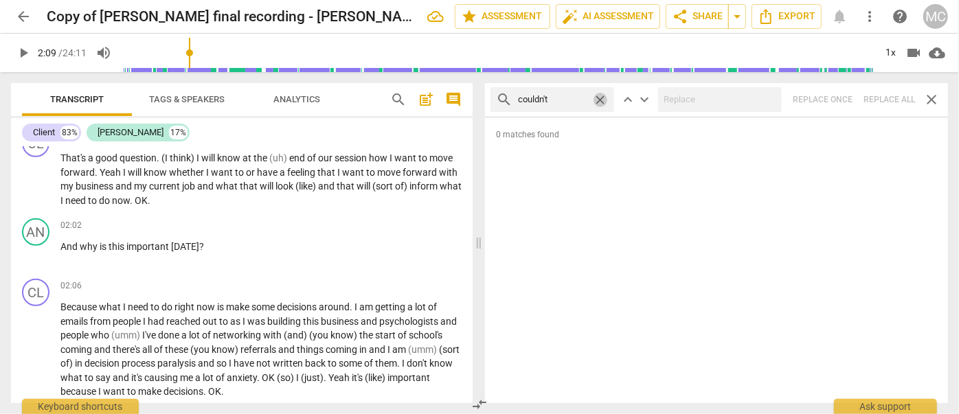
click at [601, 98] on span "close" at bounding box center [600, 100] width 14 height 14
drag, startPoint x: 559, startPoint y: 97, endPoint x: 548, endPoint y: 100, distance: 11.3
click at [559, 97] on input "text" at bounding box center [563, 100] width 91 height 22
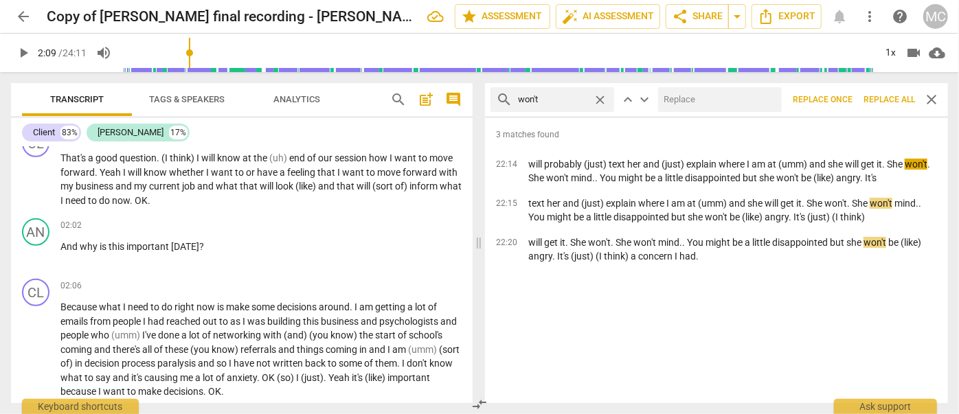
click at [709, 106] on input "text" at bounding box center [717, 100] width 118 height 22
click at [844, 91] on button "Replace all" at bounding box center [889, 99] width 63 height 25
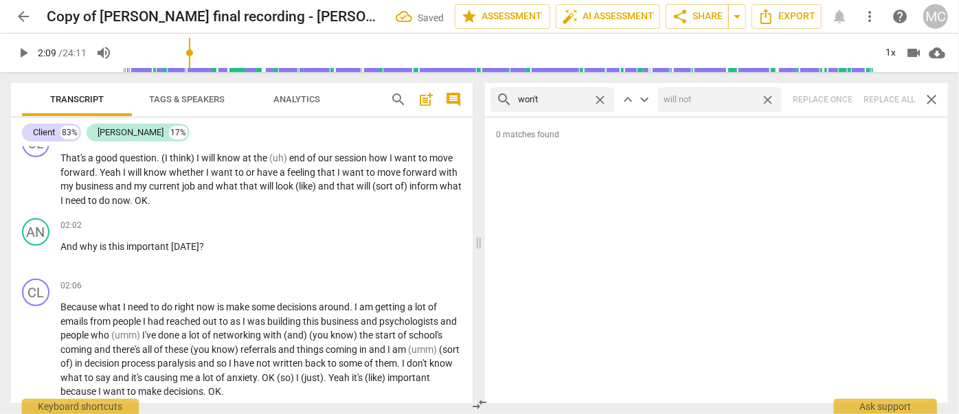
click at [770, 98] on span "close" at bounding box center [768, 100] width 14 height 14
click at [603, 100] on span "close" at bounding box center [600, 100] width 14 height 14
click at [550, 100] on input "text" at bounding box center [563, 100] width 91 height 22
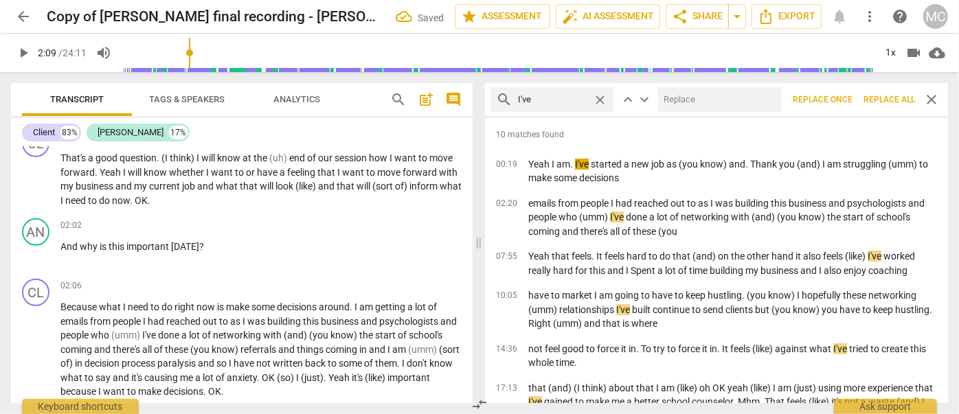
click at [716, 109] on input "text" at bounding box center [717, 100] width 118 height 22
click at [844, 94] on span "Replace all" at bounding box center [890, 100] width 52 height 12
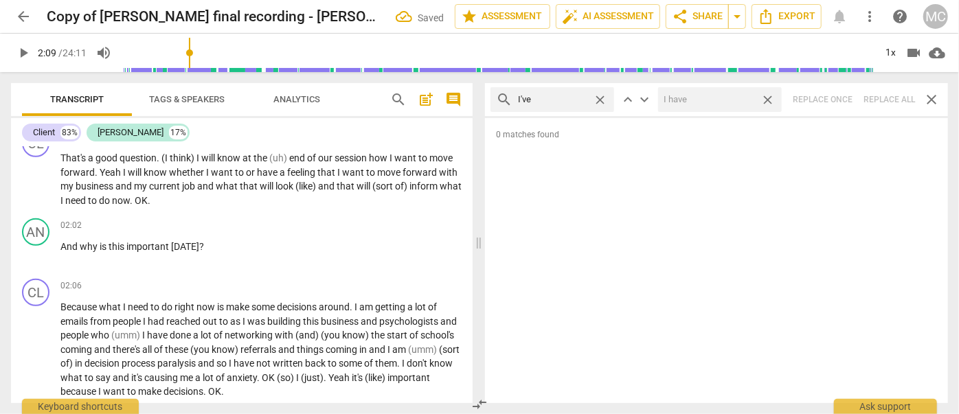
click at [770, 97] on span "close" at bounding box center [768, 100] width 14 height 14
click at [601, 98] on span "close" at bounding box center [600, 100] width 14 height 14
click at [574, 98] on input "text" at bounding box center [563, 100] width 91 height 22
click at [844, 94] on div "search you've close keyboard_arrow_up keyboard_arrow_down Replace once Replace …" at bounding box center [716, 99] width 463 height 33
click at [601, 97] on span "close" at bounding box center [600, 100] width 14 height 14
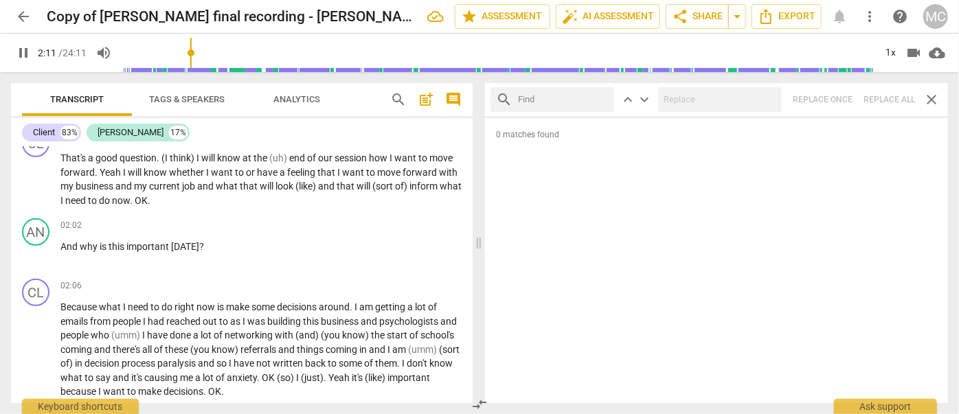
click at [559, 105] on input "text" at bounding box center [563, 100] width 91 height 22
click at [844, 100] on div "search we've close keyboard_arrow_up keyboard_arrow_down Replace once Replace a…" at bounding box center [716, 99] width 463 height 33
click at [601, 98] on span "close" at bounding box center [600, 100] width 14 height 14
click at [537, 100] on input "text" at bounding box center [563, 100] width 91 height 22
click at [844, 98] on div "search they've close keyboard_arrow_up keyboard_arrow_down Replace once Replace…" at bounding box center [716, 99] width 463 height 33
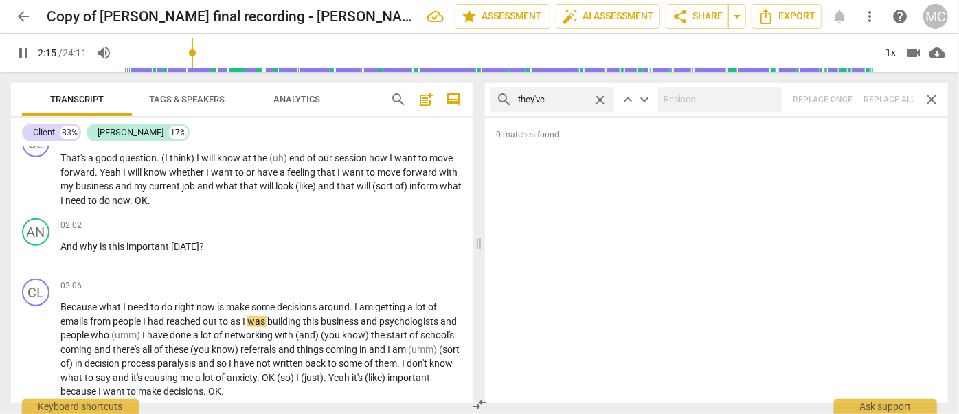
drag, startPoint x: 597, startPoint y: 98, endPoint x: 562, endPoint y: 101, distance: 35.2
click at [597, 98] on span "close" at bounding box center [600, 100] width 14 height 14
click at [555, 102] on input "text" at bounding box center [563, 100] width 91 height 22
click at [844, 91] on div "search have got close keyboard_arrow_up keyboard_arrow_down Replace once Replac…" at bounding box center [716, 99] width 463 height 33
click at [602, 98] on span "close" at bounding box center [600, 100] width 14 height 14
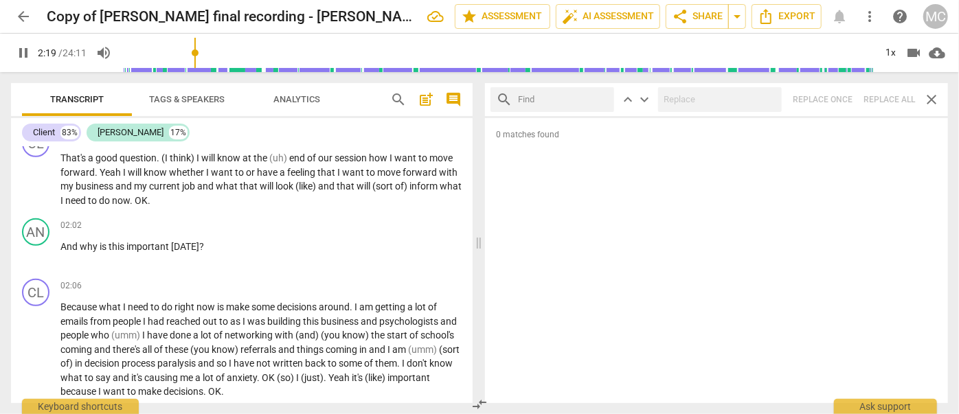
click at [579, 98] on input "text" at bounding box center [563, 100] width 91 height 22
click at [844, 98] on div "search he's close keyboard_arrow_up keyboard_arrow_down Replace once Replace al…" at bounding box center [716, 99] width 463 height 33
click at [603, 96] on span "close" at bounding box center [600, 100] width 14 height 14
click at [581, 98] on input "text" at bounding box center [552, 100] width 69 height 22
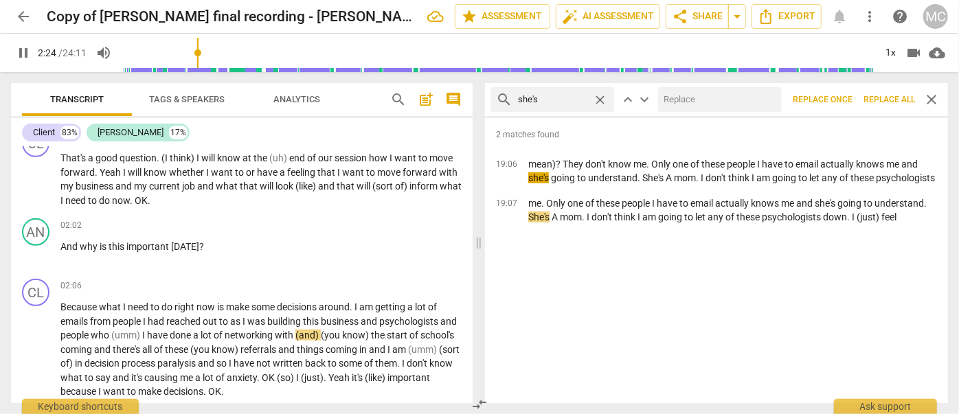
click at [701, 100] on input "text" at bounding box center [717, 100] width 118 height 22
click at [844, 94] on span "Replace all" at bounding box center [890, 100] width 52 height 12
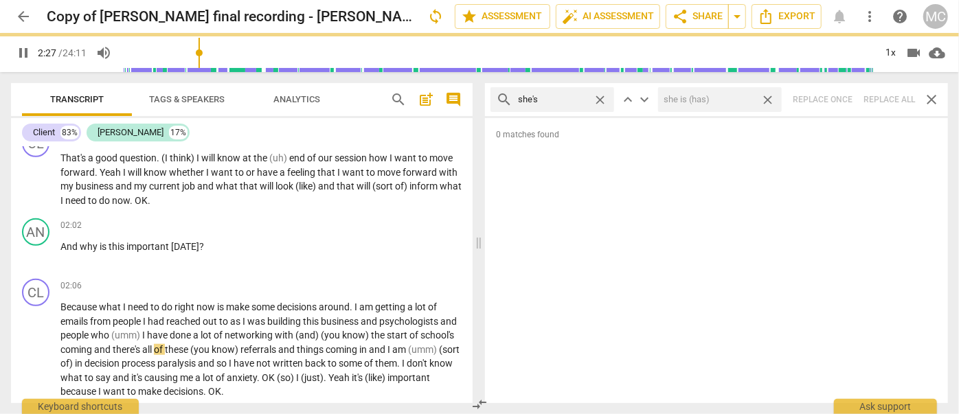
click at [769, 98] on span "close" at bounding box center [768, 100] width 14 height 14
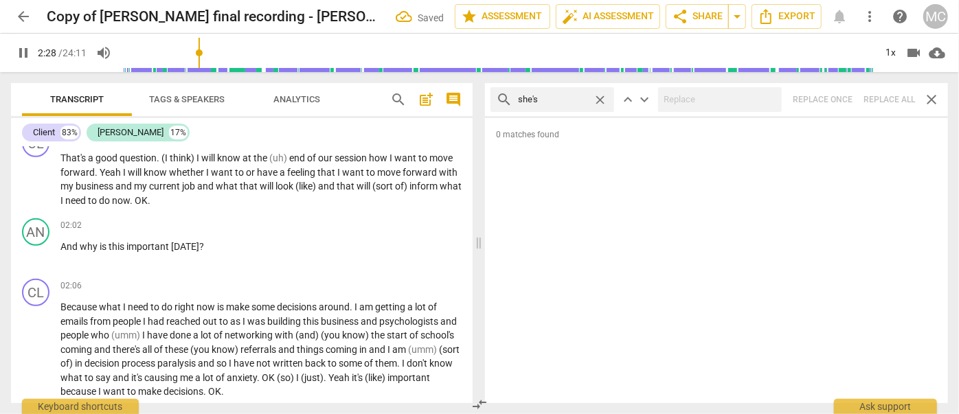
click at [599, 98] on span "close" at bounding box center [600, 100] width 14 height 14
click at [577, 98] on input "text" at bounding box center [563, 100] width 91 height 22
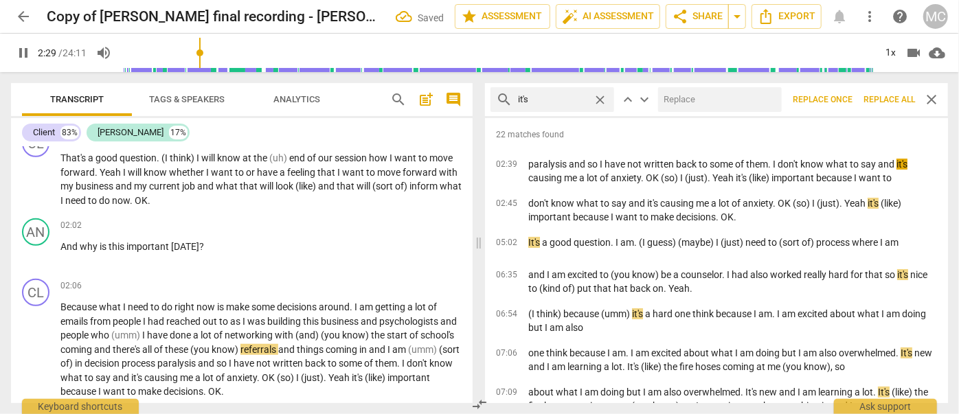
click at [684, 91] on input "text" at bounding box center [717, 100] width 118 height 22
click at [844, 100] on span "Replace all" at bounding box center [890, 100] width 52 height 12
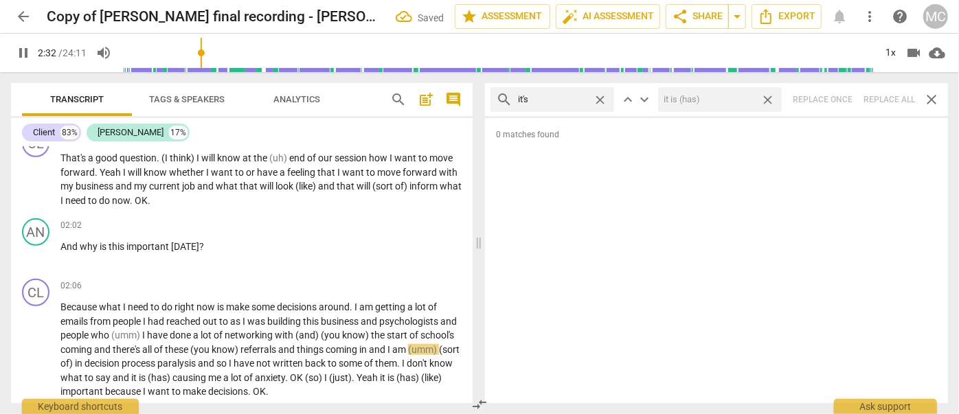
click at [770, 98] on span "close" at bounding box center [768, 100] width 14 height 14
click at [600, 95] on span "close" at bounding box center [600, 100] width 14 height 14
click at [566, 98] on input "text" at bounding box center [563, 100] width 91 height 22
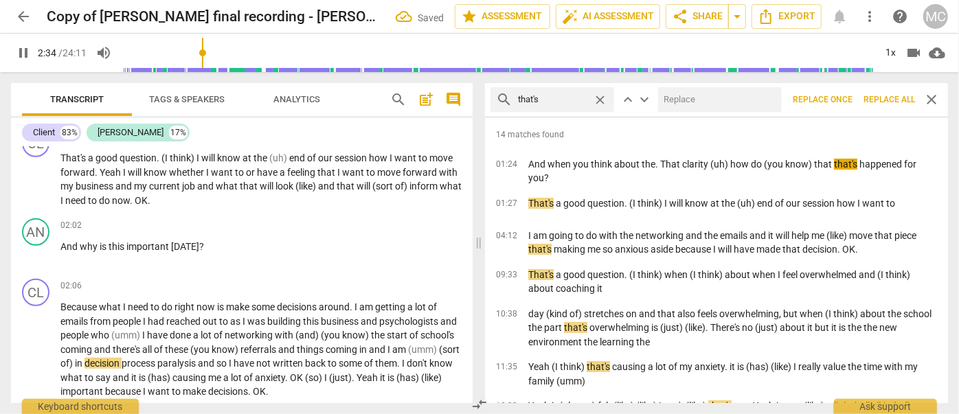
click at [696, 98] on input "text" at bounding box center [717, 100] width 118 height 22
click at [844, 98] on span "Replace all" at bounding box center [890, 100] width 52 height 12
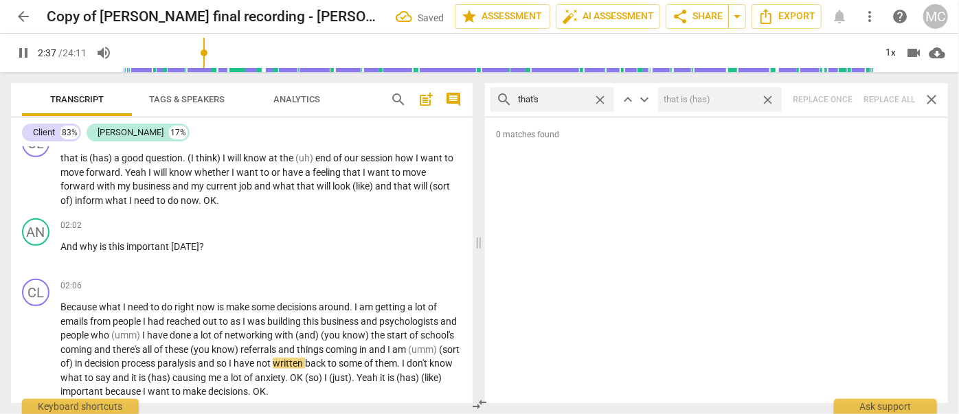
click at [770, 95] on span "close" at bounding box center [768, 100] width 14 height 14
click at [598, 96] on span "close" at bounding box center [600, 100] width 14 height 14
click at [570, 98] on input "text" at bounding box center [563, 100] width 91 height 22
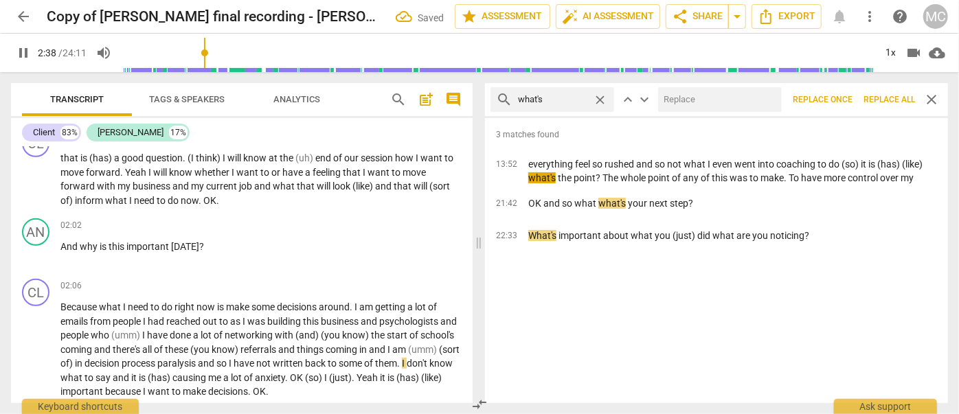
click at [703, 104] on input "text" at bounding box center [717, 100] width 118 height 22
click at [844, 96] on span "Replace all" at bounding box center [890, 100] width 52 height 12
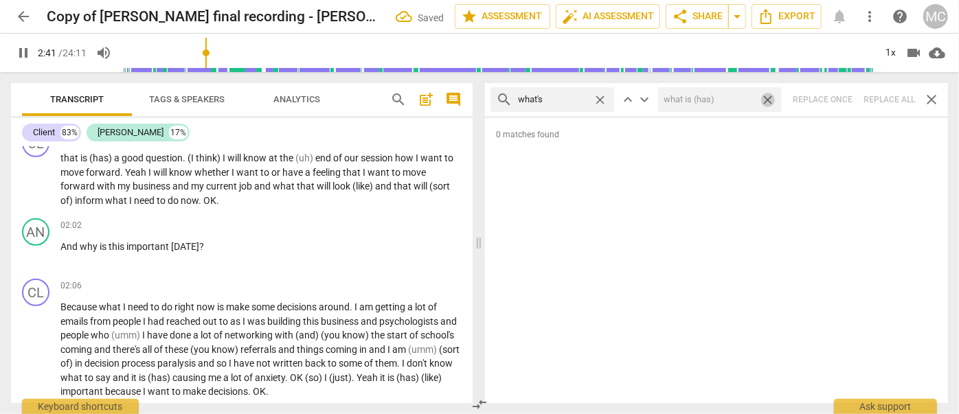
drag, startPoint x: 767, startPoint y: 96, endPoint x: 625, endPoint y: 99, distance: 142.3
click at [767, 96] on span "close" at bounding box center [768, 100] width 14 height 14
click at [599, 98] on span "close" at bounding box center [600, 100] width 14 height 14
click at [579, 98] on input "text" at bounding box center [563, 100] width 91 height 22
click at [844, 98] on div "search where's close keyboard_arrow_up keyboard_arrow_down Replace once Replace…" at bounding box center [716, 99] width 463 height 33
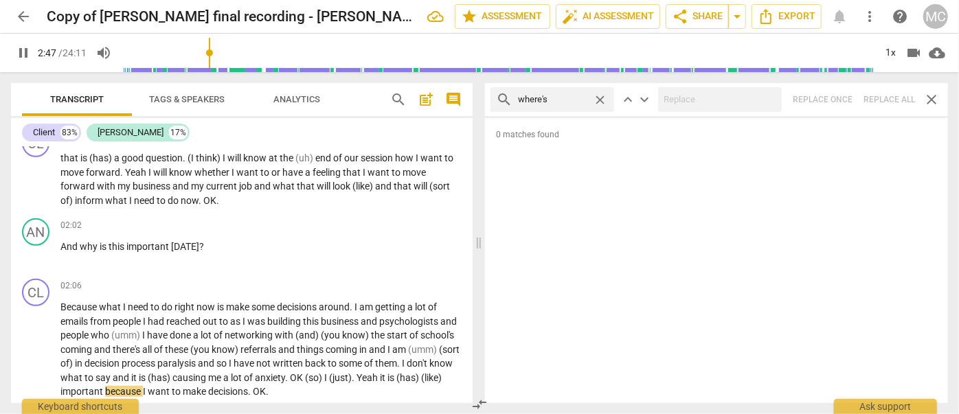
click at [601, 98] on span "close" at bounding box center [600, 100] width 14 height 14
click at [567, 100] on input "text" at bounding box center [563, 100] width 91 height 22
click at [844, 98] on div "search who's close keyboard_arrow_up keyboard_arrow_down Replace once Replace a…" at bounding box center [716, 99] width 463 height 33
click at [602, 96] on span "close" at bounding box center [600, 100] width 14 height 14
click at [570, 98] on input "text" at bounding box center [563, 100] width 91 height 22
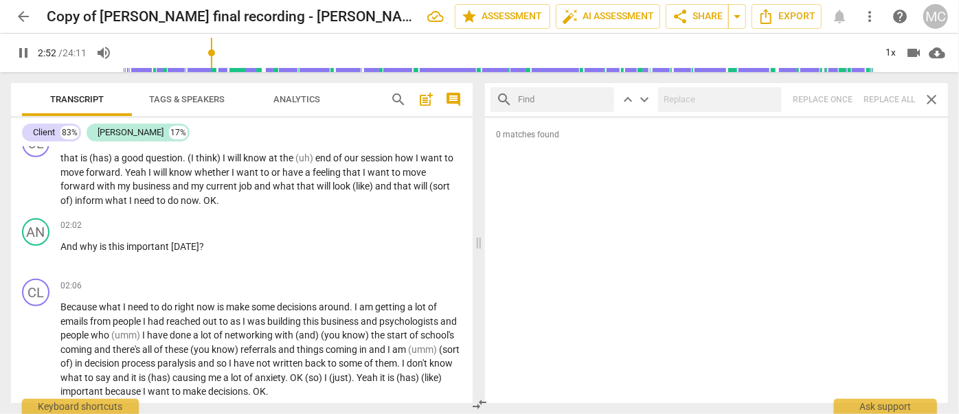
scroll to position [814, 0]
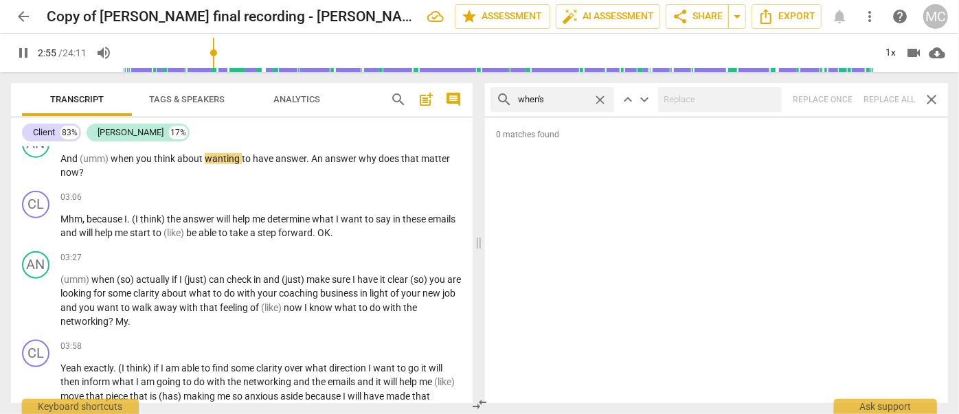
click at [844, 104] on div "search when's close keyboard_arrow_up keyboard_arrow_down Replace once Replace …" at bounding box center [716, 99] width 463 height 33
click at [601, 96] on span "close" at bounding box center [600, 100] width 14 height 14
click at [567, 97] on input "text" at bounding box center [563, 100] width 91 height 22
click at [844, 95] on div "search how's close keyboard_arrow_up keyboard_arrow_down Replace once Replace a…" at bounding box center [716, 99] width 463 height 33
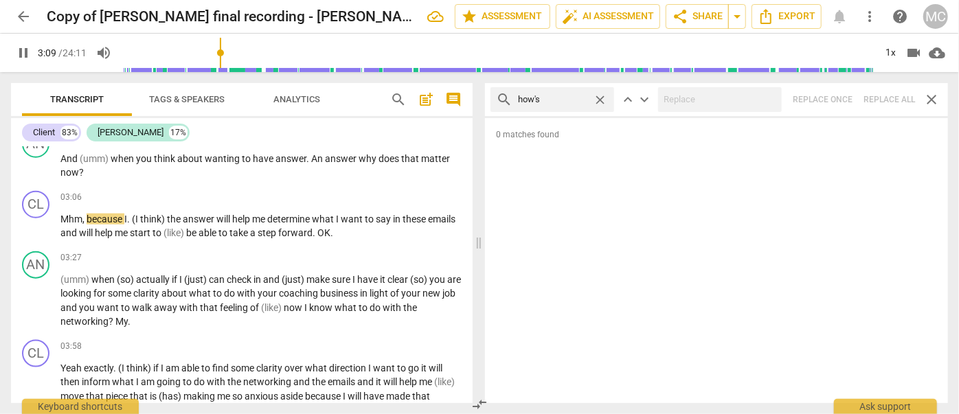
click at [603, 99] on span "close" at bounding box center [600, 100] width 14 height 14
click at [577, 98] on input "text" at bounding box center [563, 100] width 91 height 22
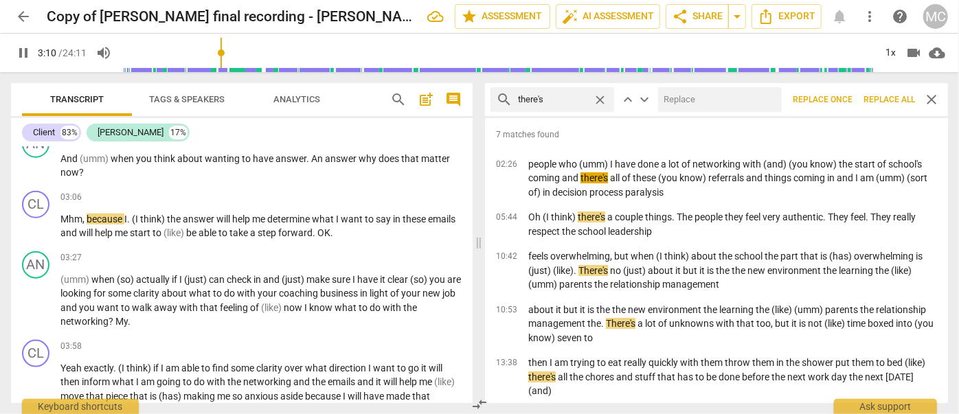
click at [720, 98] on input "text" at bounding box center [717, 100] width 118 height 22
click at [844, 95] on span "Replace all" at bounding box center [890, 100] width 52 height 12
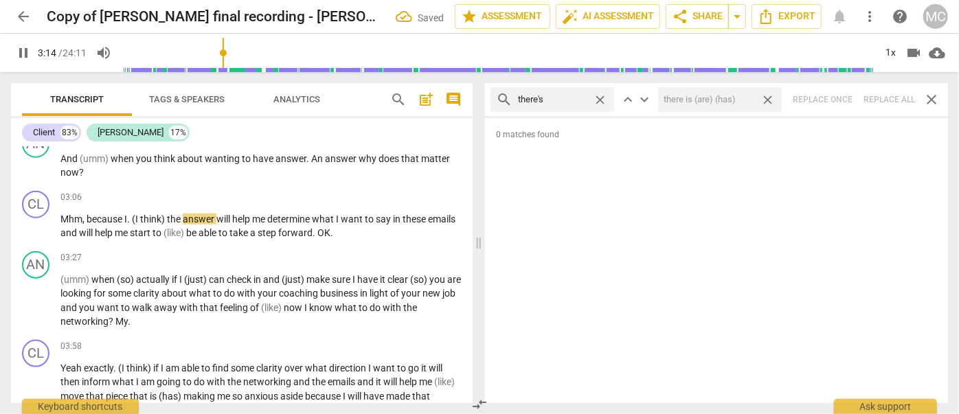
click at [772, 100] on span "close" at bounding box center [768, 100] width 14 height 14
click at [603, 99] on span "close" at bounding box center [600, 100] width 14 height 14
click at [570, 100] on input "text" at bounding box center [563, 100] width 91 height 22
click at [844, 100] on div "search here's close keyboard_arrow_up keyboard_arrow_down Replace once Replace …" at bounding box center [716, 99] width 463 height 33
drag, startPoint x: 597, startPoint y: 96, endPoint x: 572, endPoint y: 98, distance: 25.5
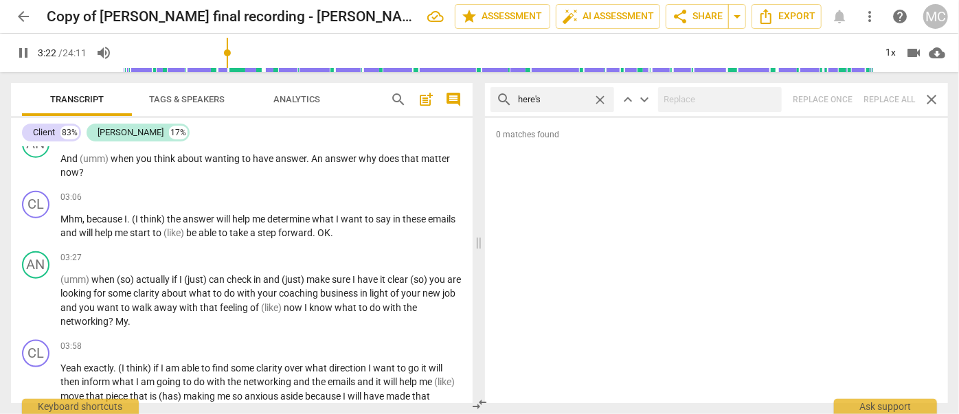
click at [596, 97] on span "close" at bounding box center [600, 100] width 14 height 14
click at [553, 99] on input "text" at bounding box center [563, 100] width 91 height 22
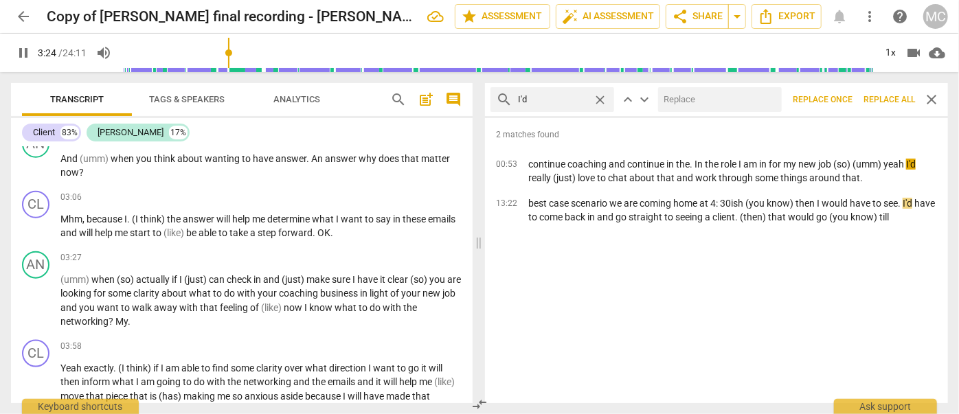
click at [690, 104] on input "text" at bounding box center [717, 100] width 118 height 22
click at [844, 98] on span "Replace all" at bounding box center [890, 100] width 52 height 12
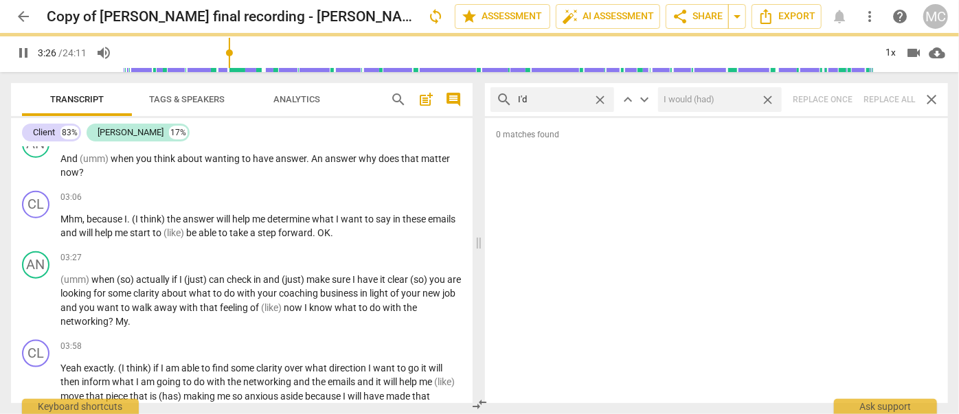
scroll to position [828, 0]
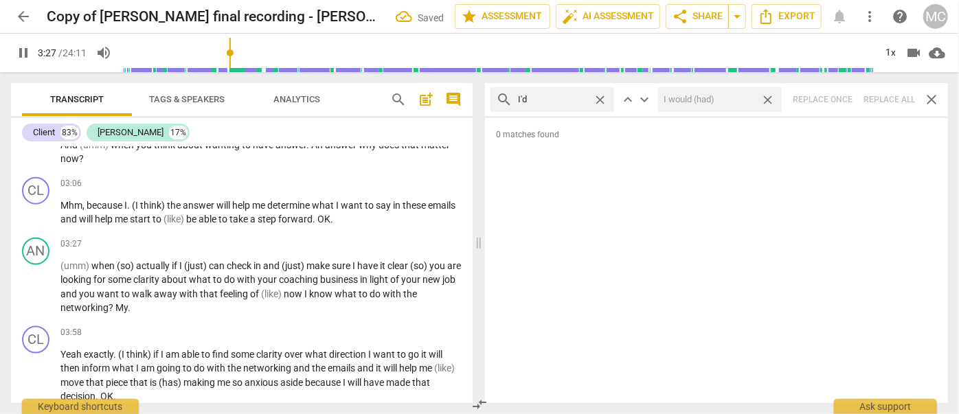
click at [771, 96] on span "close" at bounding box center [768, 100] width 14 height 14
click at [601, 98] on span "close" at bounding box center [600, 100] width 14 height 14
drag, startPoint x: 567, startPoint y: 100, endPoint x: 599, endPoint y: 101, distance: 31.6
click at [567, 100] on input "text" at bounding box center [563, 100] width 91 height 22
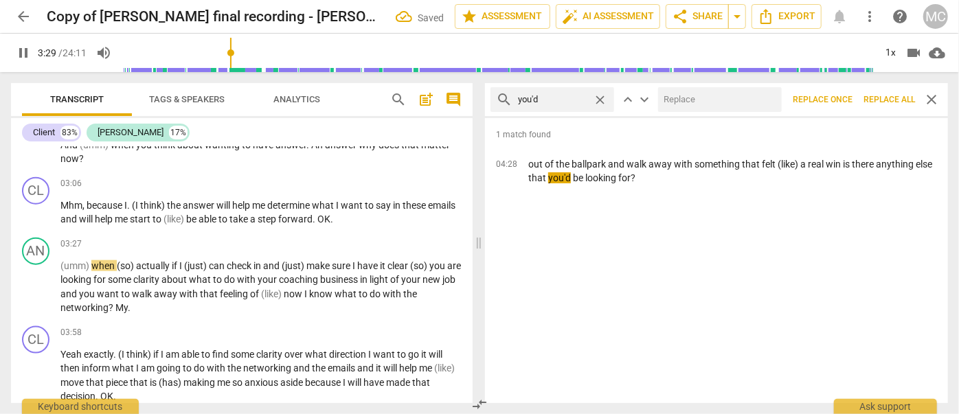
drag, startPoint x: 768, startPoint y: 110, endPoint x: 757, endPoint y: 108, distance: 11.2
click at [759, 109] on input "text" at bounding box center [717, 100] width 118 height 22
click at [844, 96] on span "Replace all" at bounding box center [890, 100] width 52 height 12
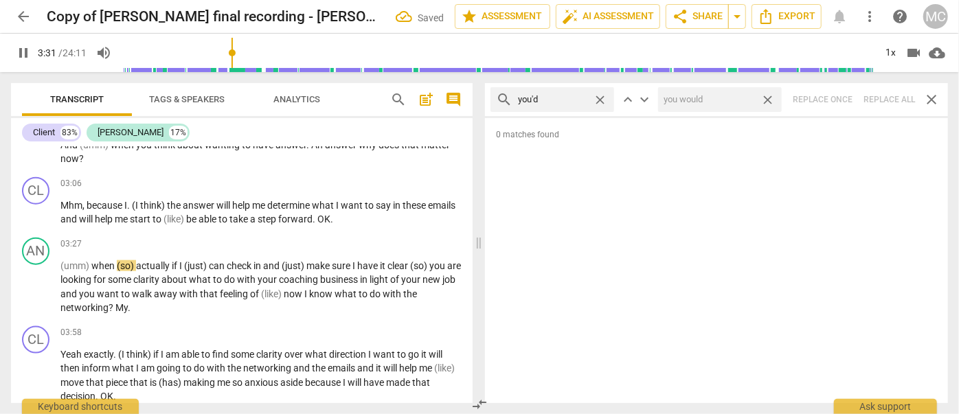
click at [770, 100] on span "close" at bounding box center [768, 100] width 14 height 14
click at [601, 100] on span "close" at bounding box center [600, 100] width 14 height 14
click at [551, 98] on input "text" at bounding box center [563, 100] width 91 height 22
click at [844, 99] on div "search he'd close keyboard_arrow_up keyboard_arrow_down Replace once Replace al…" at bounding box center [716, 99] width 463 height 33
drag, startPoint x: 599, startPoint y: 95, endPoint x: 587, endPoint y: 98, distance: 12.8
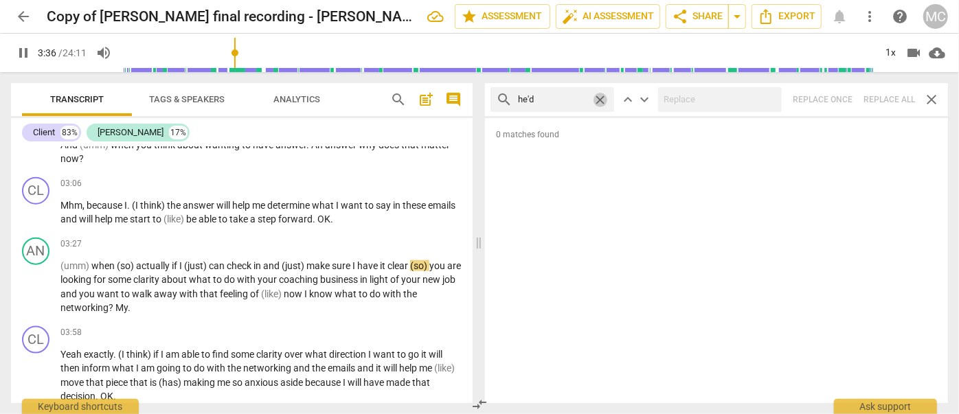
click at [599, 95] on span "close" at bounding box center [600, 100] width 14 height 14
click at [559, 98] on input "text" at bounding box center [563, 100] width 91 height 22
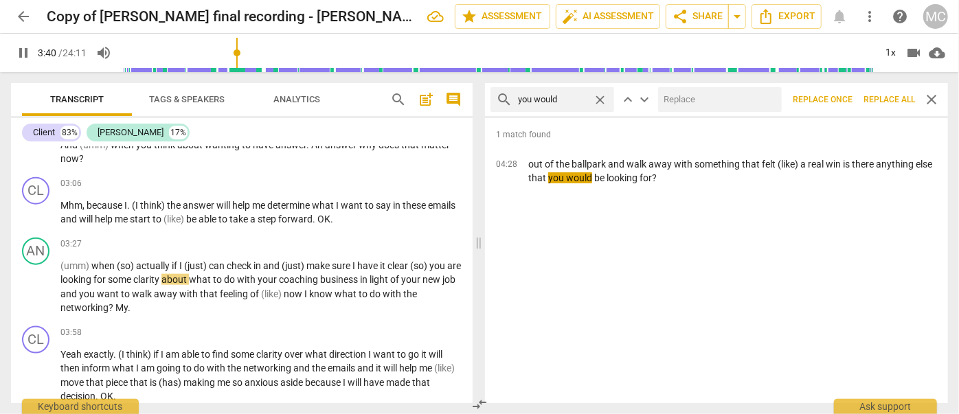
click at [683, 102] on input "text" at bounding box center [717, 100] width 118 height 22
click at [844, 96] on span "Replace all" at bounding box center [890, 100] width 52 height 12
click at [766, 95] on span "close" at bounding box center [768, 100] width 14 height 14
click at [597, 98] on span "close" at bounding box center [600, 100] width 14 height 14
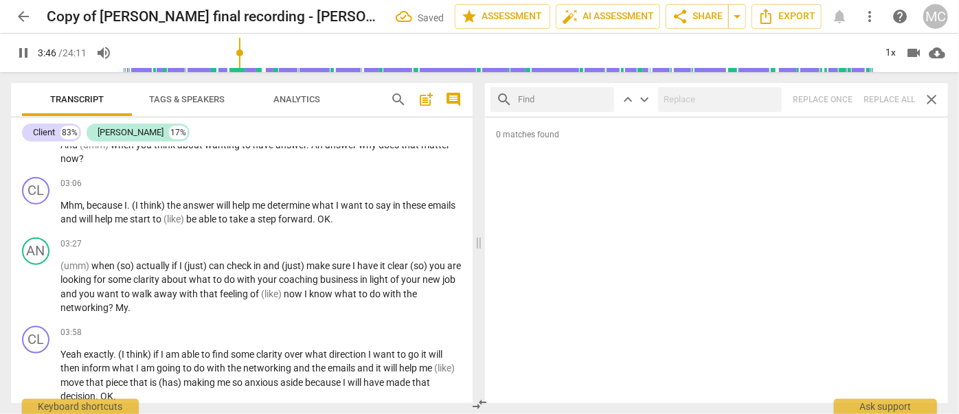
click at [566, 98] on input "text" at bounding box center [563, 100] width 91 height 22
click at [844, 91] on div "search she'd close keyboard_arrow_up keyboard_arrow_down Replace once Replace a…" at bounding box center [716, 99] width 463 height 33
click at [601, 99] on span "close" at bounding box center [600, 100] width 14 height 14
click at [574, 101] on input "text" at bounding box center [563, 100] width 91 height 22
click at [844, 104] on div "search it'd close keyboard_arrow_up keyboard_arrow_down Replace once Replace al…" at bounding box center [716, 99] width 463 height 33
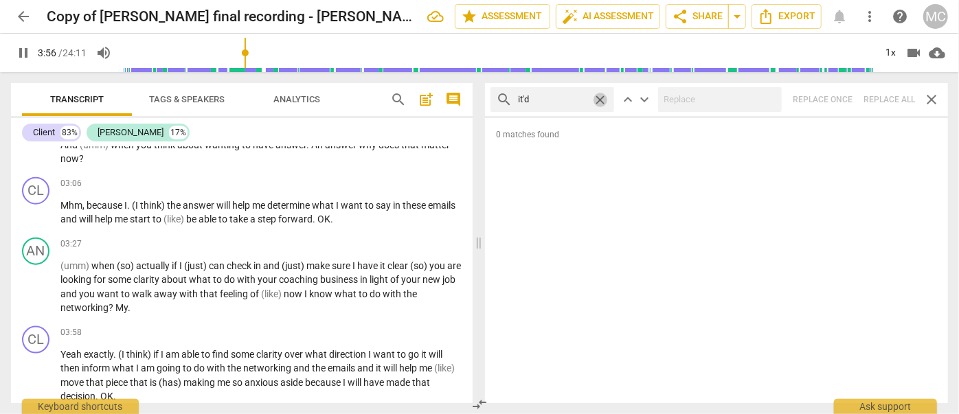
click at [599, 97] on span "close" at bounding box center [600, 100] width 14 height 14
click at [557, 97] on input "text" at bounding box center [563, 100] width 91 height 22
click at [844, 102] on div "search we'd close keyboard_arrow_up keyboard_arrow_down Replace once Replace al…" at bounding box center [716, 99] width 463 height 33
click at [599, 97] on span "close" at bounding box center [600, 100] width 14 height 14
click at [561, 100] on input "text" at bounding box center [563, 100] width 91 height 22
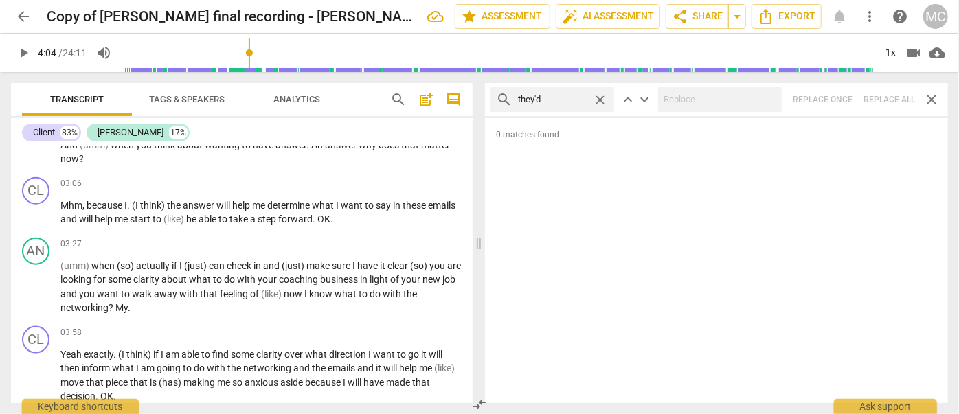
click at [844, 100] on div "search they'd close keyboard_arrow_up keyboard_arrow_down Replace once Replace …" at bounding box center [716, 99] width 463 height 33
click at [601, 99] on span "close" at bounding box center [600, 100] width 14 height 14
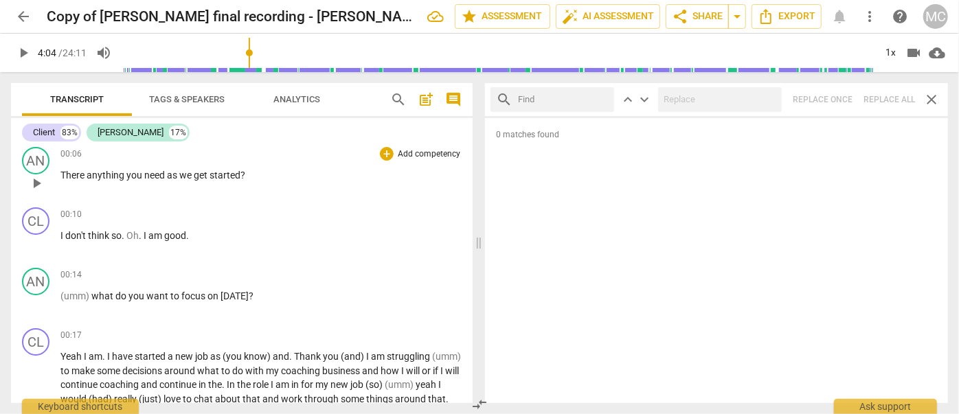
scroll to position [0, 0]
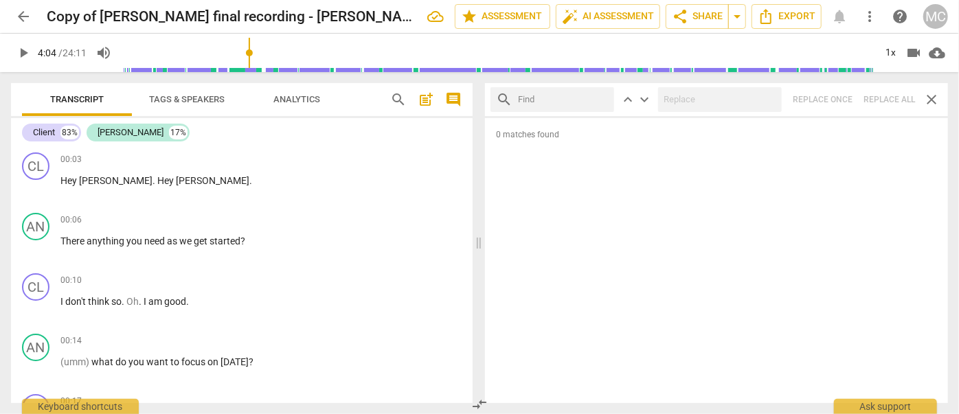
click at [28, 21] on span "arrow_back" at bounding box center [23, 16] width 16 height 16
